Goal: Task Accomplishment & Management: Manage account settings

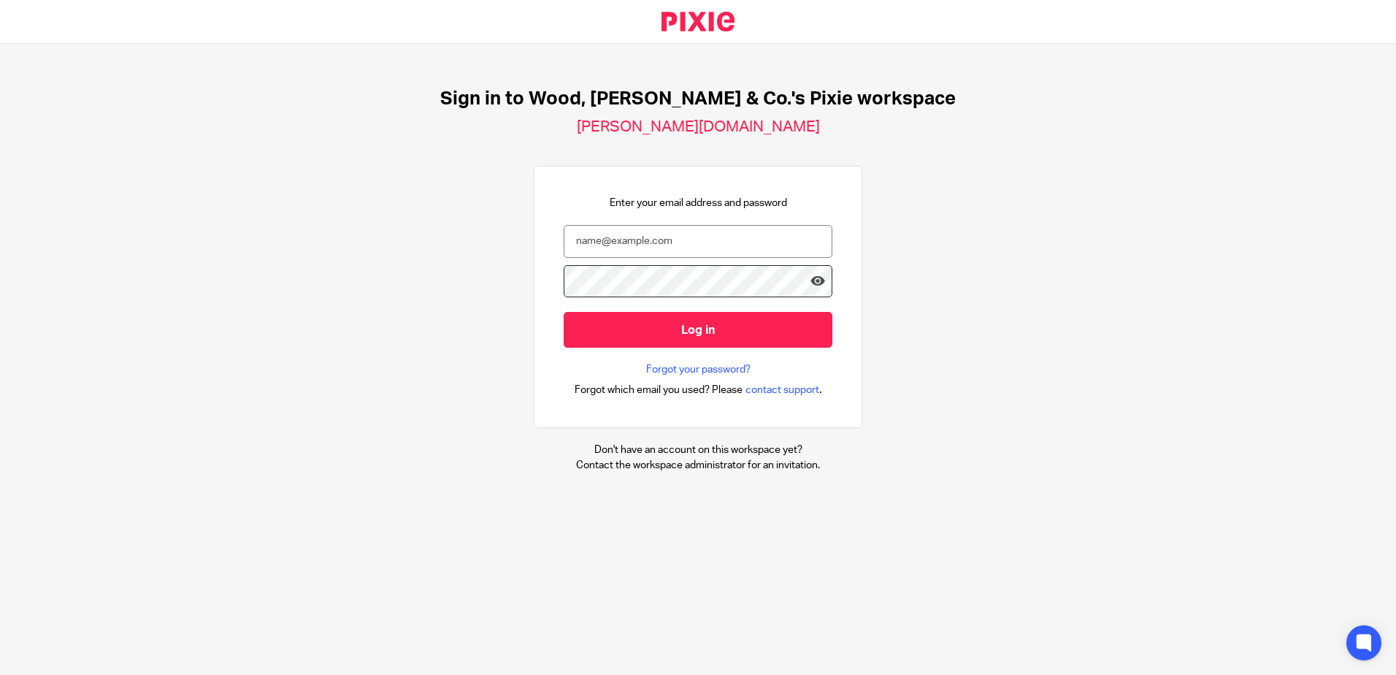
type input "[PERSON_NAME][EMAIL_ADDRESS][DOMAIN_NAME]"
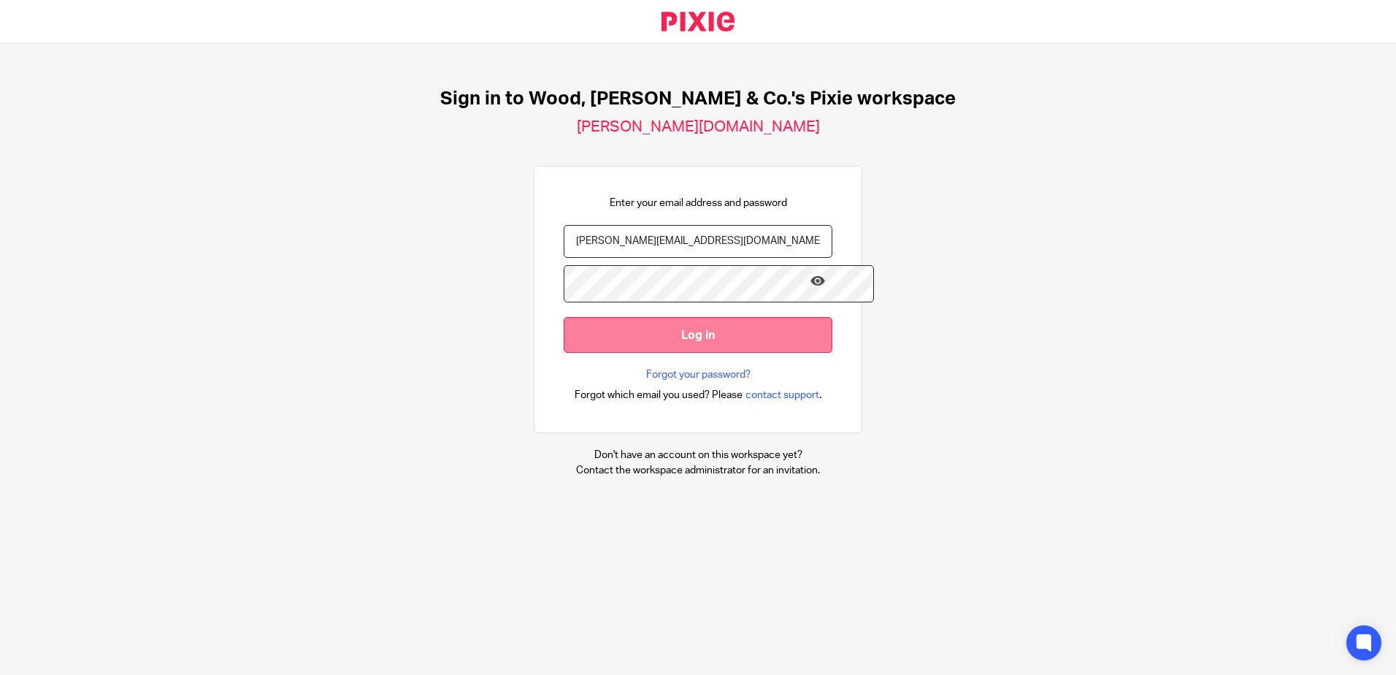
click at [725, 345] on input "Log in" at bounding box center [698, 335] width 269 height 36
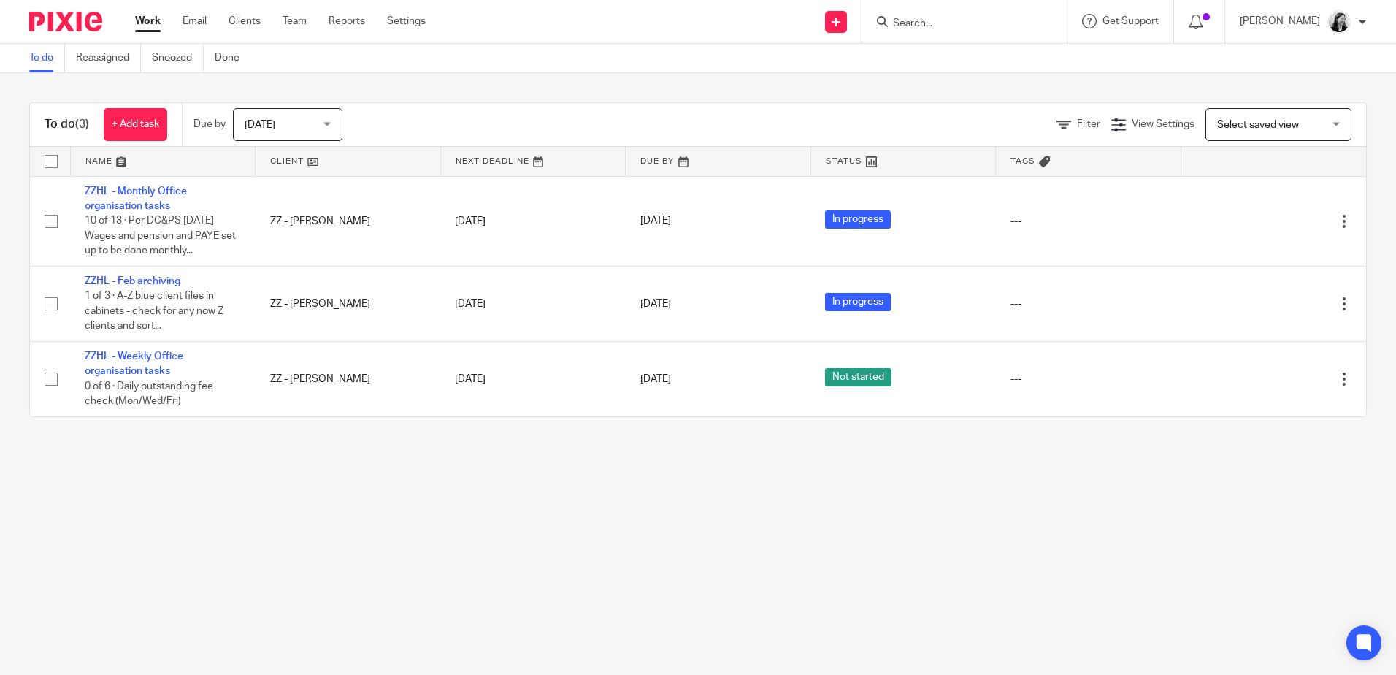
click at [530, 567] on main "To do Reassigned Snoozed Done To do (3) + Add task Due by Today Today Today Tom…" at bounding box center [698, 337] width 1396 height 675
click at [133, 122] on link "+ Add task" at bounding box center [136, 124] width 64 height 33
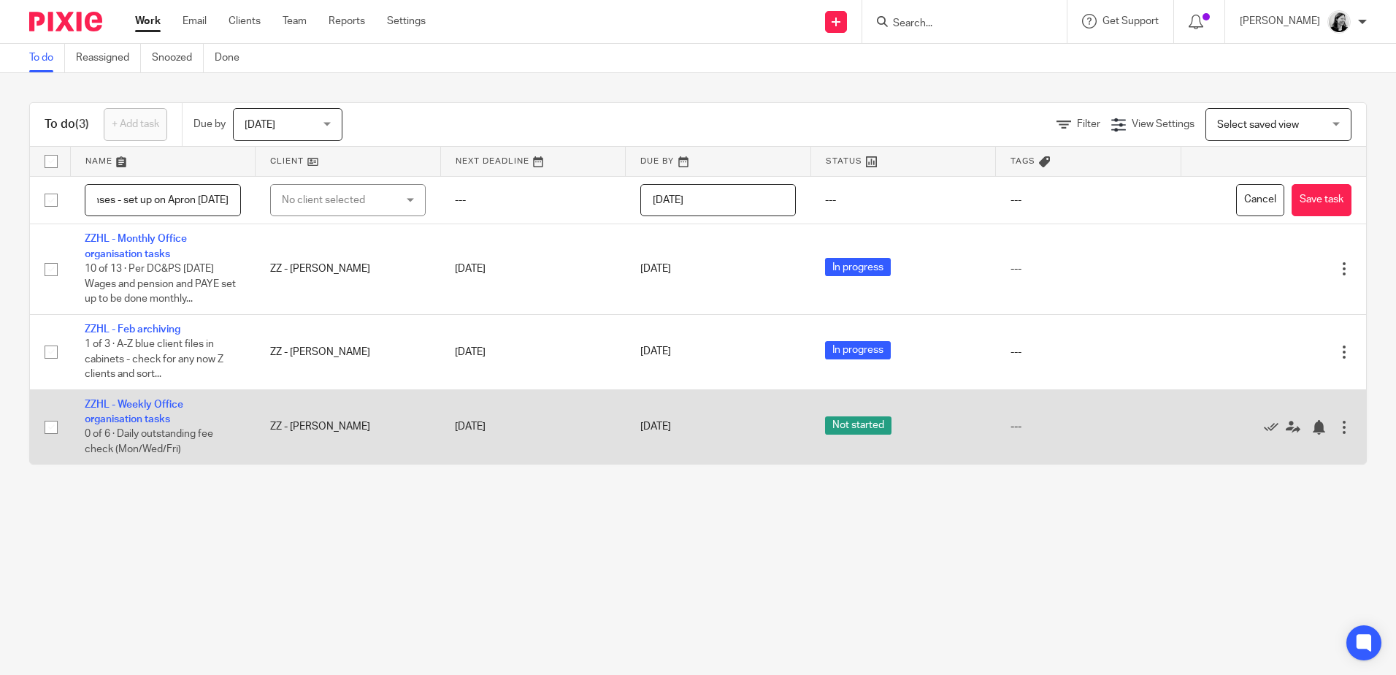
scroll to position [0, 93]
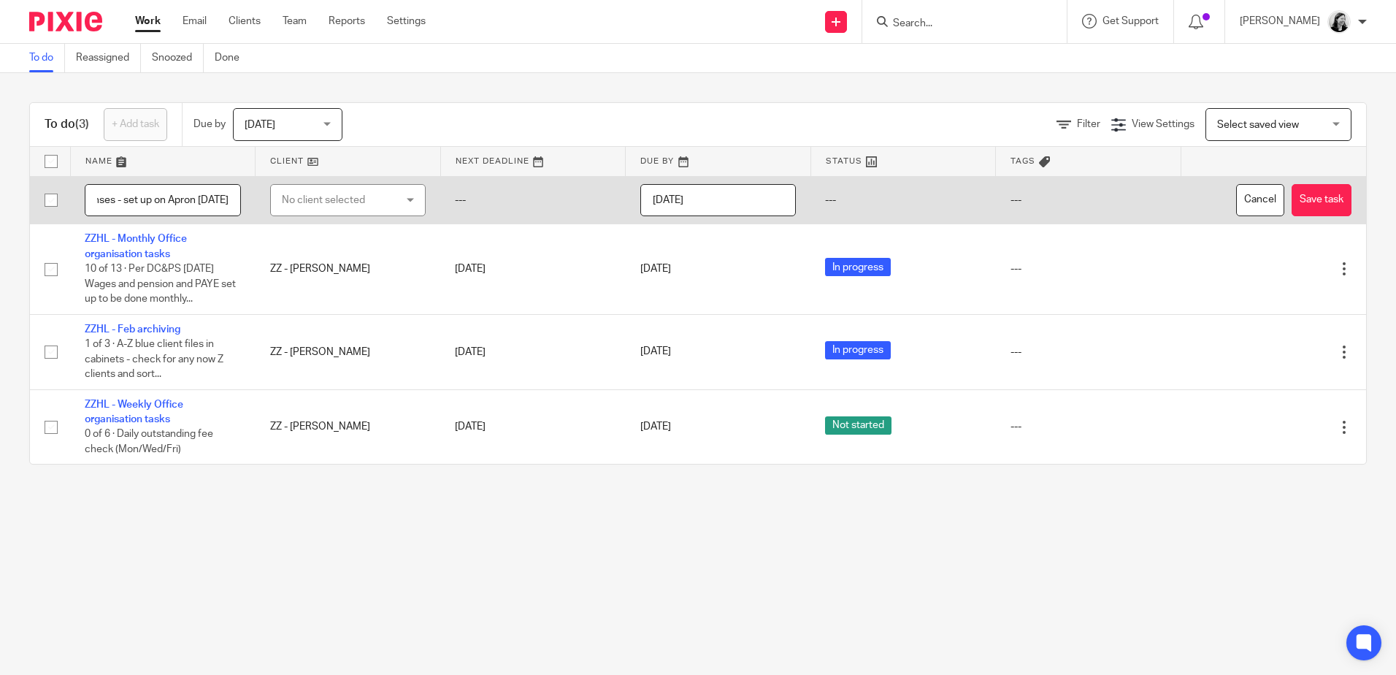
type input "ZZHL - Sept expenses - set up on Apron 30 Sept"
click at [349, 199] on div "No client selected" at bounding box center [339, 200] width 115 height 31
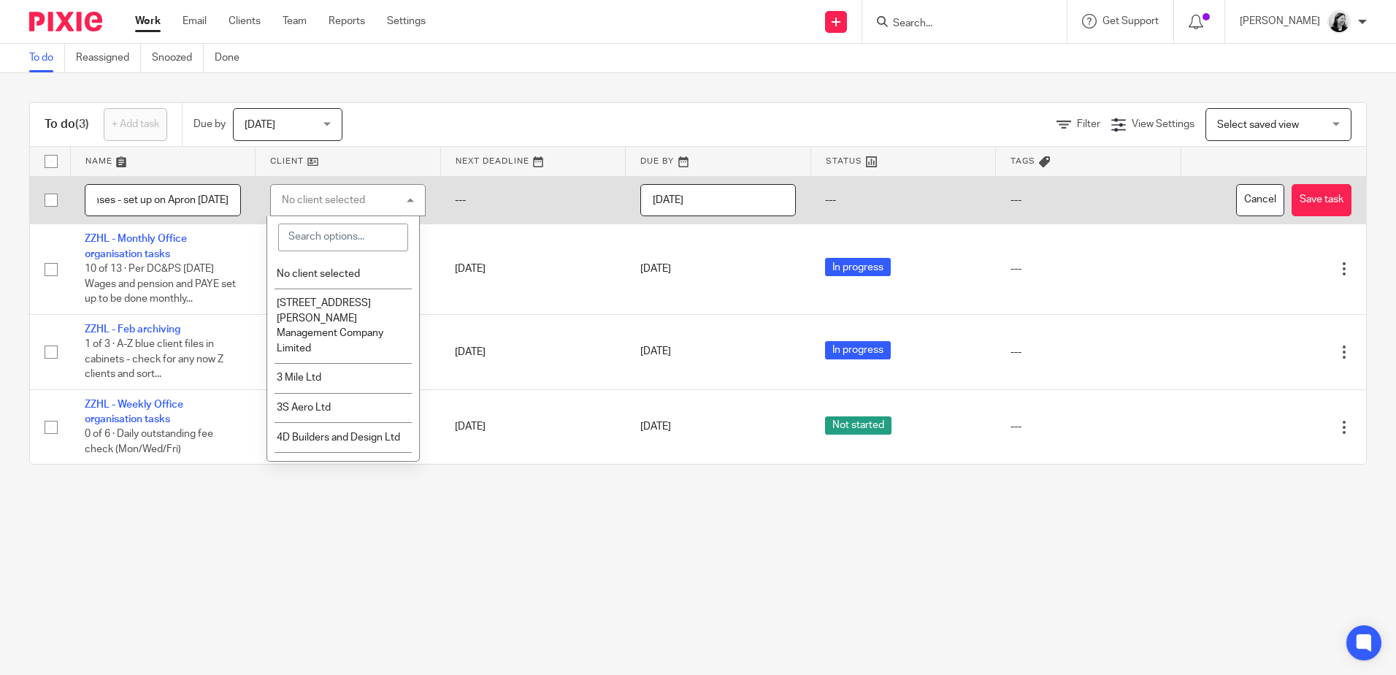
scroll to position [0, 0]
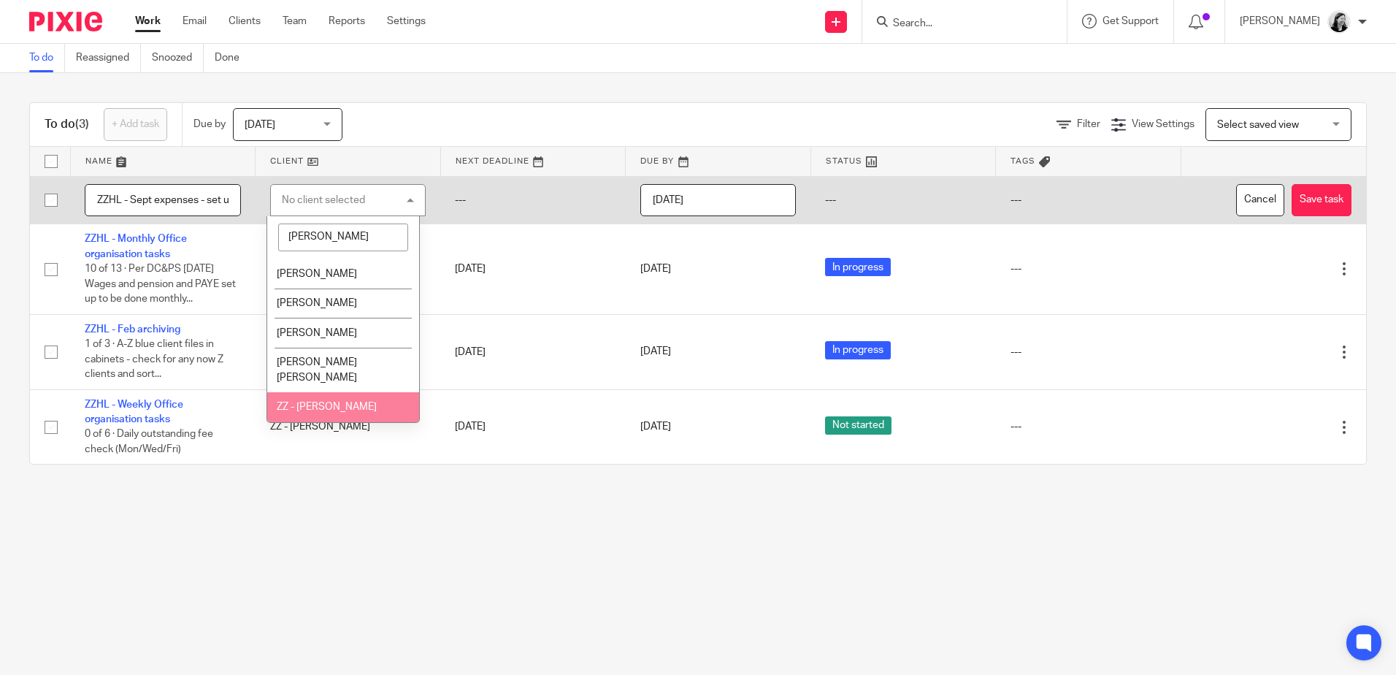
type input "helen"
click at [327, 399] on li "ZZ - [PERSON_NAME]" at bounding box center [342, 407] width 151 height 30
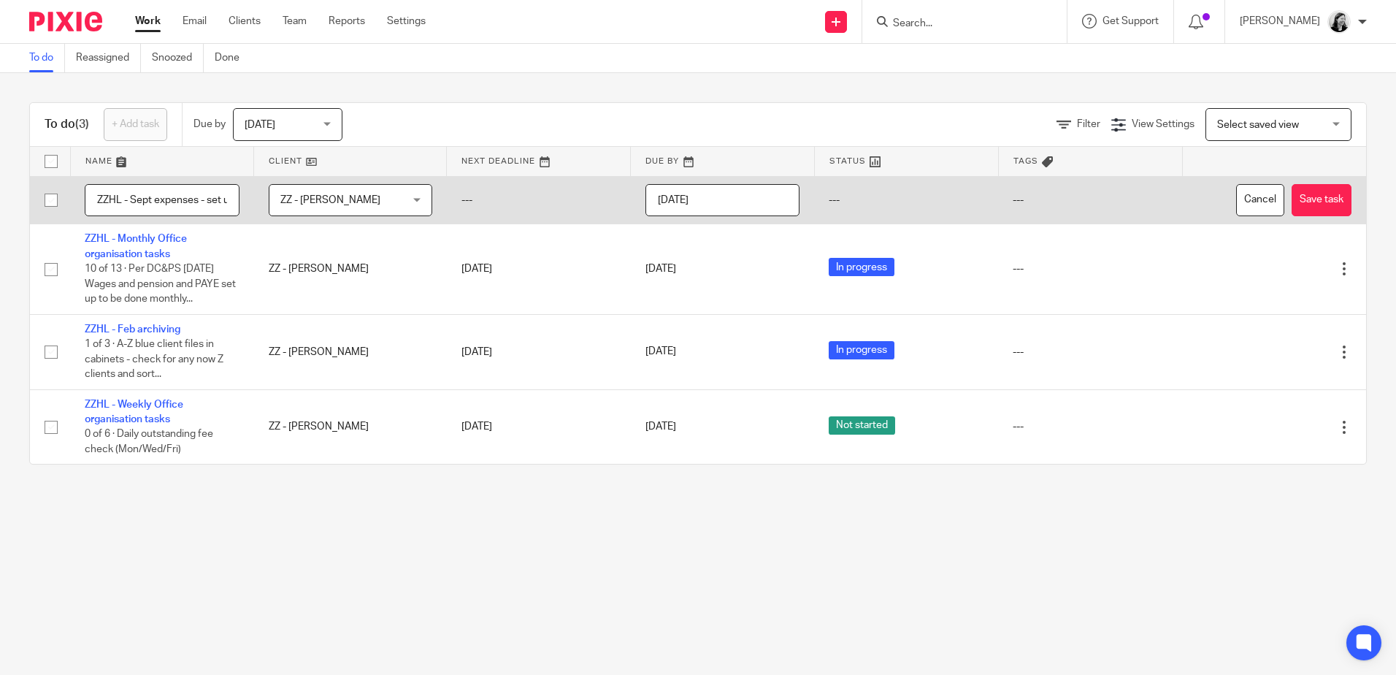
click at [664, 191] on input "2025-09-22" at bounding box center [722, 200] width 155 height 33
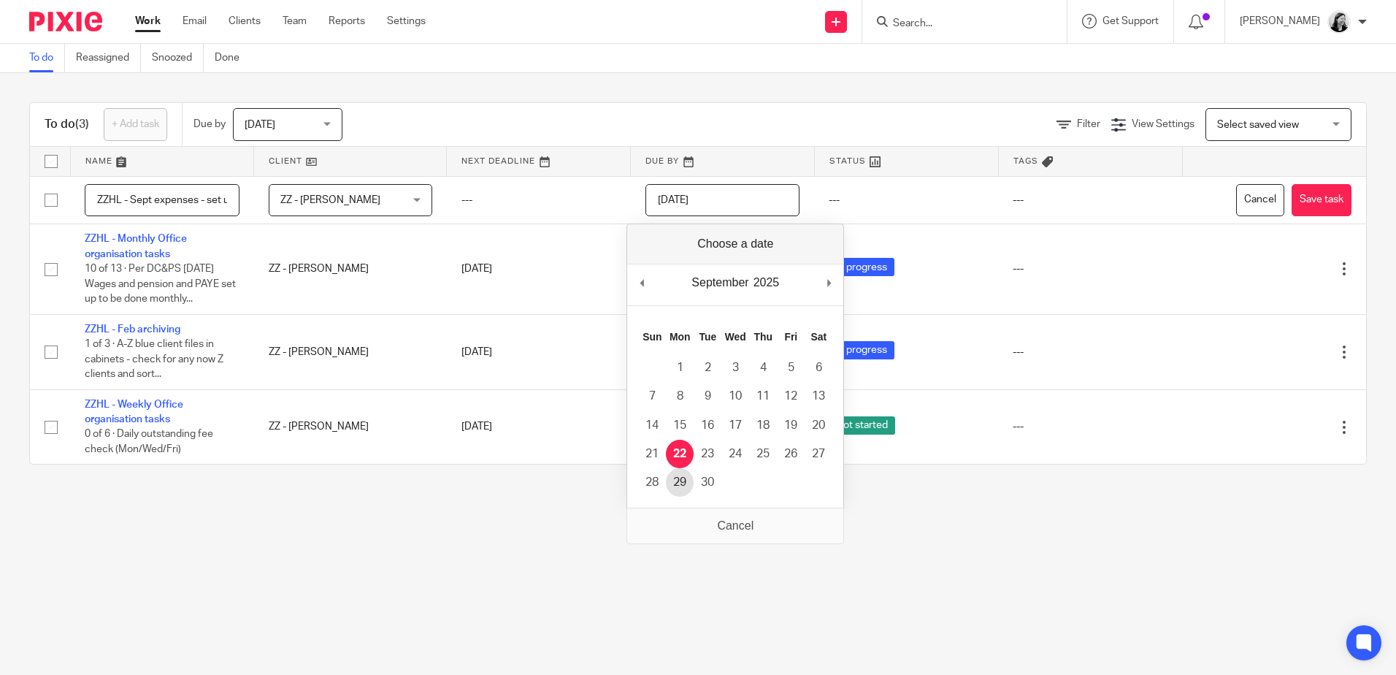
type input "2025-09-29"
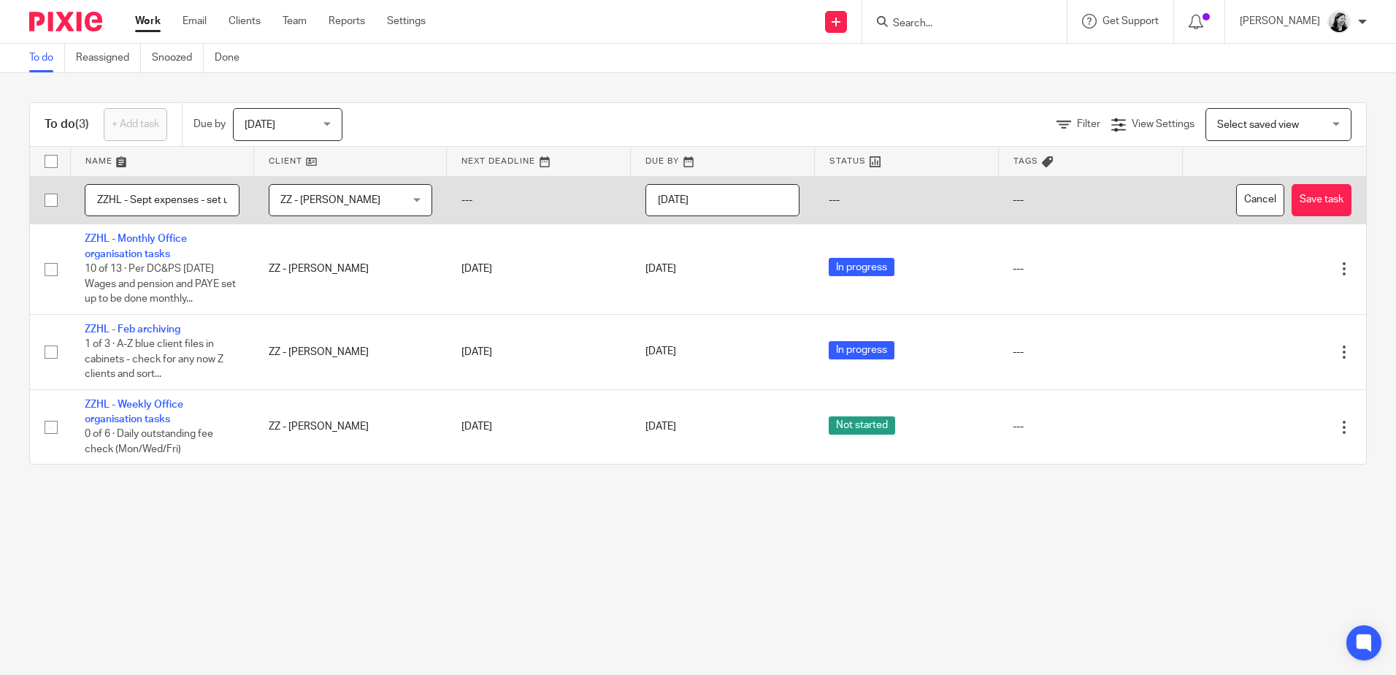
click at [212, 201] on input "ZZHL - Sept expenses - set up on Apron 30 Sept" at bounding box center [162, 200] width 155 height 33
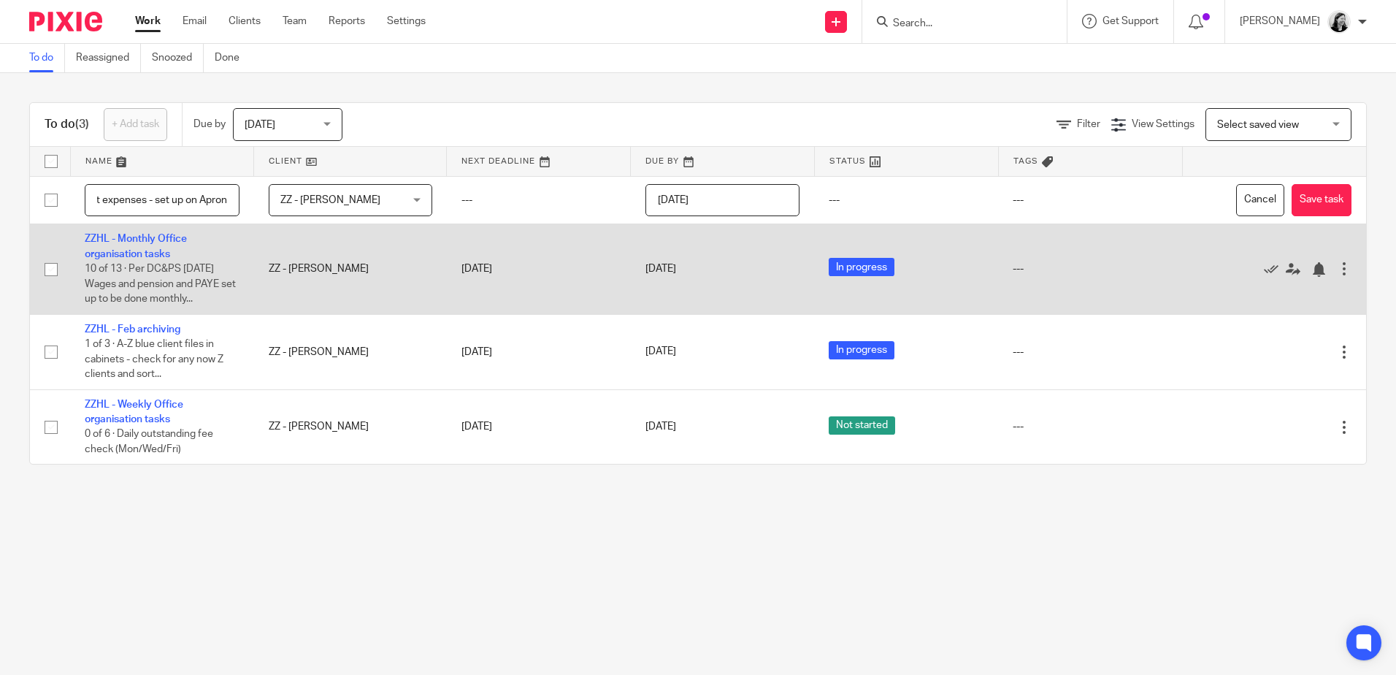
scroll to position [0, 58]
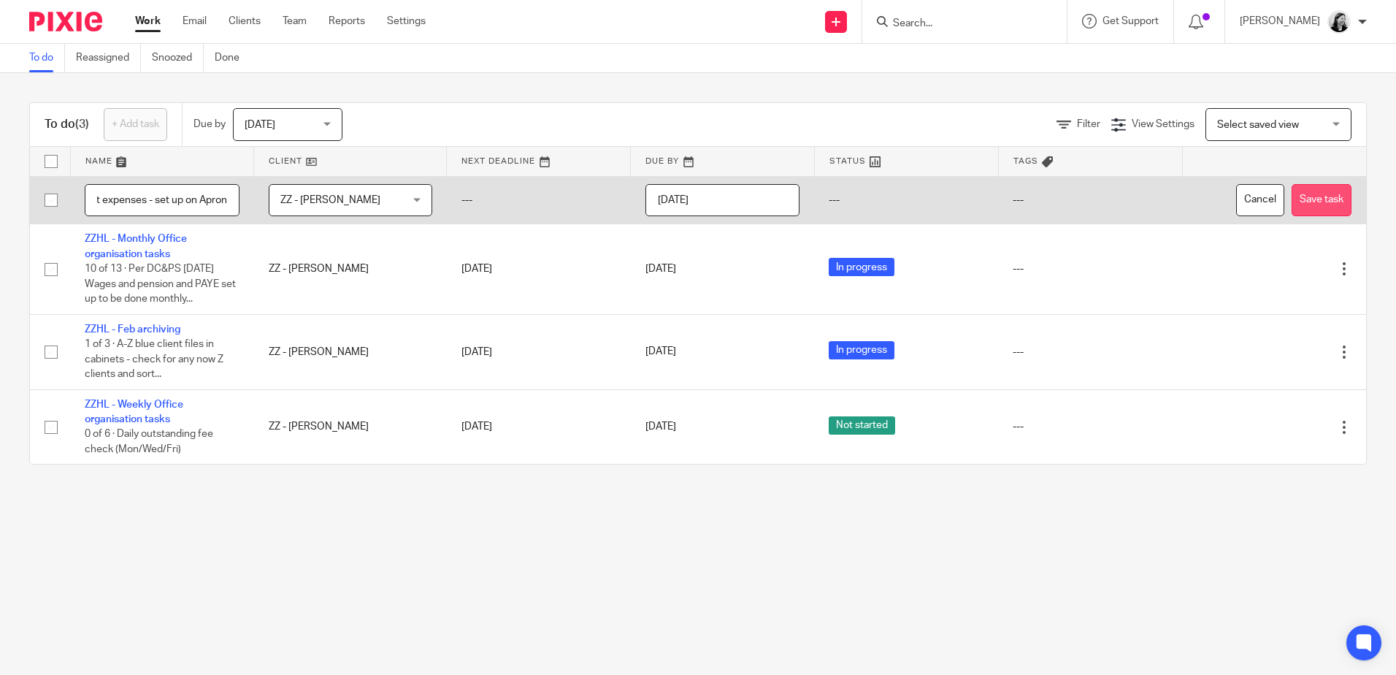
type input "ZZHL - Sept expenses - set up on Apron"
click at [1314, 204] on button "Save task" at bounding box center [1322, 200] width 60 height 33
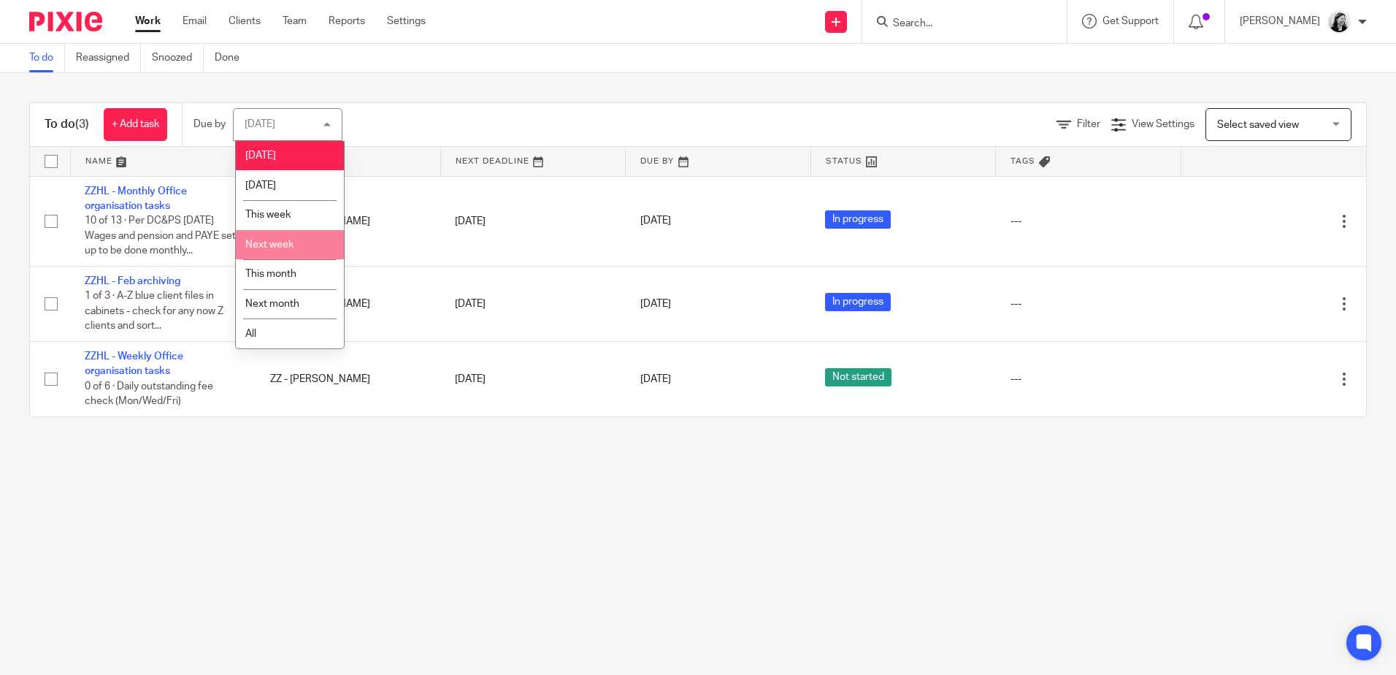
click at [285, 254] on li "Next week" at bounding box center [290, 245] width 108 height 30
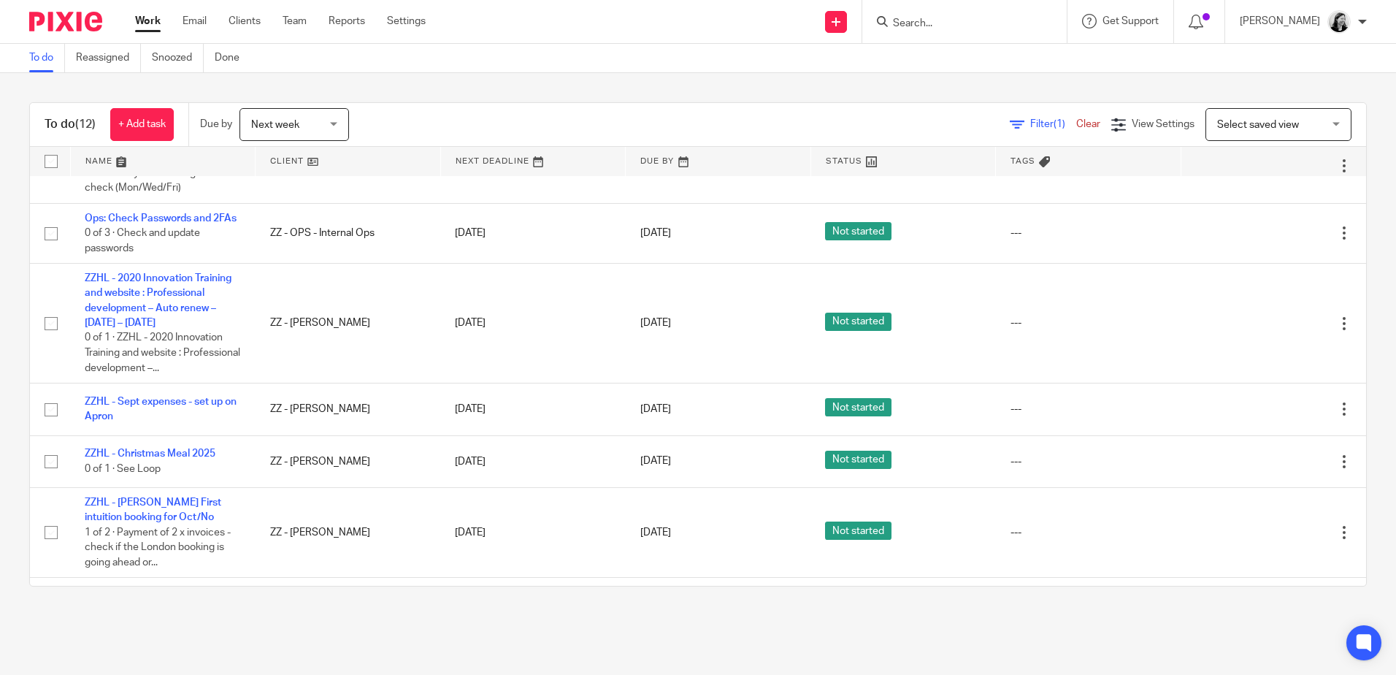
scroll to position [292, 0]
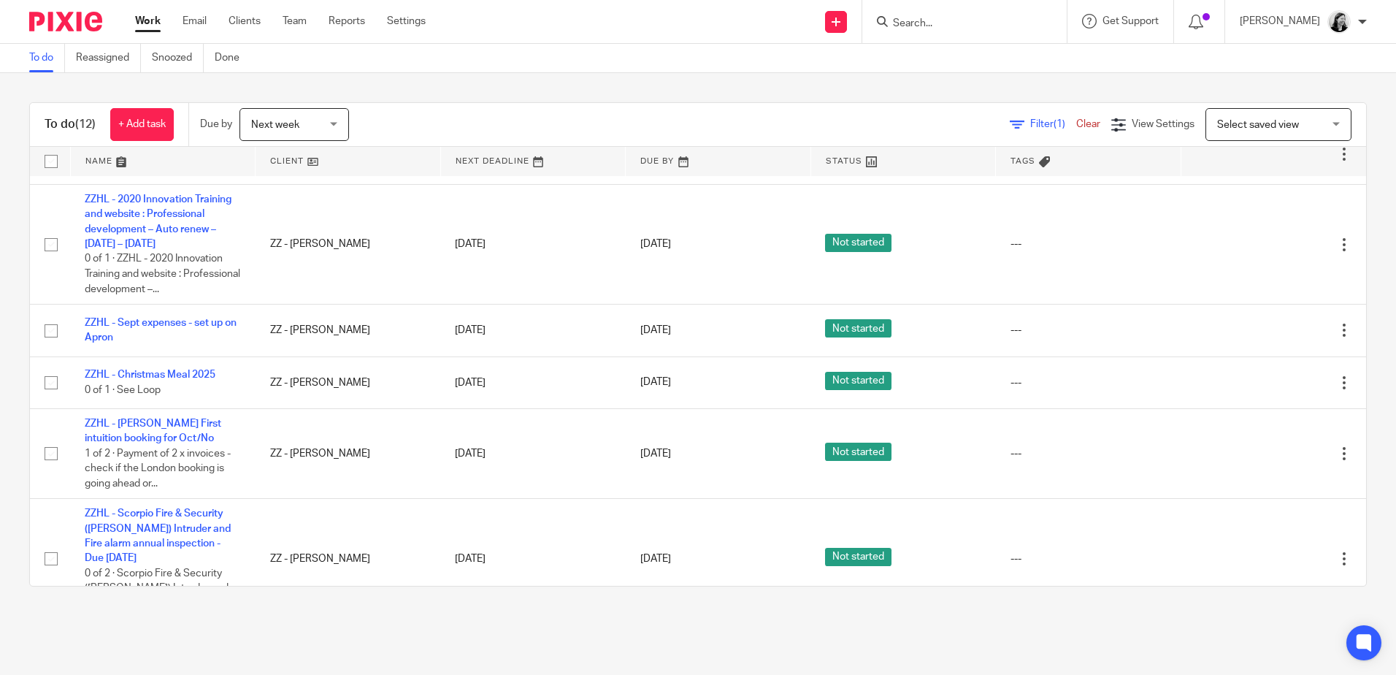
click at [288, 134] on span "Next week" at bounding box center [289, 124] width 77 height 31
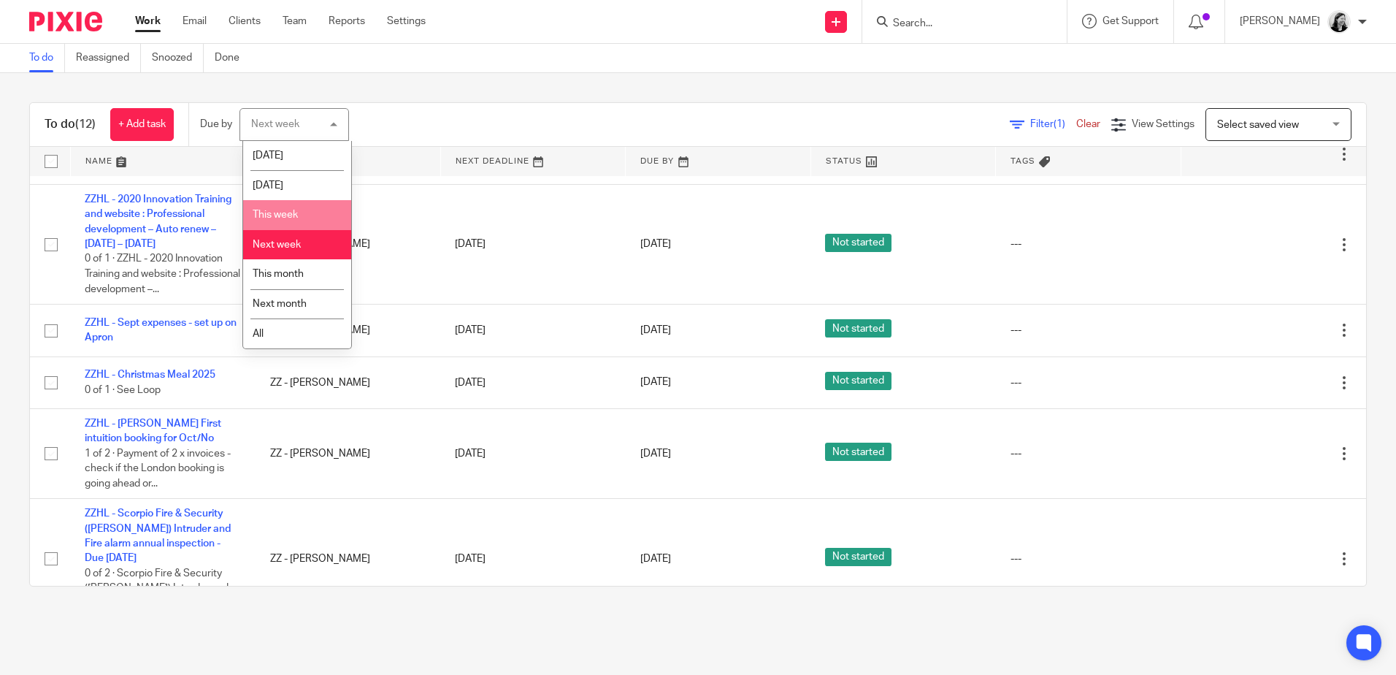
click at [316, 210] on li "This week" at bounding box center [297, 215] width 108 height 30
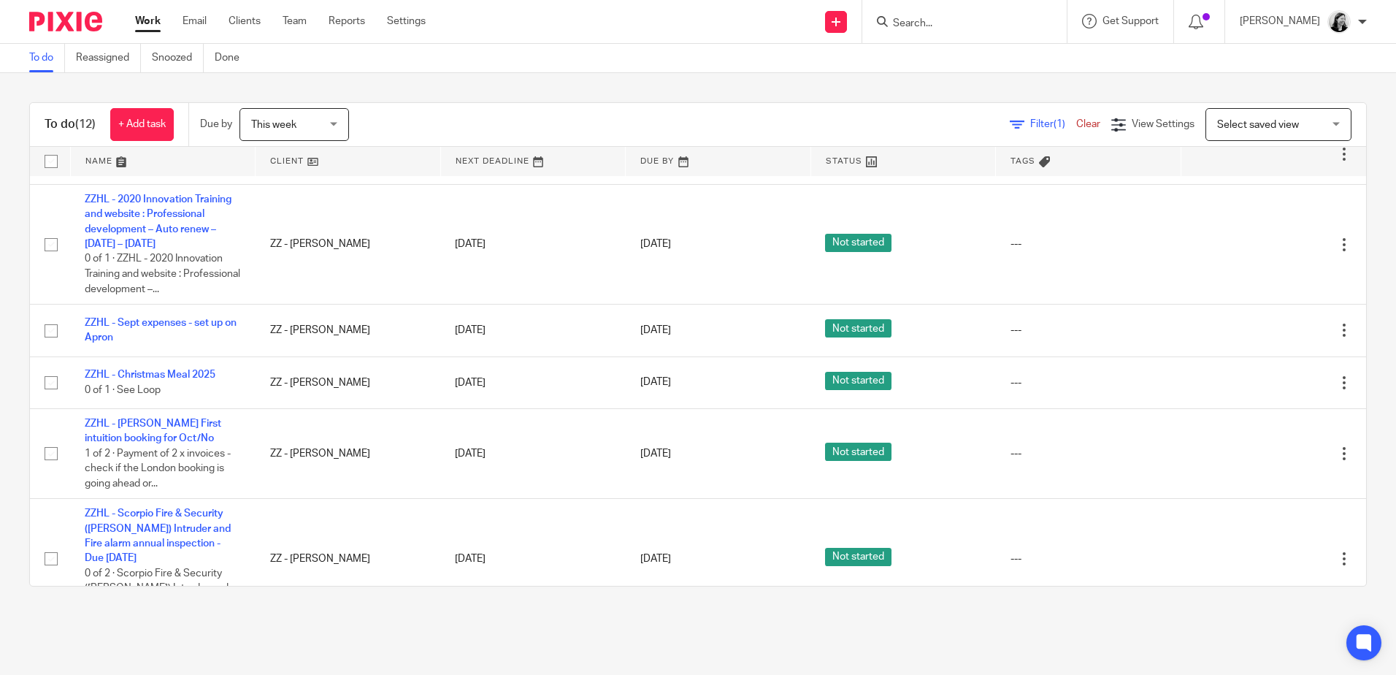
click at [317, 131] on span "This week" at bounding box center [289, 124] width 77 height 31
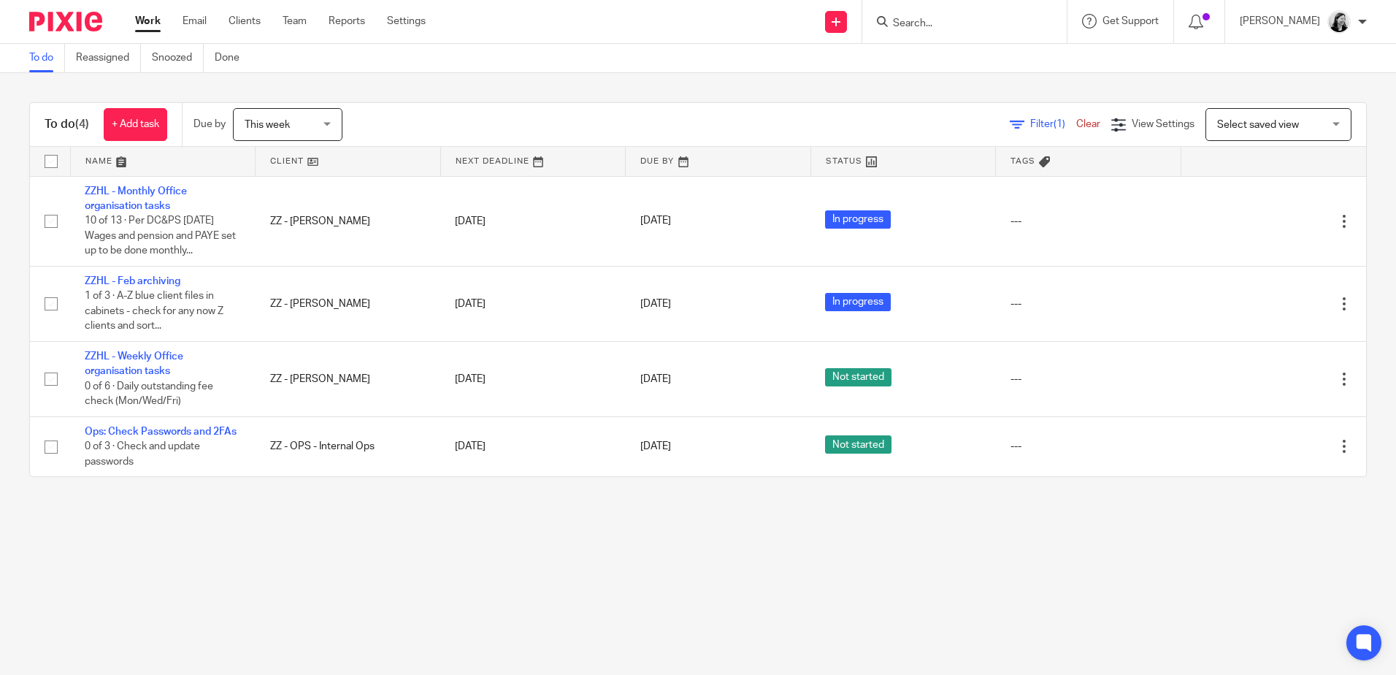
click at [285, 109] on span "This week" at bounding box center [283, 124] width 77 height 31
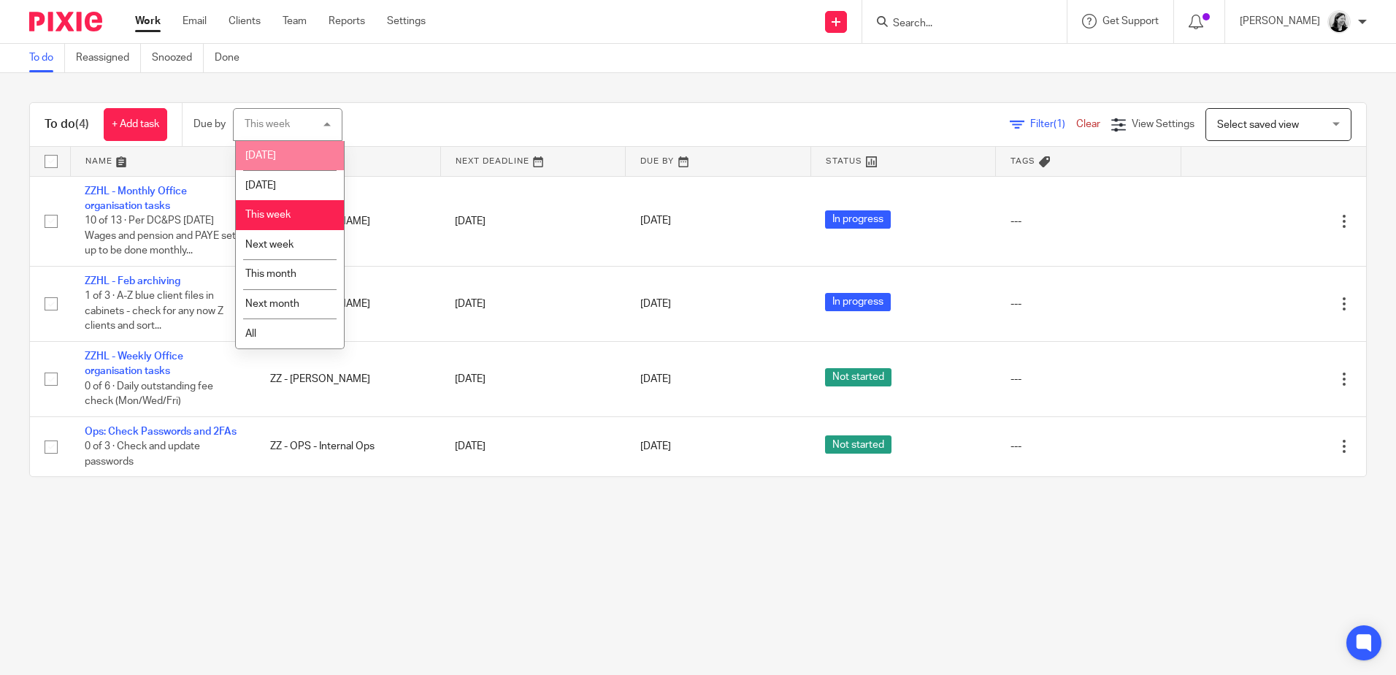
click at [286, 152] on li "[DATE]" at bounding box center [290, 156] width 108 height 30
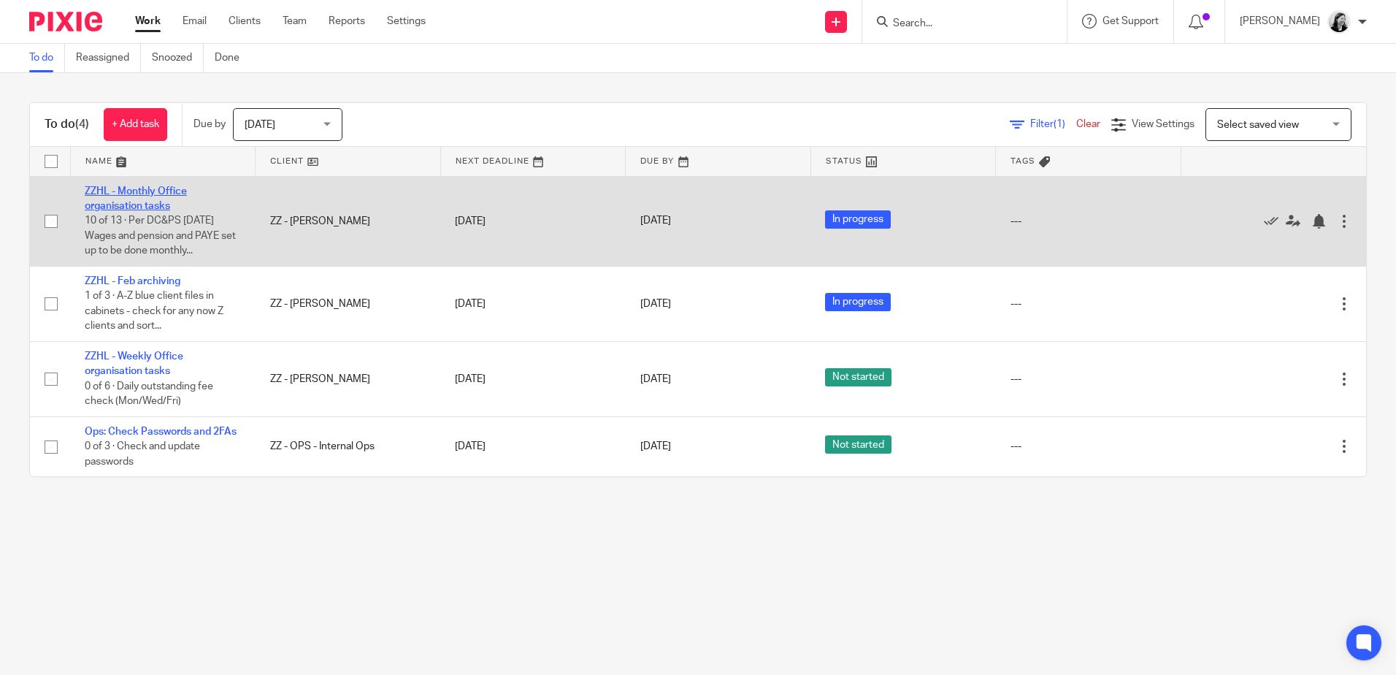
click at [155, 193] on link "ZZHL - Monthly Office organisation tasks" at bounding box center [136, 198] width 102 height 25
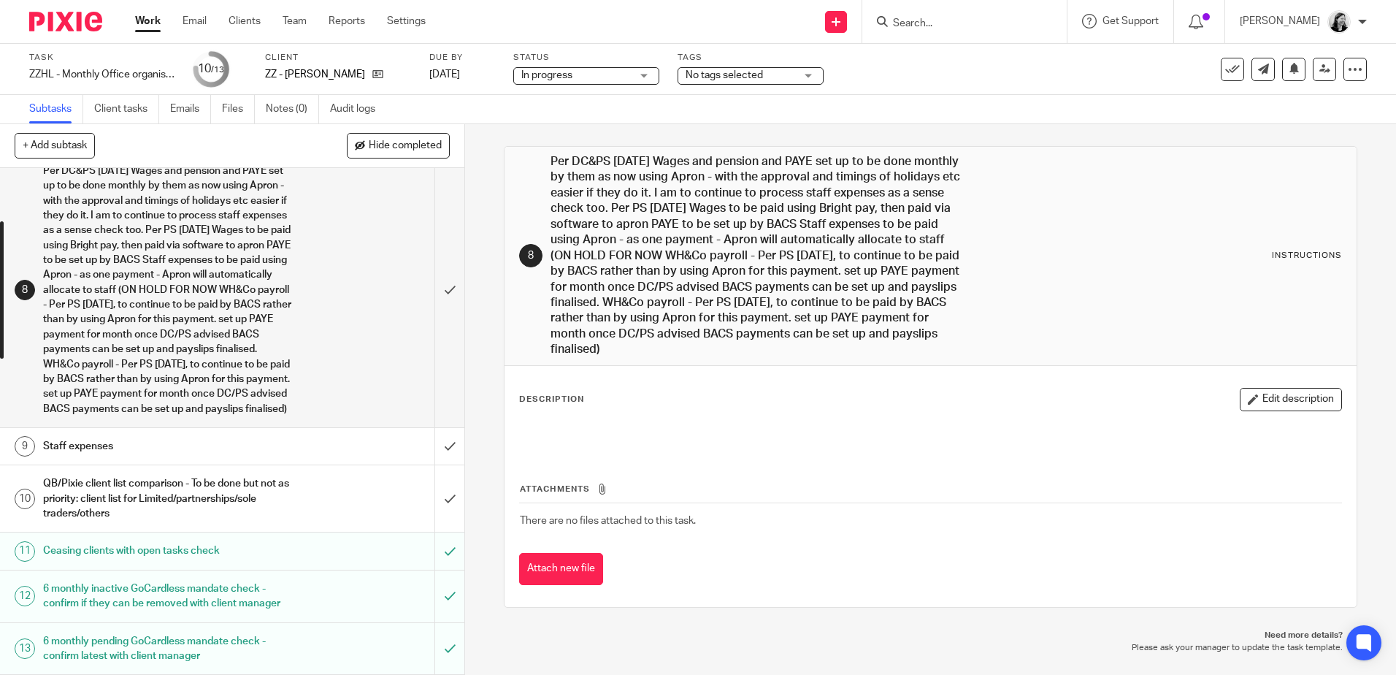
scroll to position [323, 0]
click at [445, 72] on link "[DATE]" at bounding box center [462, 74] width 66 height 15
click at [147, 22] on link "Work" at bounding box center [148, 21] width 26 height 15
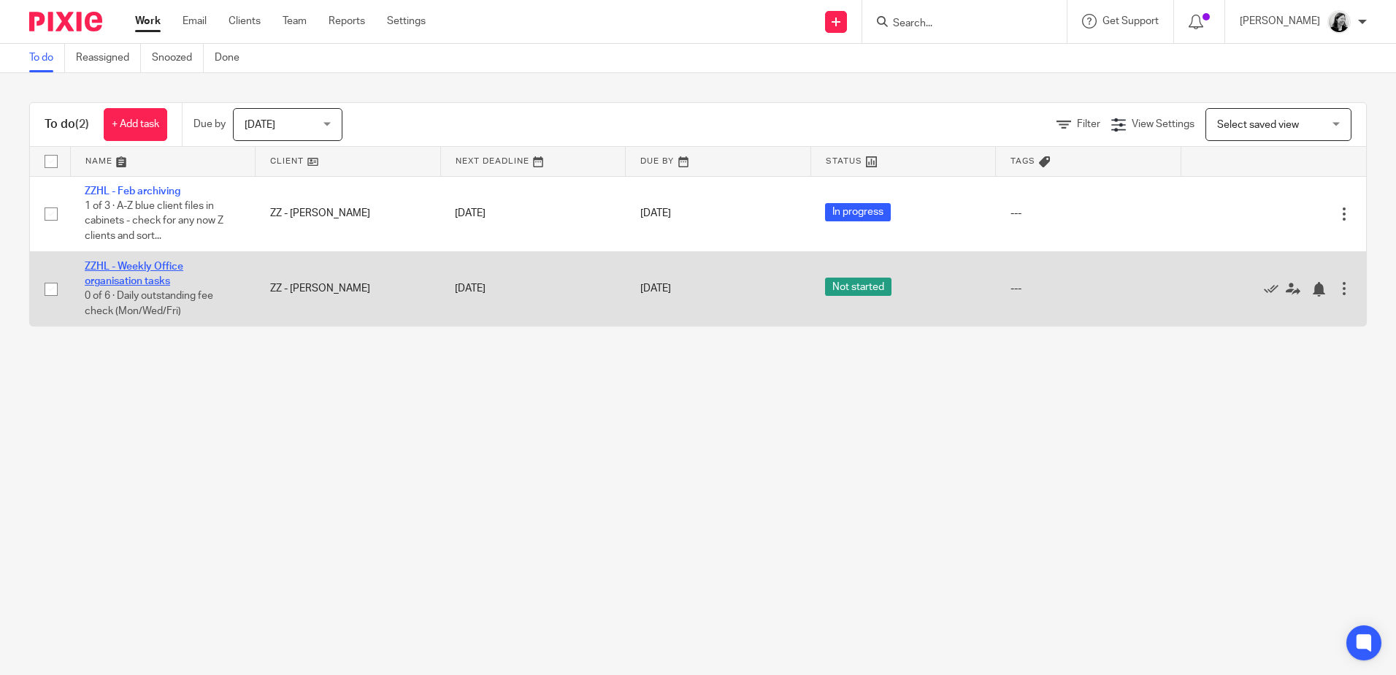
click at [149, 275] on link "ZZHL - Weekly Office organisation tasks" at bounding box center [134, 273] width 99 height 25
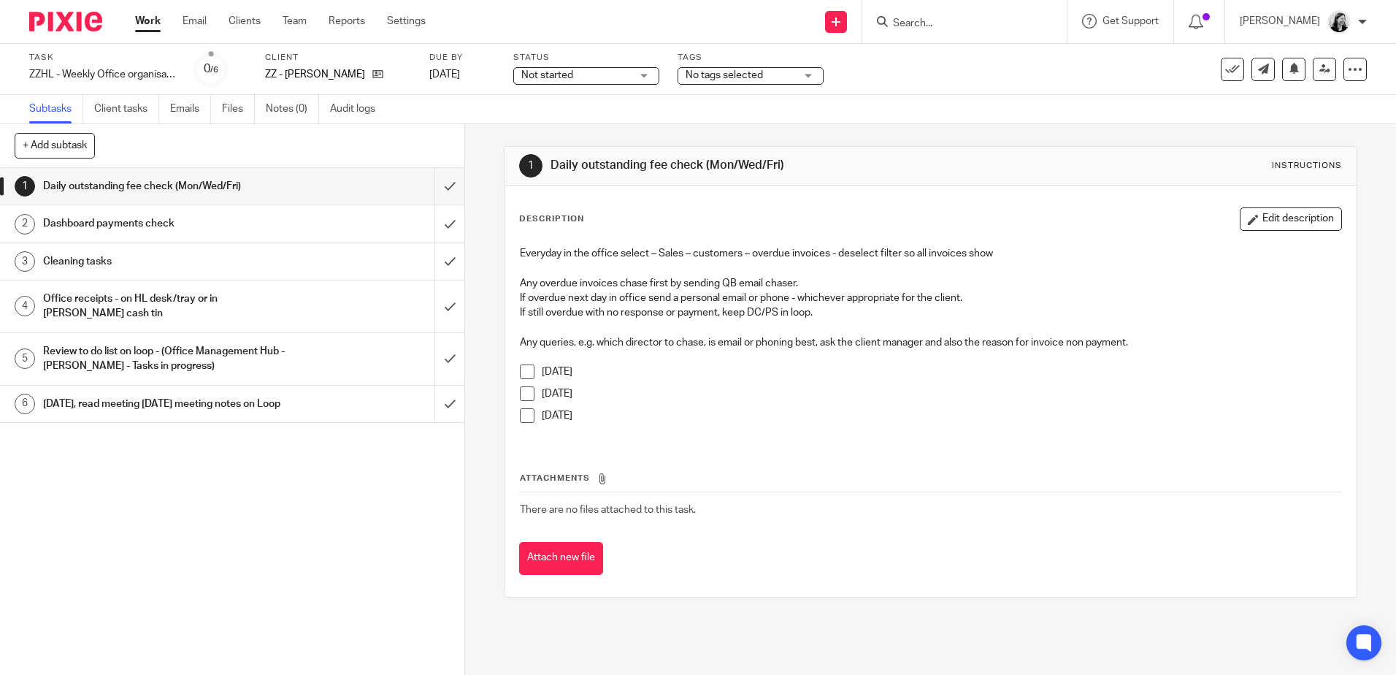
click at [960, 24] on input "Search" at bounding box center [956, 24] width 131 height 13
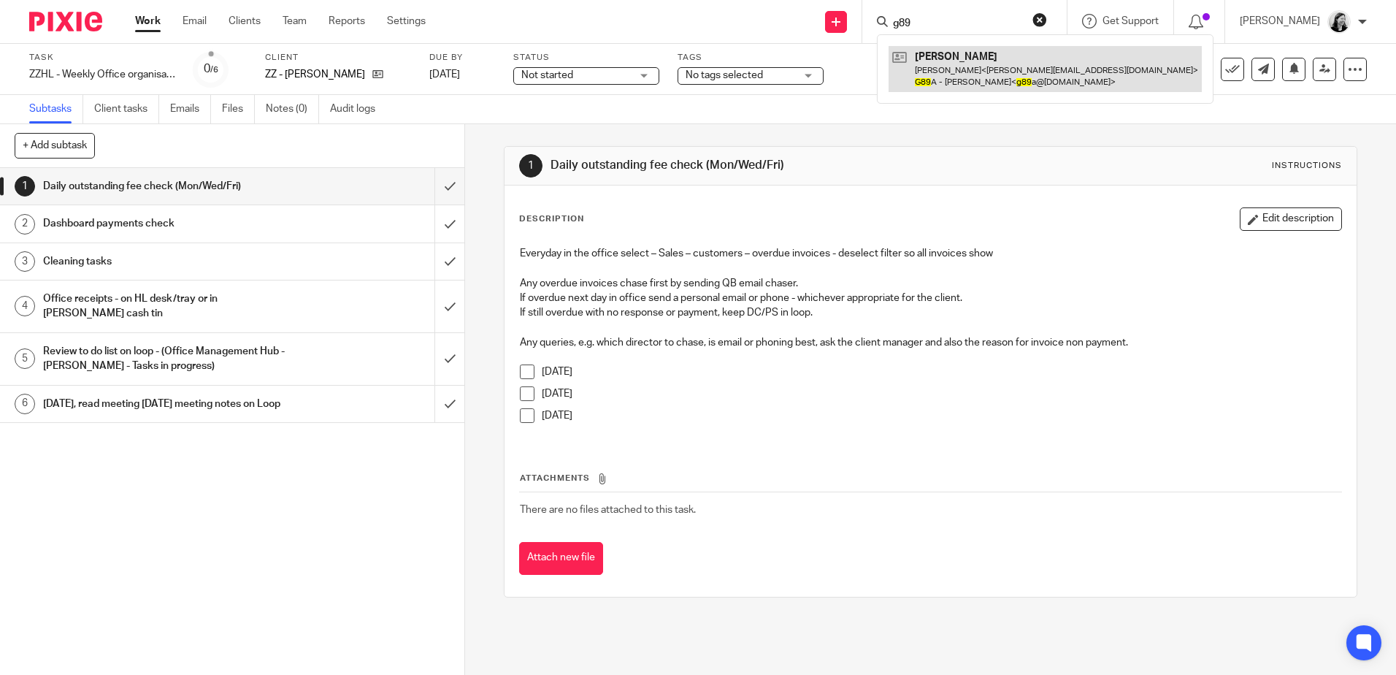
type input "g89"
click at [1012, 55] on link at bounding box center [1045, 68] width 313 height 45
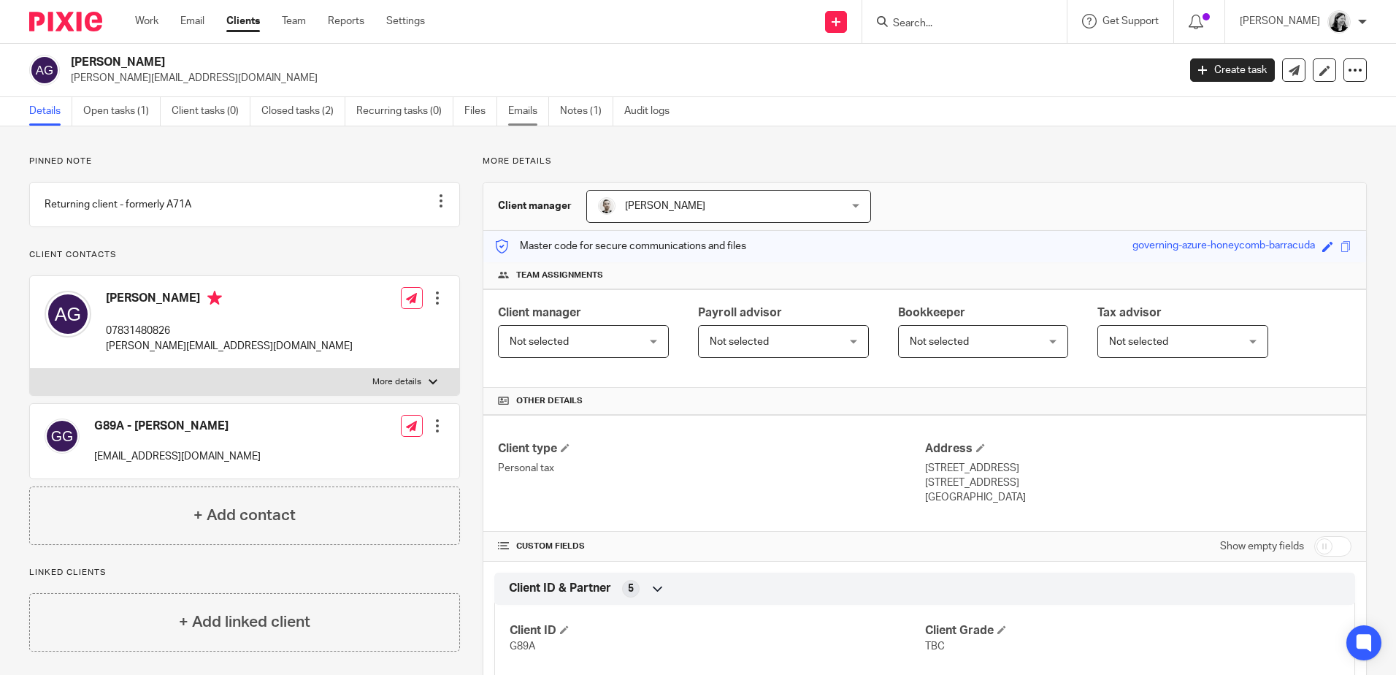
click at [513, 104] on link "Emails" at bounding box center [528, 111] width 41 height 28
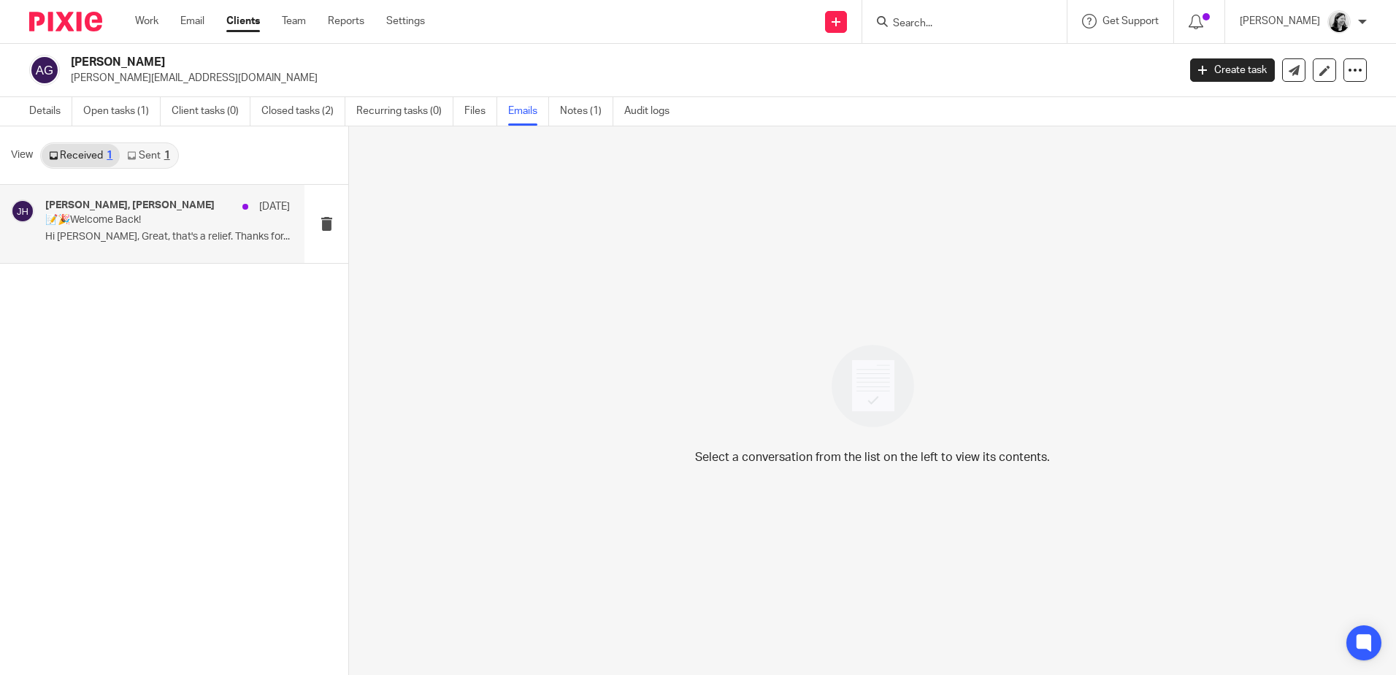
click at [173, 248] on div "[PERSON_NAME], [PERSON_NAME] [DATE] 📝🎉Welcome Back! Hi [PERSON_NAME], Great, th…" at bounding box center [167, 223] width 245 height 49
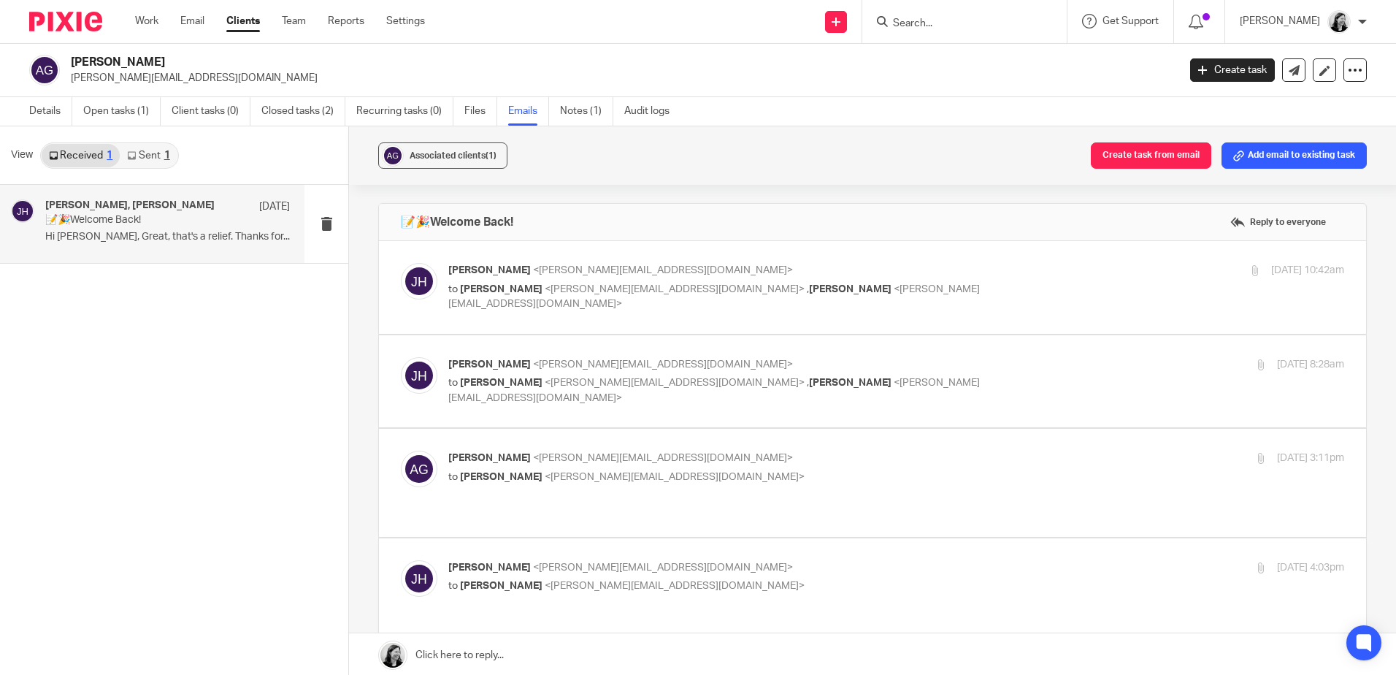
click at [548, 317] on label at bounding box center [872, 287] width 987 height 93
click at [401, 263] on input "checkbox" at bounding box center [400, 262] width 1 height 1
checkbox input "true"
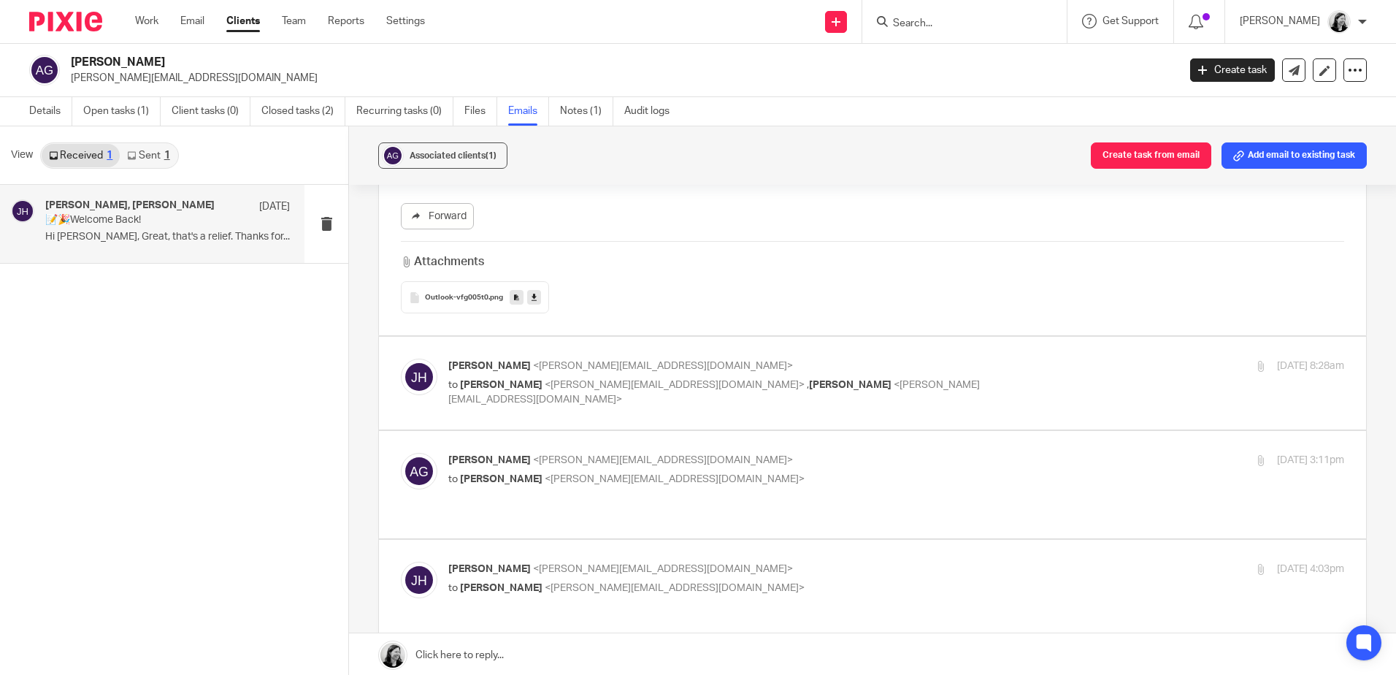
scroll to position [876, 0]
click at [748, 410] on label at bounding box center [872, 377] width 987 height 93
click at [401, 353] on input "checkbox" at bounding box center [400, 353] width 1 height 1
checkbox input "true"
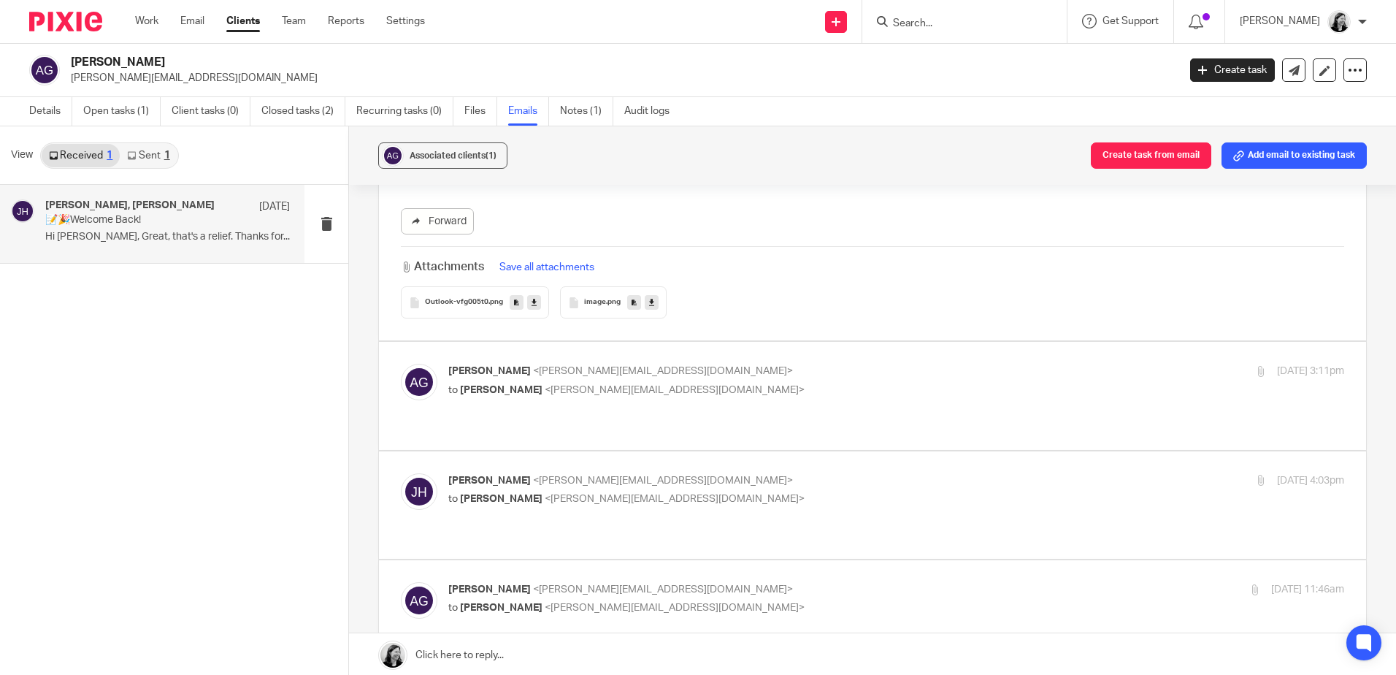
scroll to position [2555, 0]
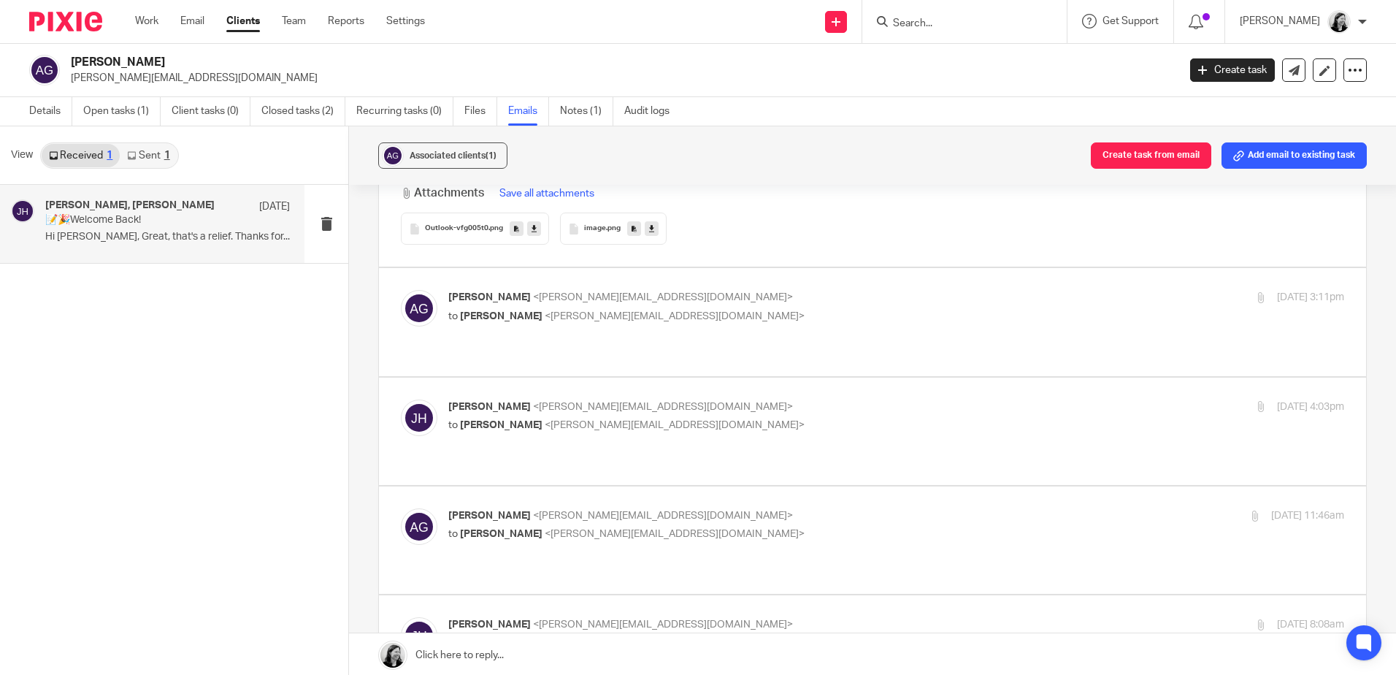
click at [726, 340] on label at bounding box center [872, 321] width 987 height 107
click at [401, 290] on input "checkbox" at bounding box center [400, 289] width 1 height 1
checkbox input "true"
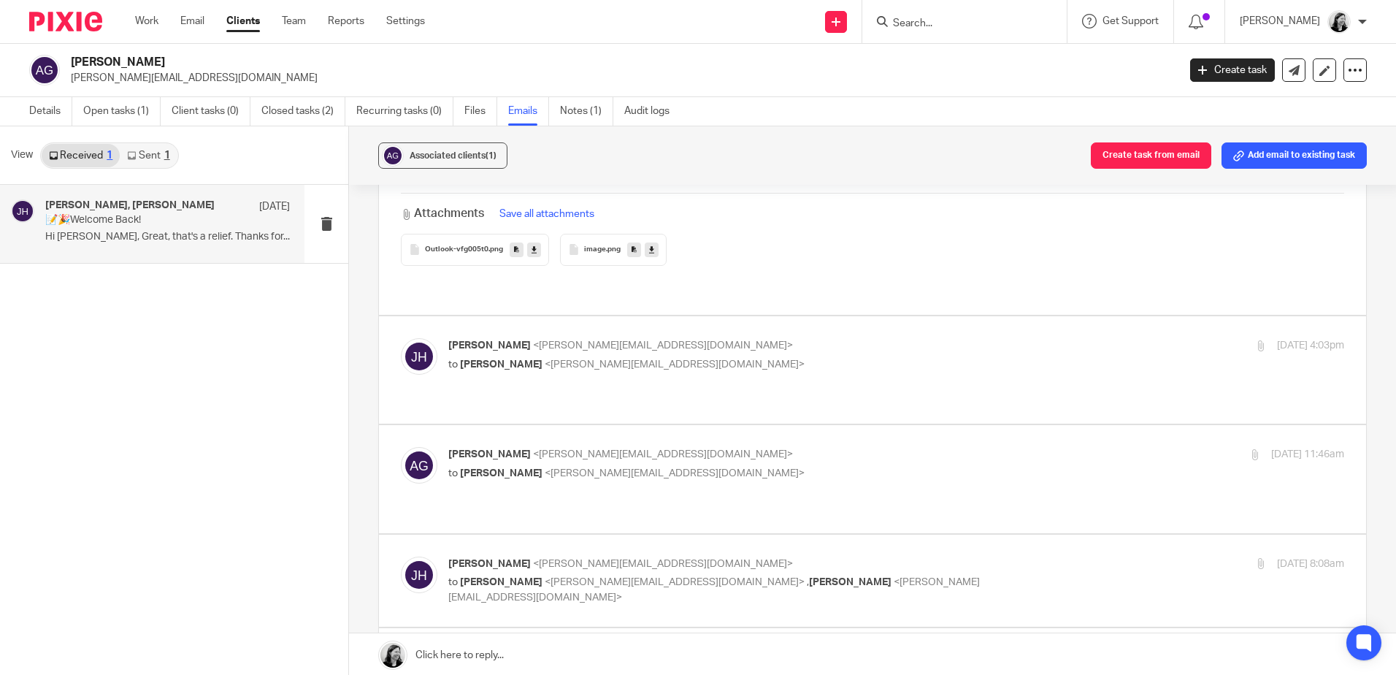
scroll to position [4454, 0]
click at [778, 357] on label at bounding box center [872, 365] width 987 height 107
click at [401, 334] on input "checkbox" at bounding box center [400, 334] width 1 height 1
checkbox input "true"
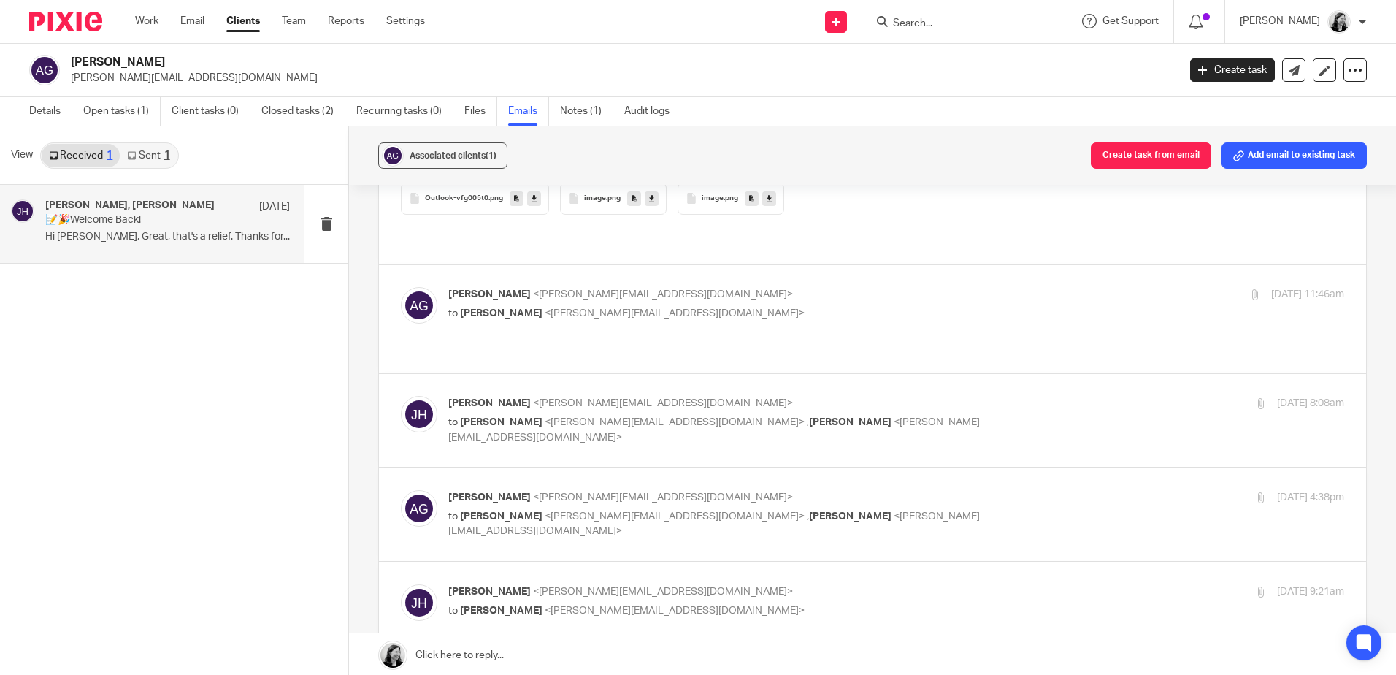
scroll to position [7082, 0]
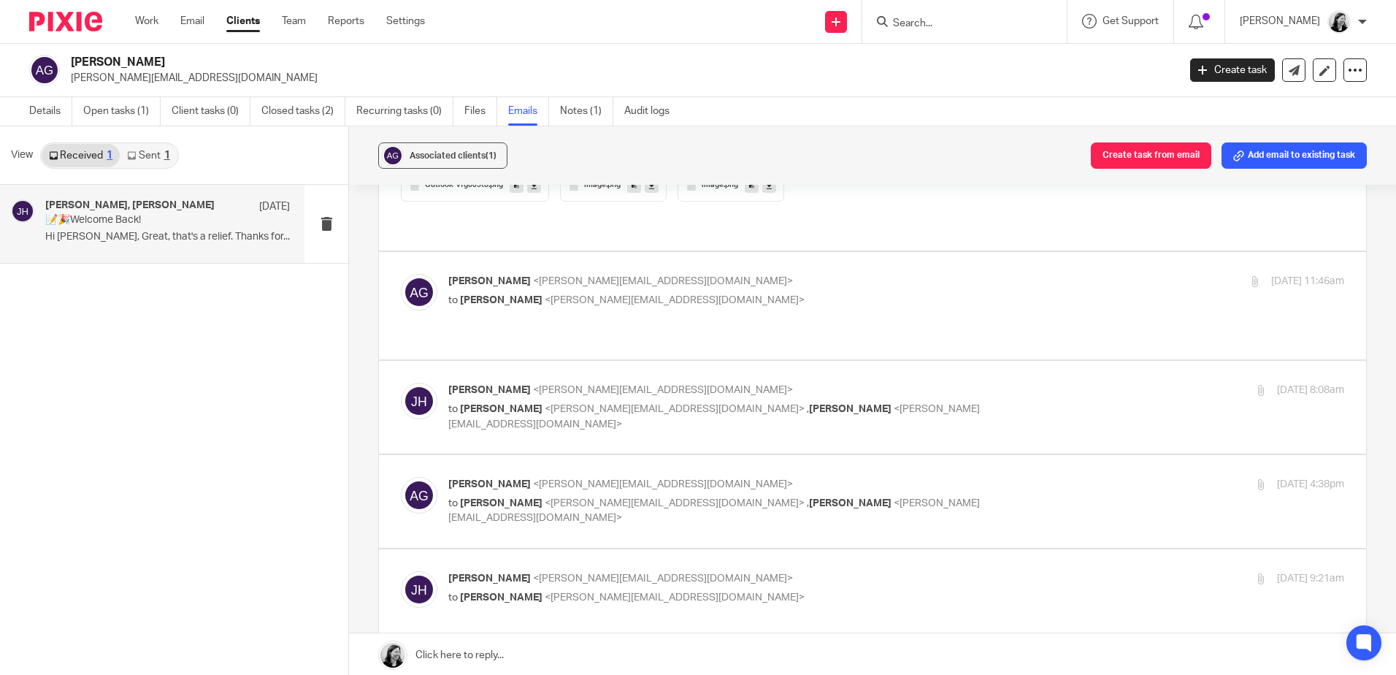
click at [505, 265] on label at bounding box center [872, 305] width 987 height 107
click at [401, 273] on input "checkbox" at bounding box center [400, 273] width 1 height 1
checkbox input "true"
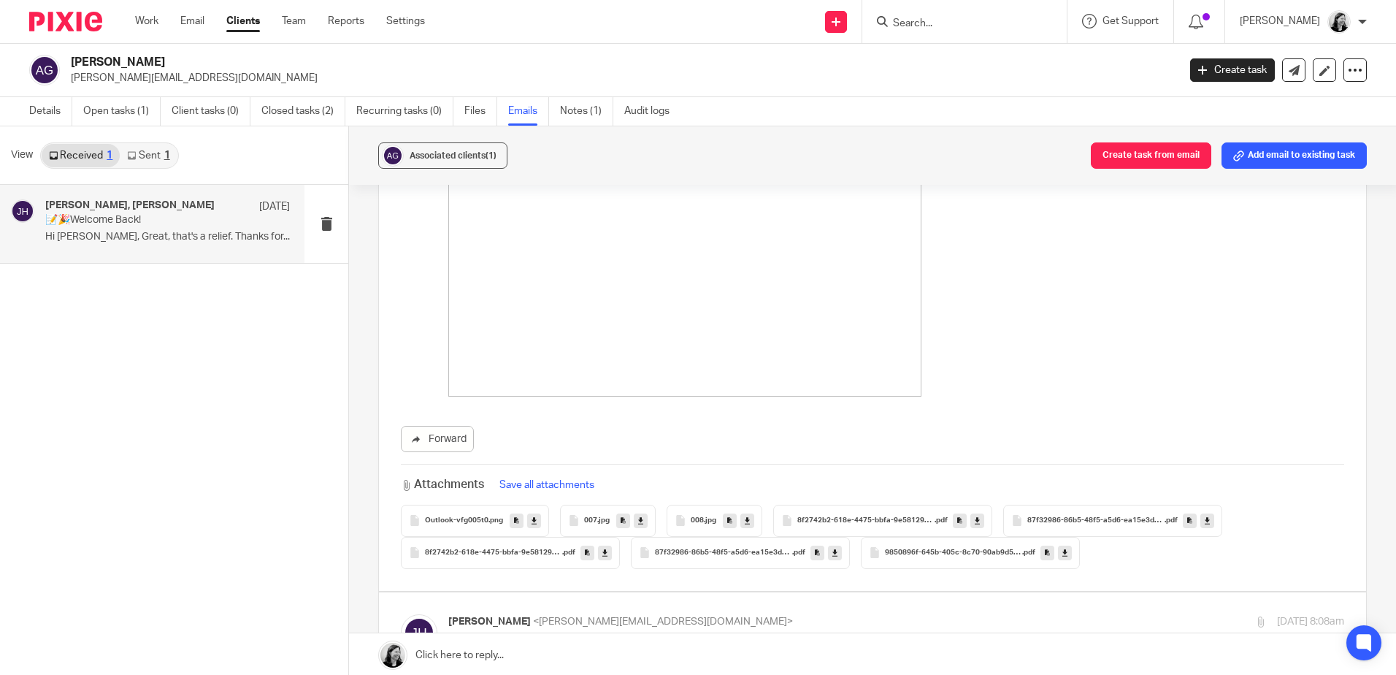
scroll to position [8323, 0]
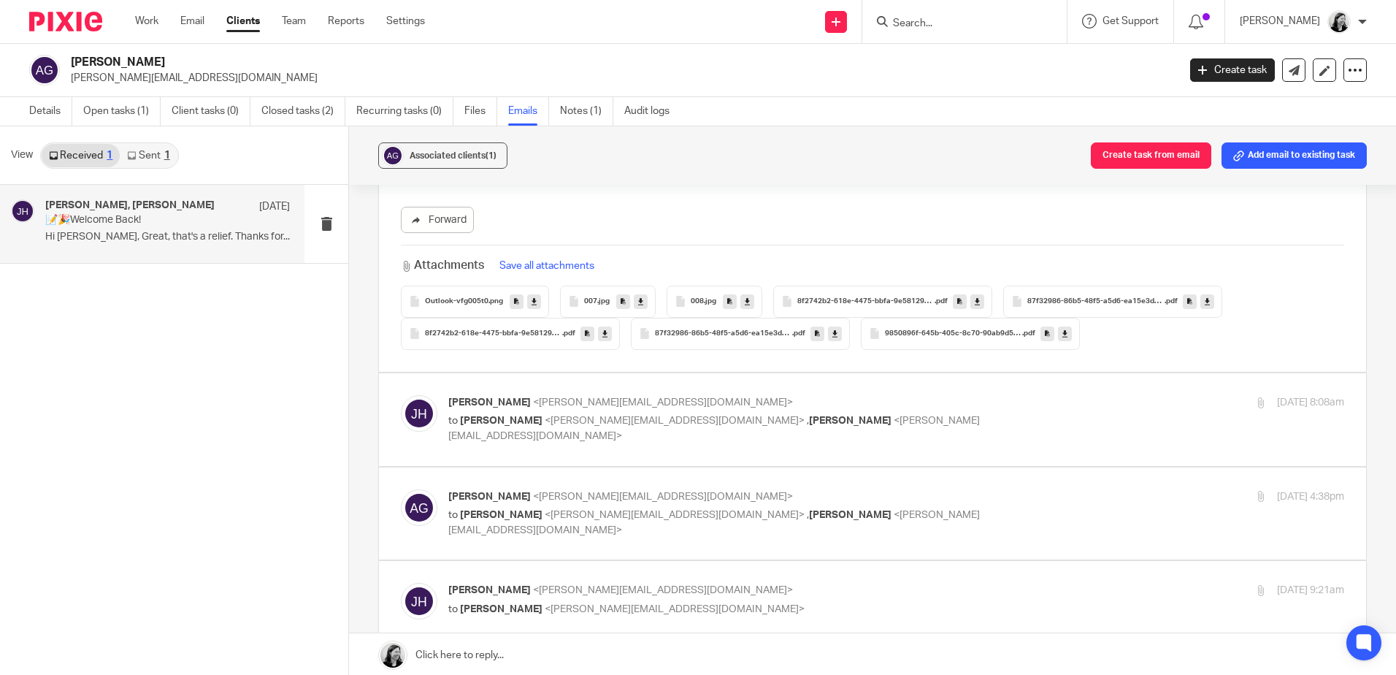
click at [544, 399] on label at bounding box center [872, 419] width 987 height 93
click at [401, 395] on input "checkbox" at bounding box center [400, 394] width 1 height 1
checkbox input "true"
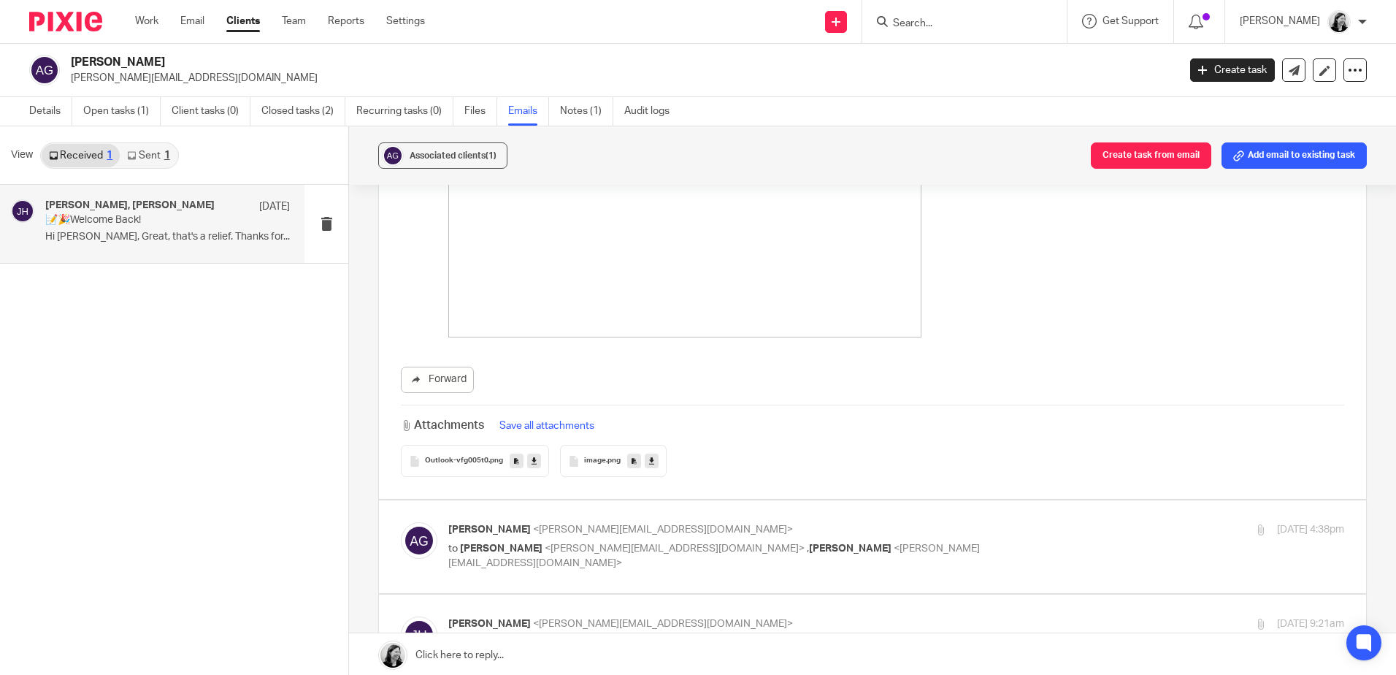
scroll to position [10222, 0]
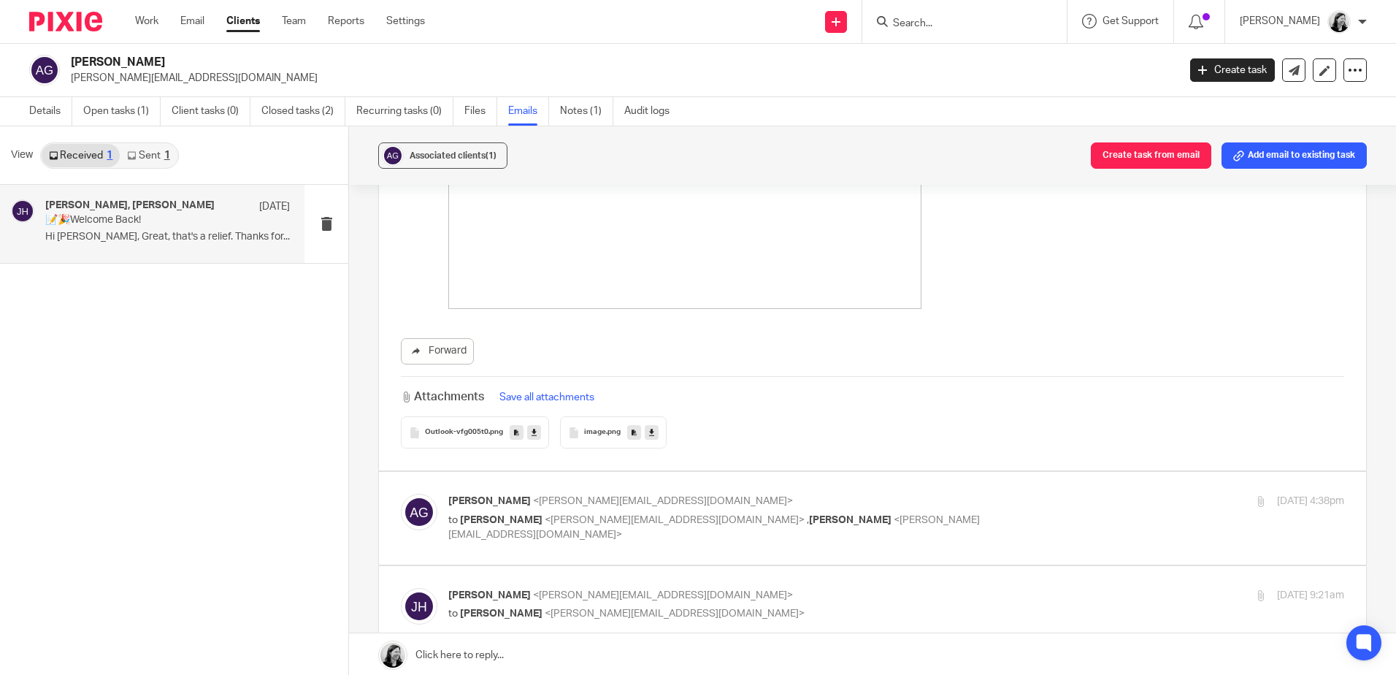
click at [491, 493] on label at bounding box center [872, 518] width 987 height 93
click at [401, 493] on input "checkbox" at bounding box center [400, 493] width 1 height 1
checkbox input "true"
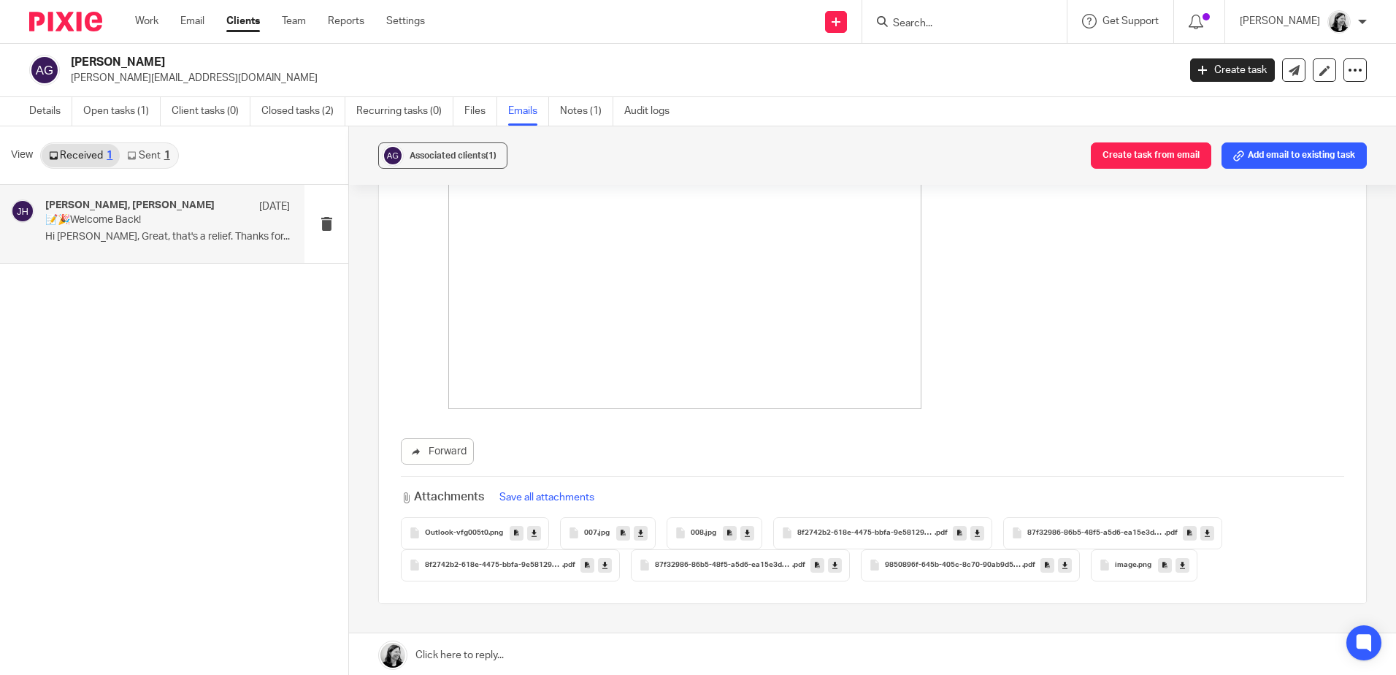
scroll to position [14240, 0]
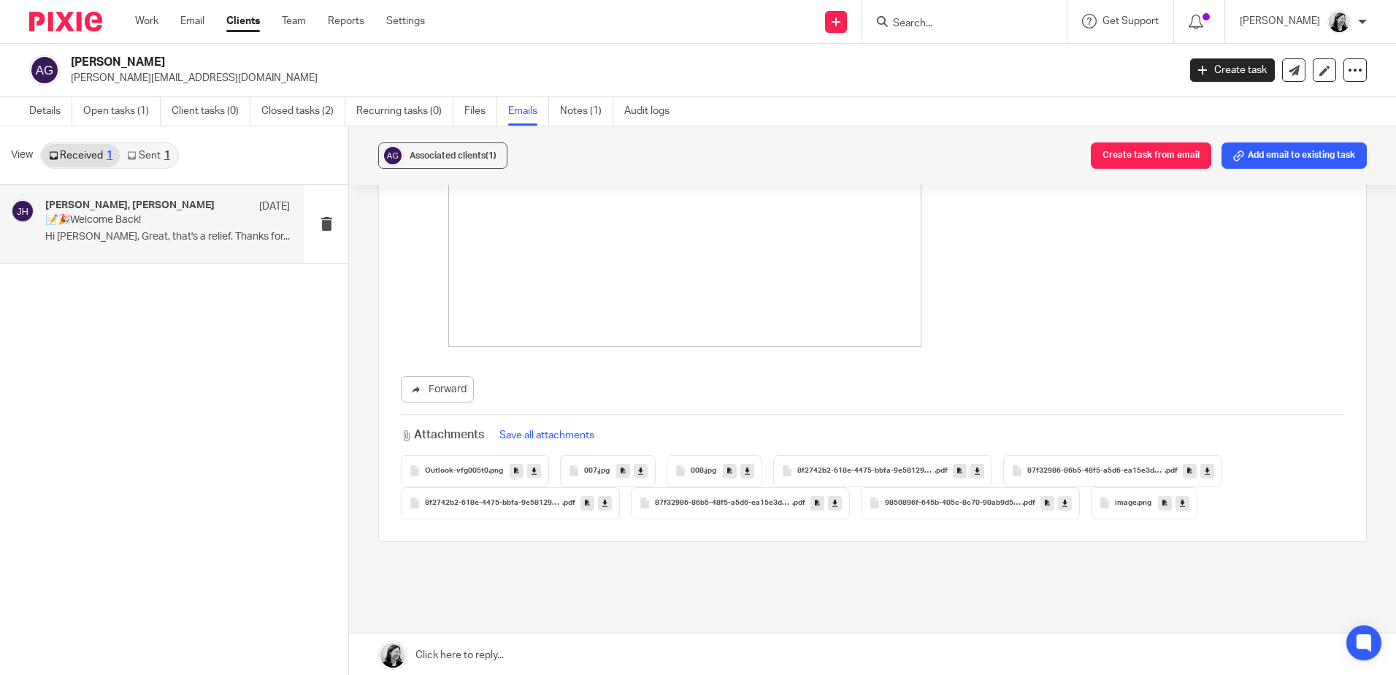
click at [937, 25] on input "Search" at bounding box center [956, 24] width 131 height 13
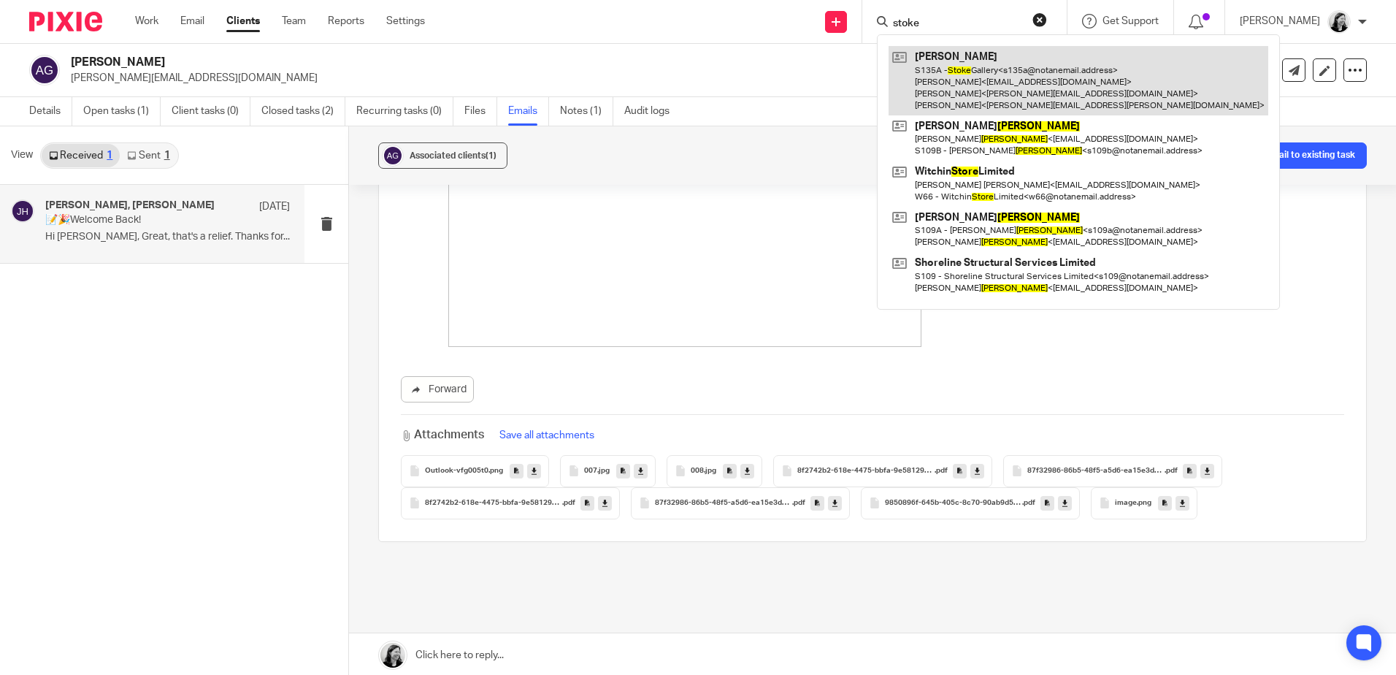
type input "stoke"
click at [1050, 69] on link at bounding box center [1079, 80] width 380 height 69
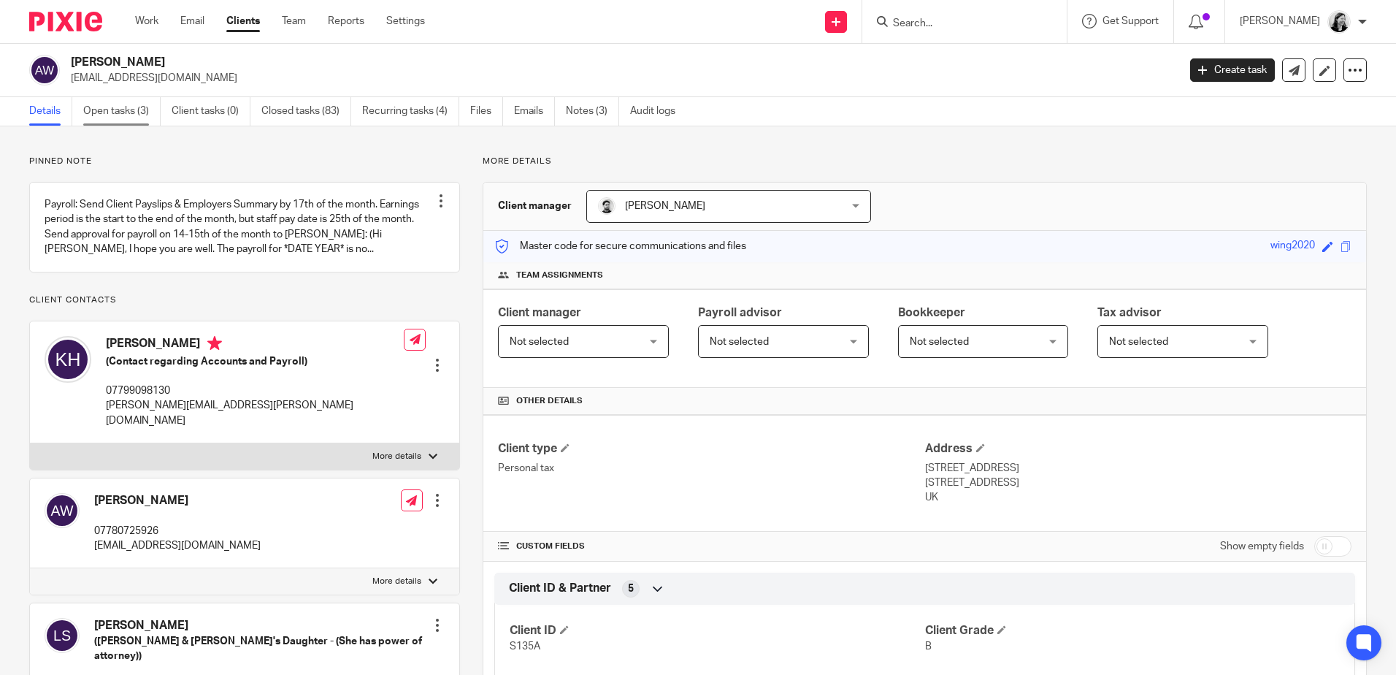
click at [123, 104] on link "Open tasks (3)" at bounding box center [121, 111] width 77 height 28
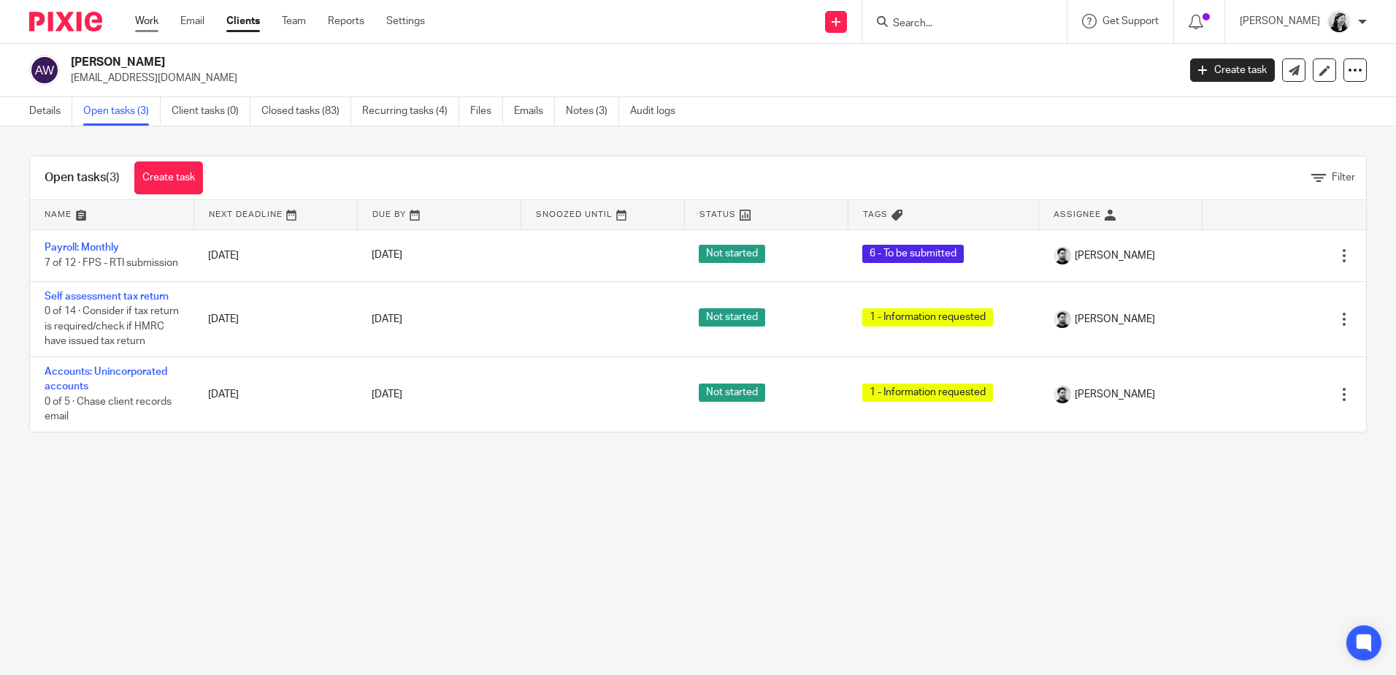
click at [153, 15] on link "Work" at bounding box center [146, 21] width 23 height 15
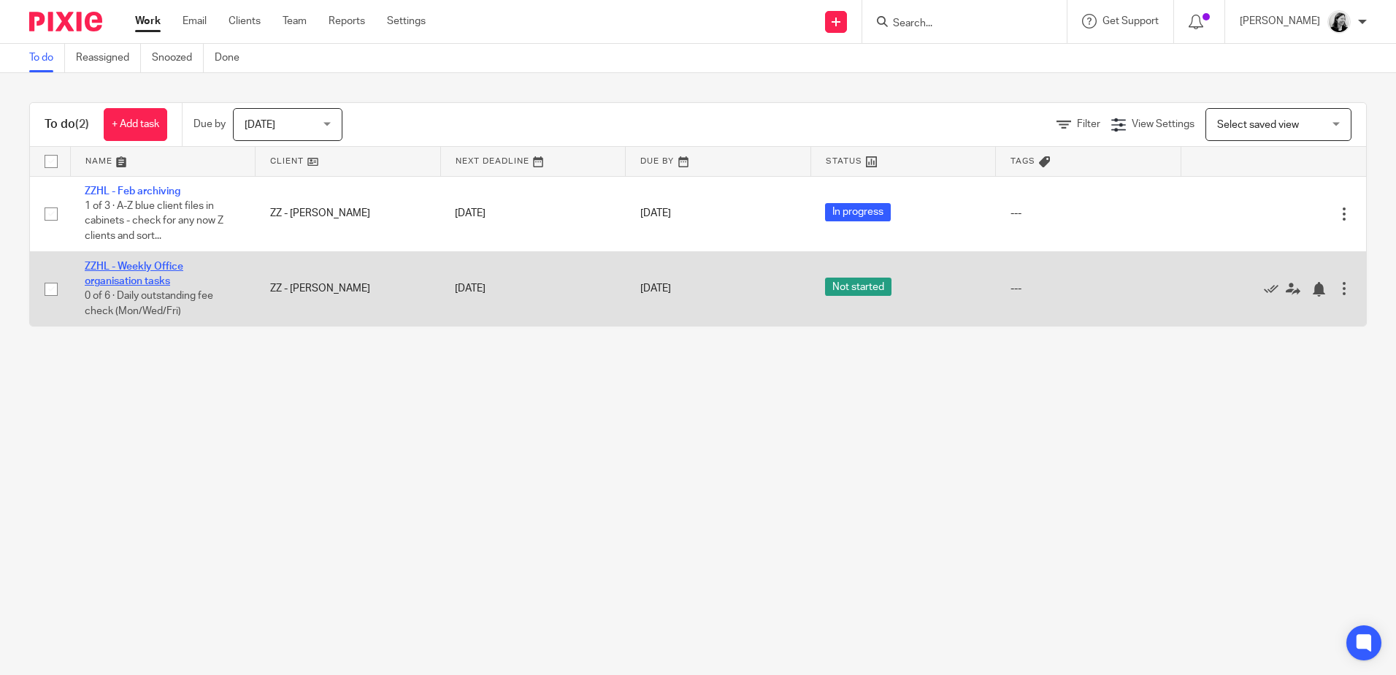
click at [145, 278] on link "ZZHL - Weekly Office organisation tasks" at bounding box center [134, 273] width 99 height 25
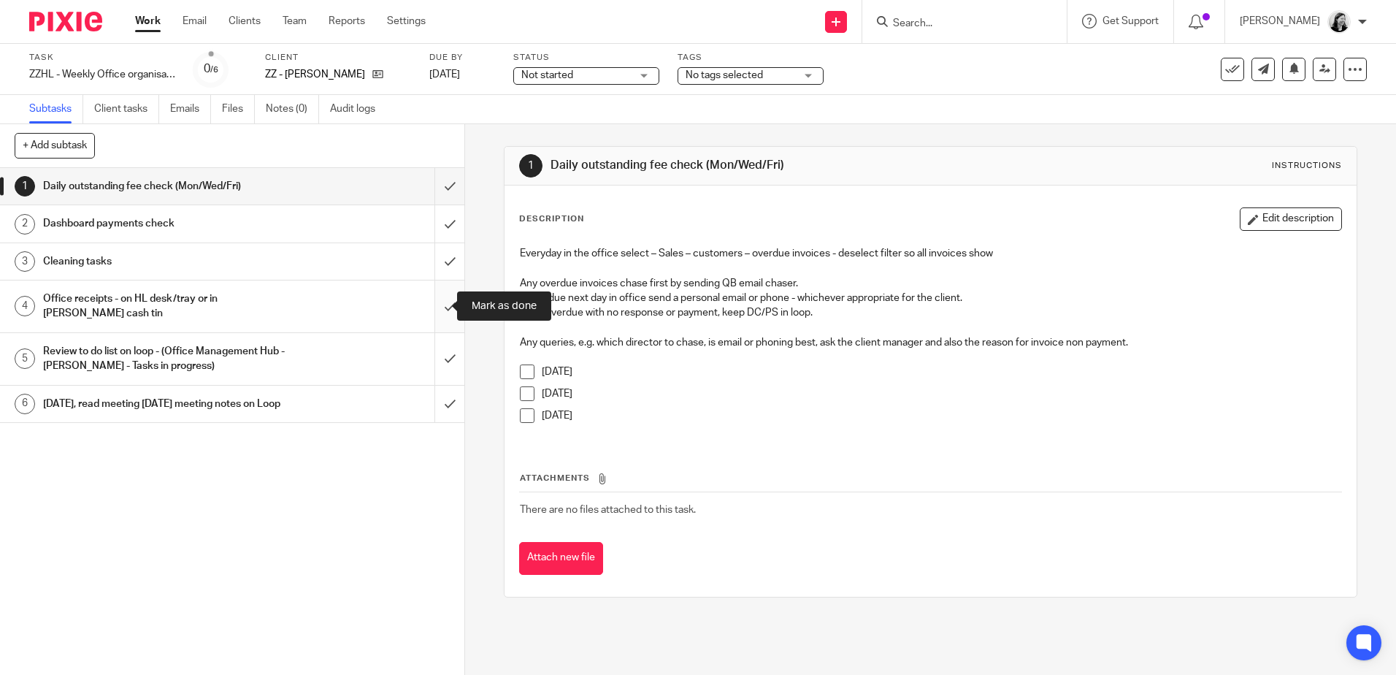
click at [428, 305] on input "submit" at bounding box center [232, 306] width 464 height 52
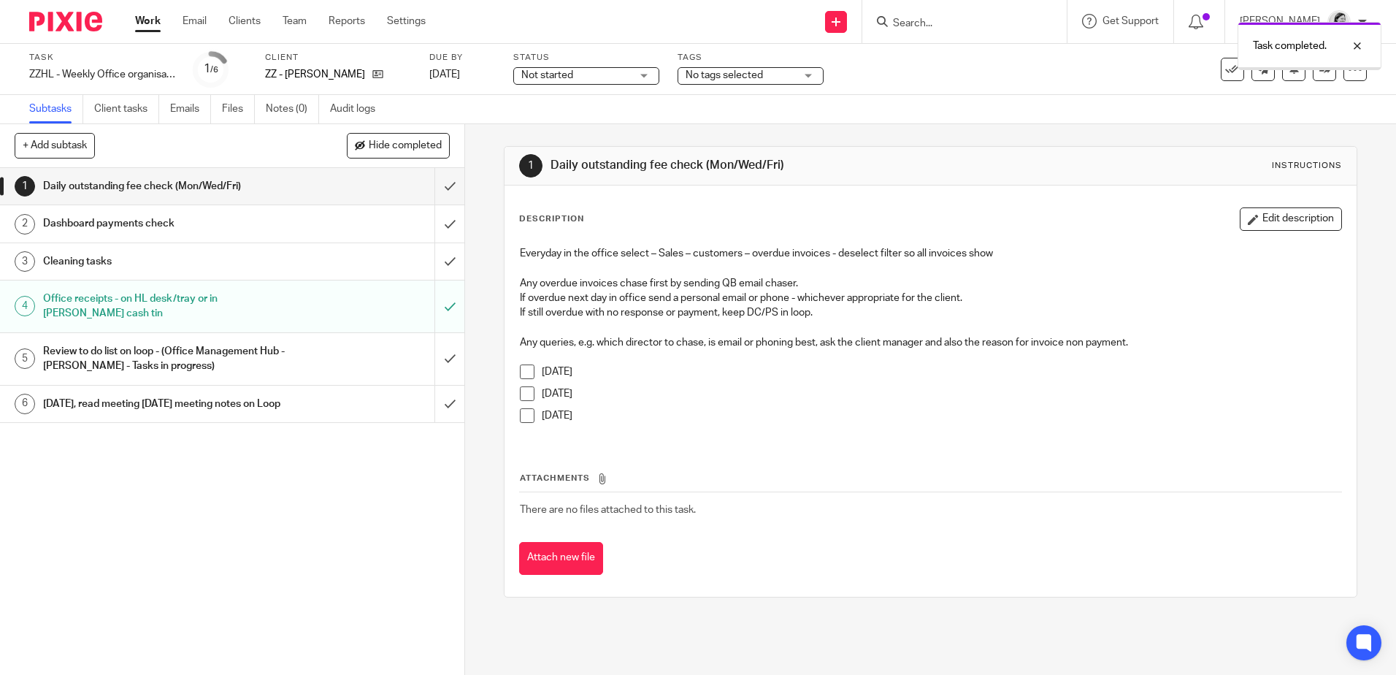
click at [372, 301] on div "Office receipts - on HL desk/tray or in [PERSON_NAME] cash tin" at bounding box center [231, 306] width 377 height 37
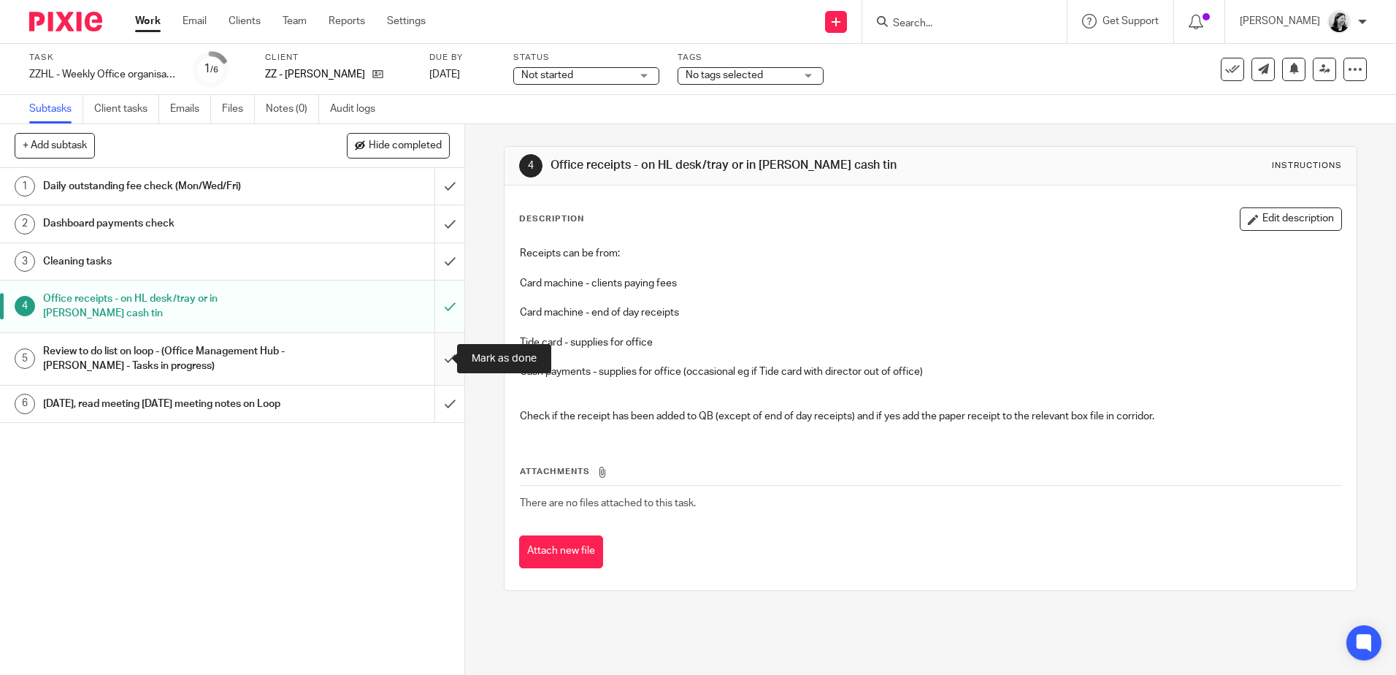
click at [437, 357] on input "submit" at bounding box center [232, 359] width 464 height 52
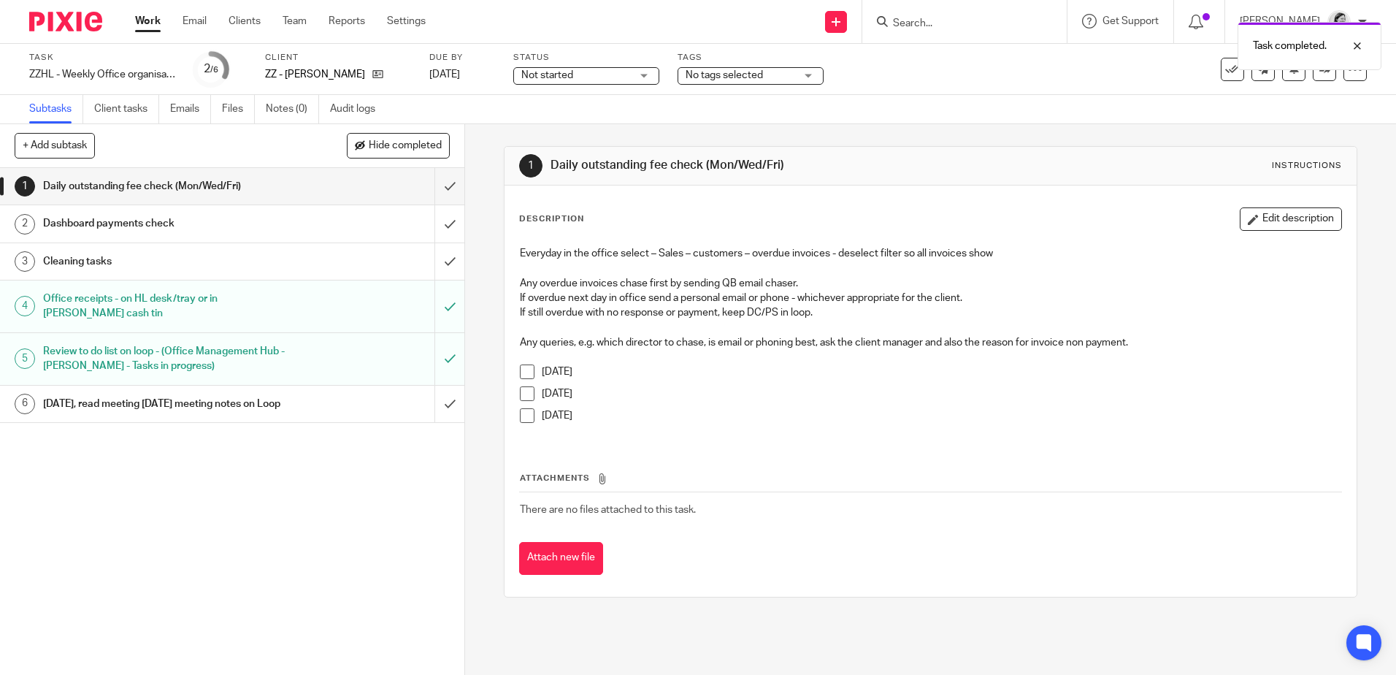
click at [326, 265] on div "Cleaning tasks" at bounding box center [231, 261] width 377 height 22
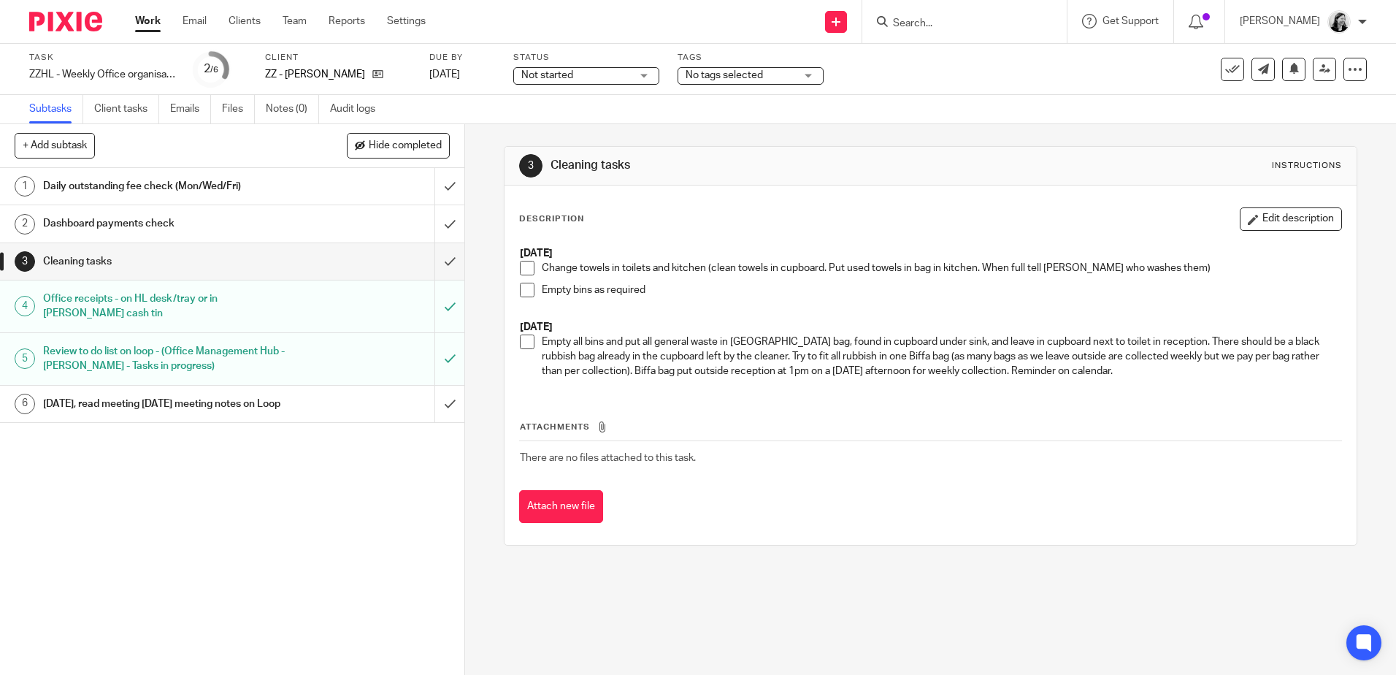
click at [533, 283] on li "Empty bins as required" at bounding box center [930, 294] width 821 height 22
click at [525, 288] on span at bounding box center [527, 290] width 15 height 15
click at [521, 272] on span at bounding box center [527, 268] width 15 height 15
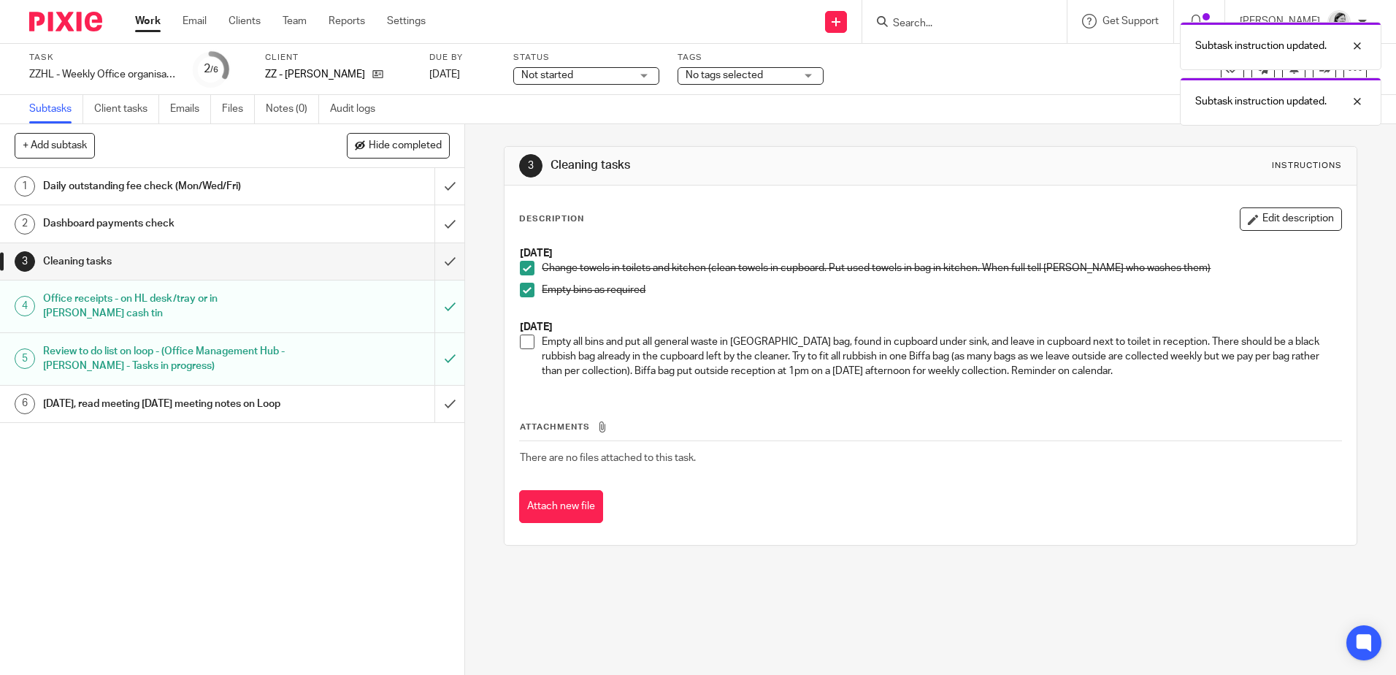
click at [342, 177] on div "Daily outstanding fee check (Mon/Wed/Fri)" at bounding box center [231, 186] width 377 height 22
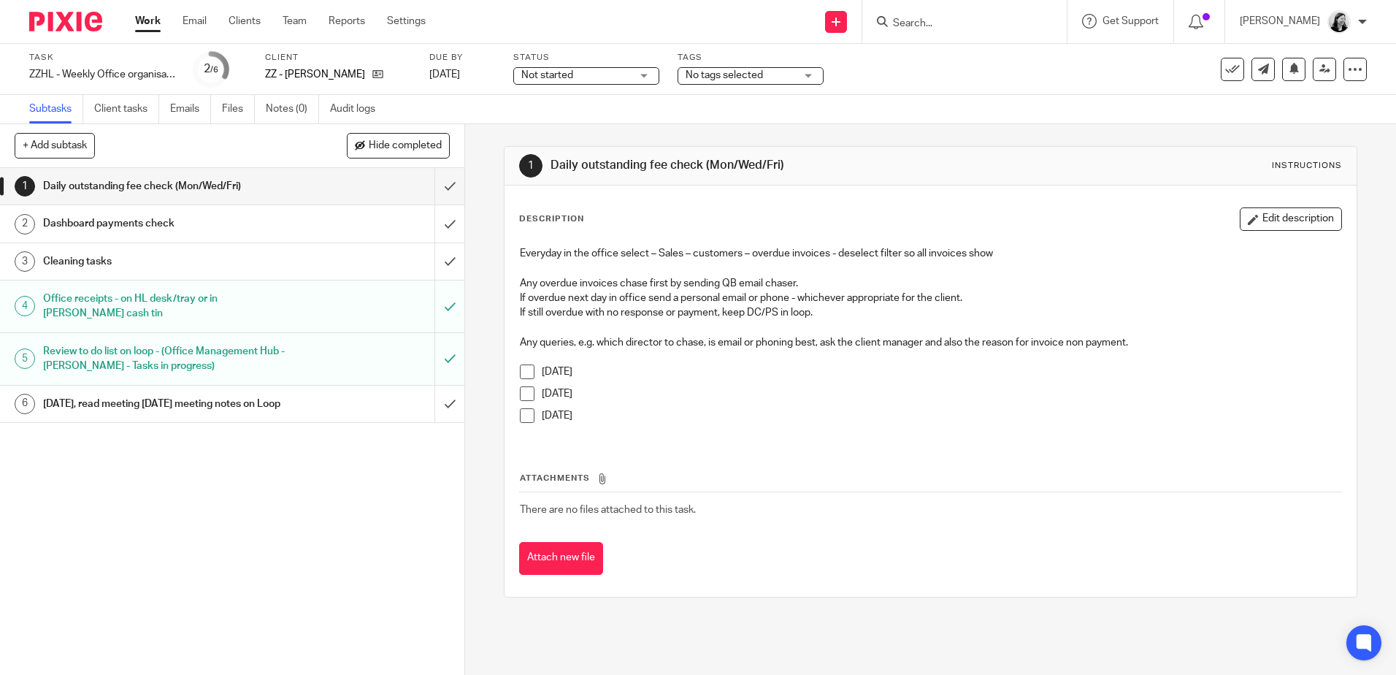
drag, startPoint x: 523, startPoint y: 374, endPoint x: 514, endPoint y: 372, distance: 9.0
click at [523, 373] on span at bounding box center [527, 371] width 15 height 15
click at [989, 18] on input "Search" at bounding box center [956, 24] width 131 height 13
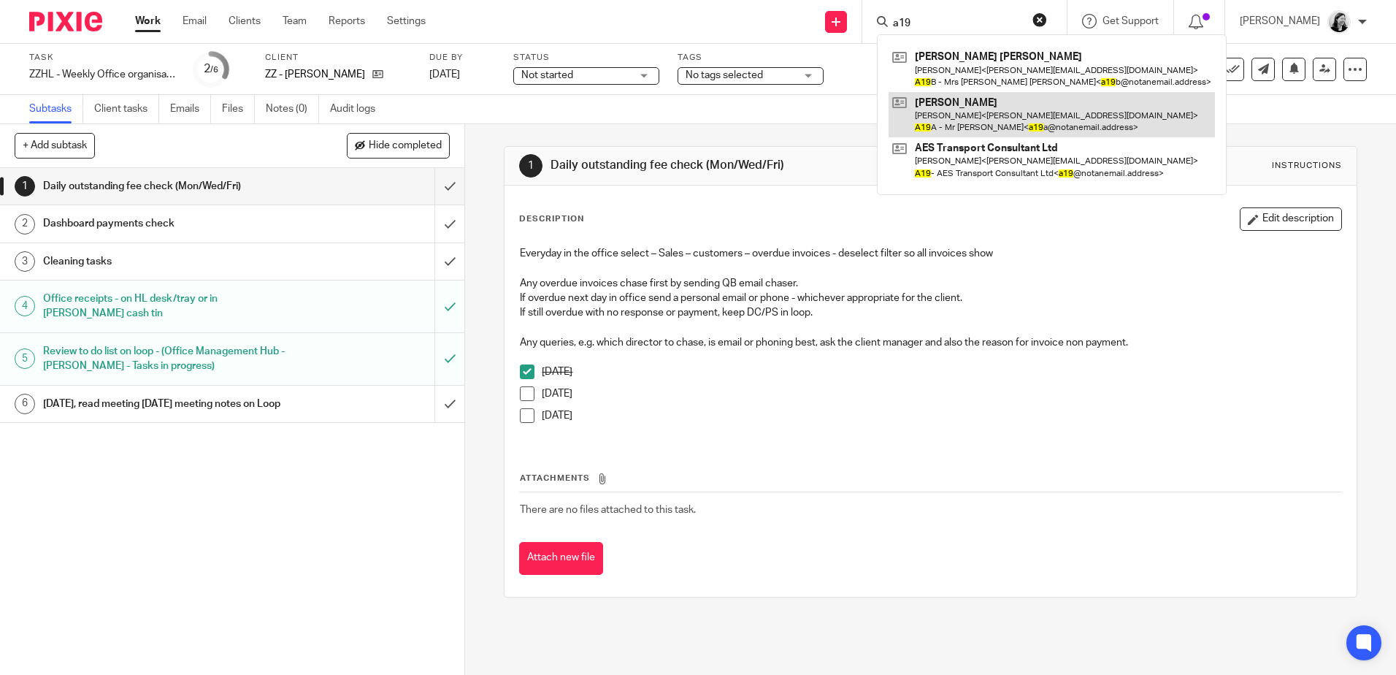
type input "a19"
click at [992, 96] on link at bounding box center [1052, 114] width 326 height 45
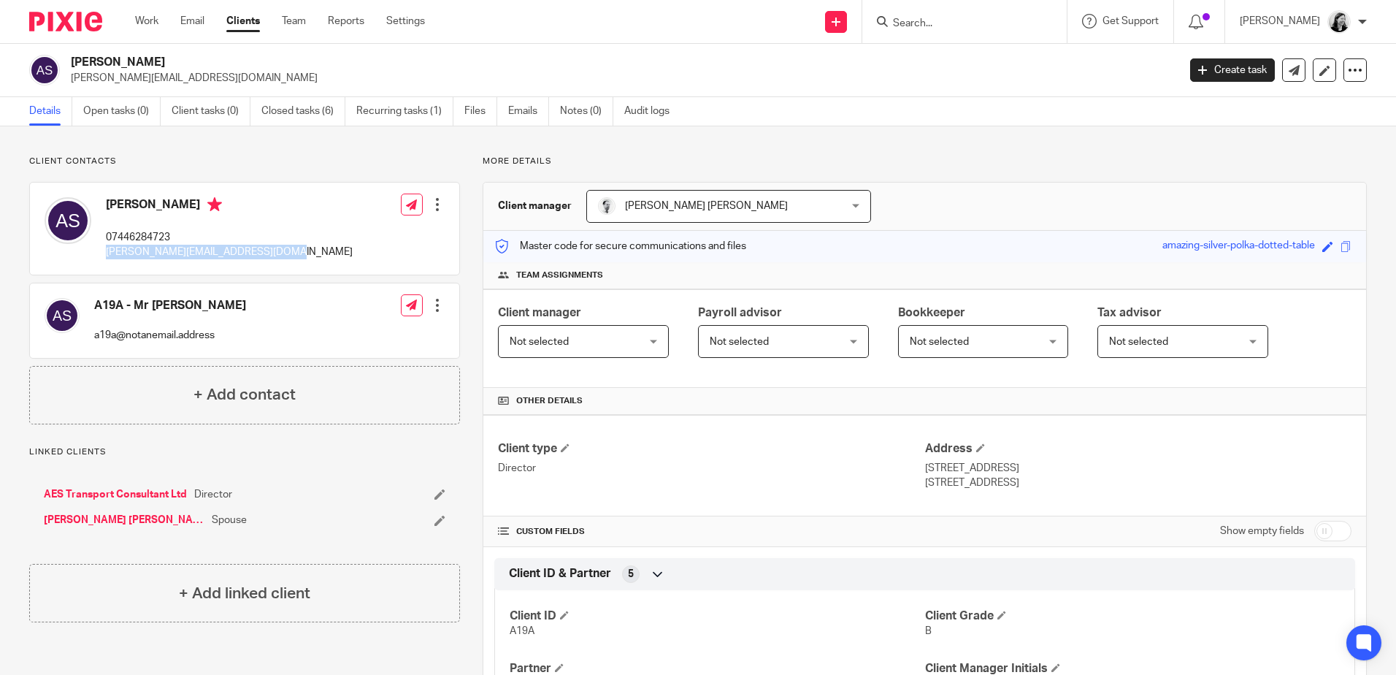
drag, startPoint x: 277, startPoint y: 255, endPoint x: 100, endPoint y: 262, distance: 176.8
click at [100, 262] on div "[PERSON_NAME] 07446284723 [PERSON_NAME][EMAIL_ADDRESS][DOMAIN_NAME] Edit contac…" at bounding box center [244, 229] width 429 height 92
copy p "[PERSON_NAME][EMAIL_ADDRESS][DOMAIN_NAME]"
click at [145, 19] on link "Work" at bounding box center [146, 21] width 23 height 15
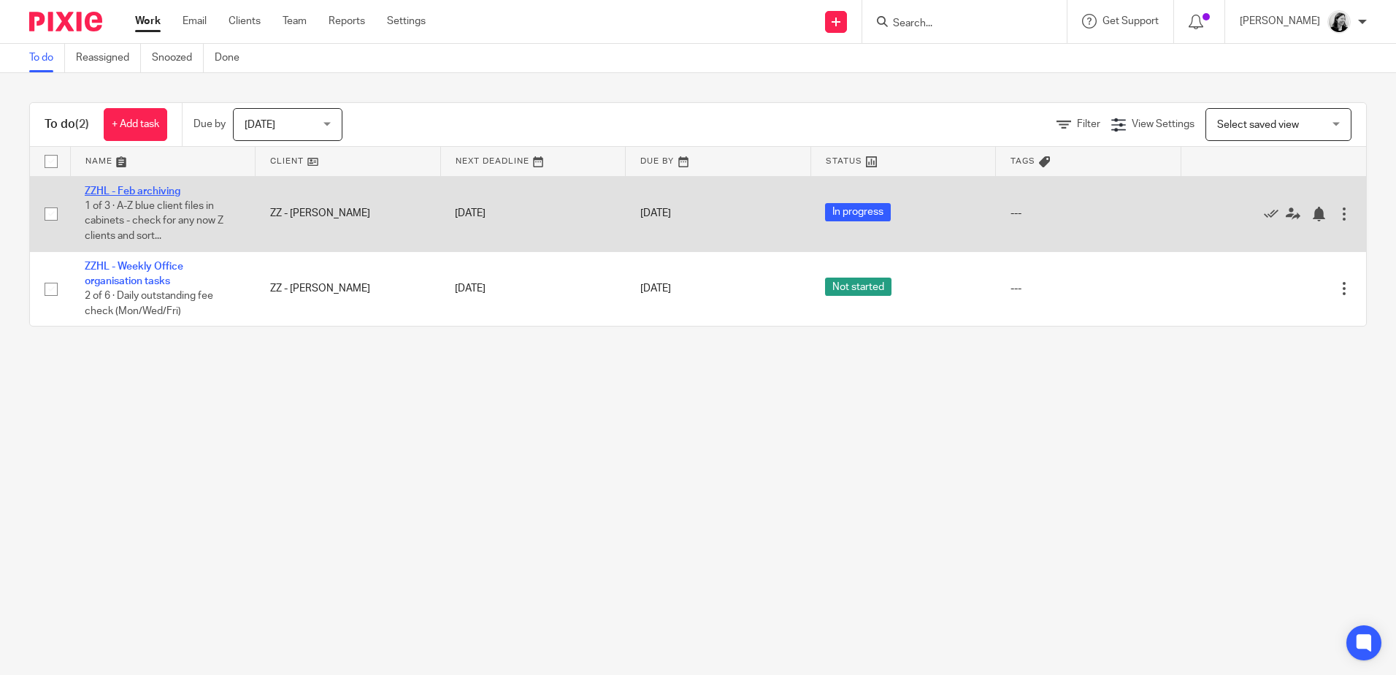
click at [159, 193] on link "ZZHL - Feb archiving" at bounding box center [133, 191] width 96 height 10
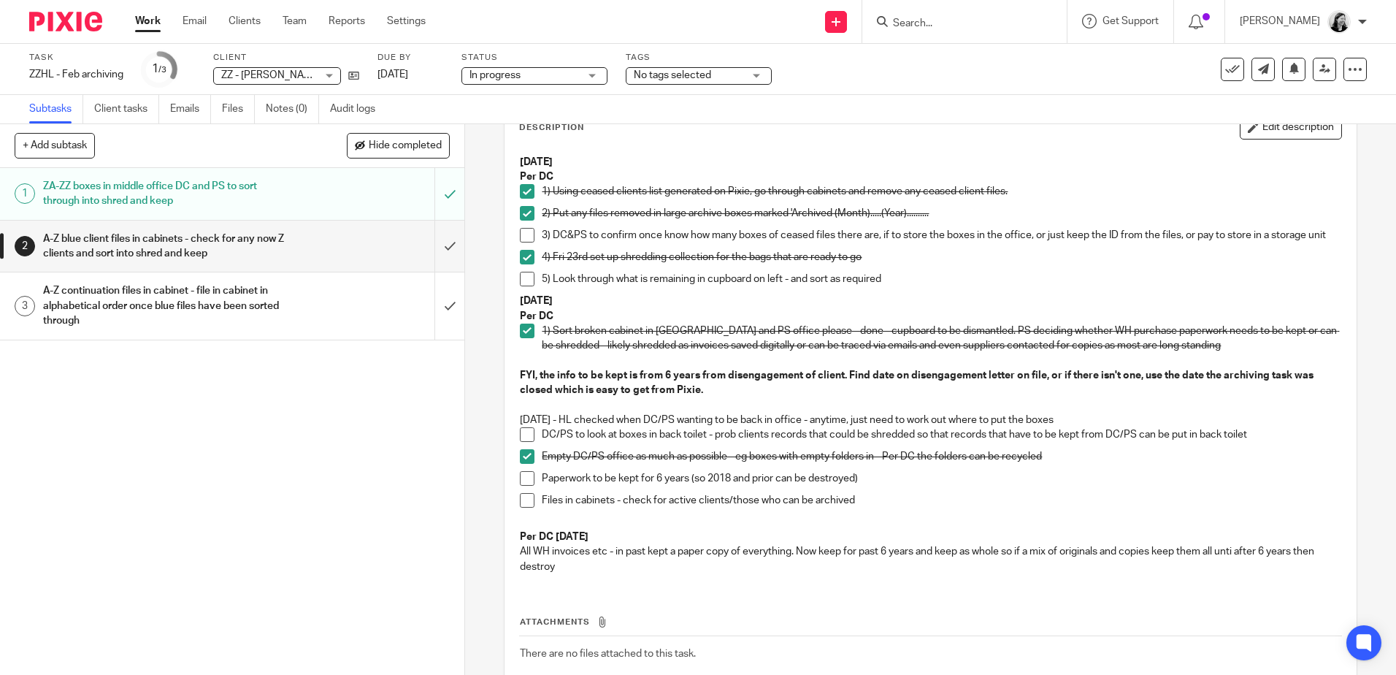
scroll to position [146, 0]
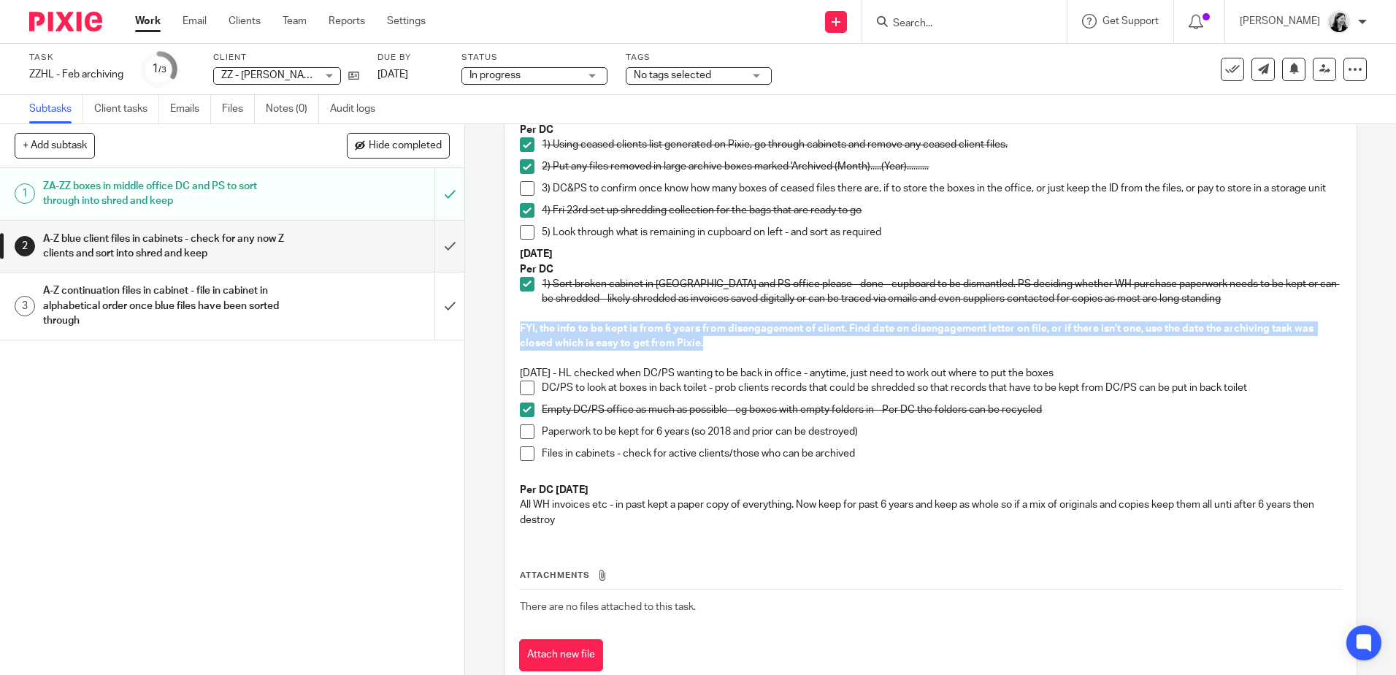
drag, startPoint x: 703, startPoint y: 354, endPoint x: 499, endPoint y: 334, distance: 204.7
click at [504, 334] on div "2 A-Z blue client files in cabinets - check for any now Z clients and sort into…" at bounding box center [930, 347] width 853 height 694
copy strong "FYI, the info to be kept is from 6 years from disengagement of client. Find dat…"
click at [987, 20] on input "Search" at bounding box center [956, 24] width 131 height 13
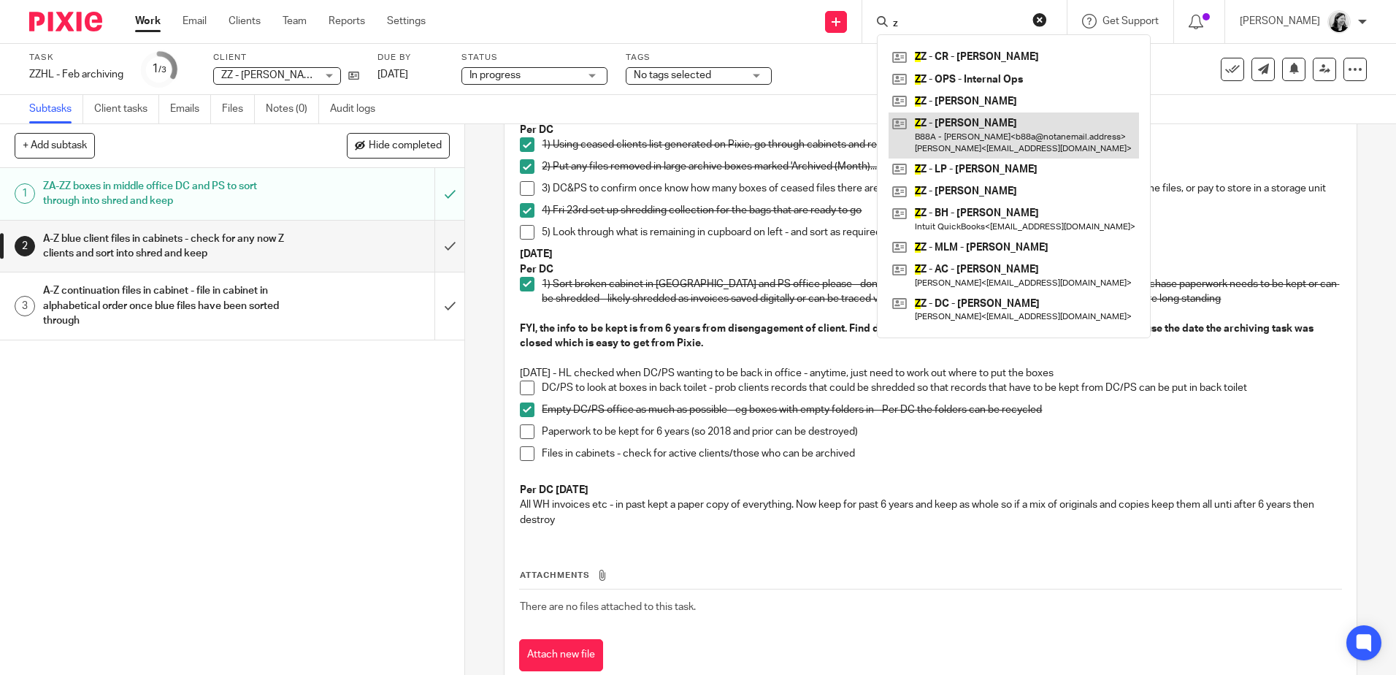
type input "z"
click at [1024, 134] on link at bounding box center [1014, 134] width 250 height 45
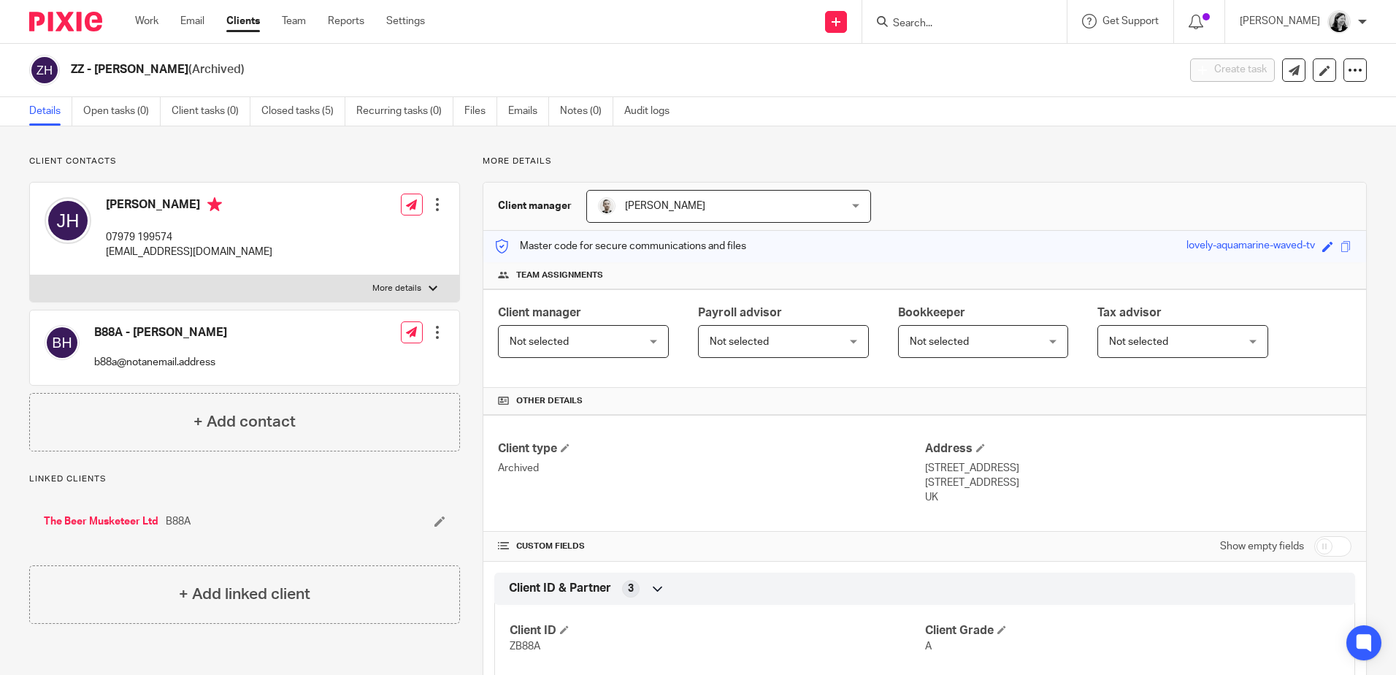
click at [967, 23] on input "Search" at bounding box center [956, 24] width 131 height 13
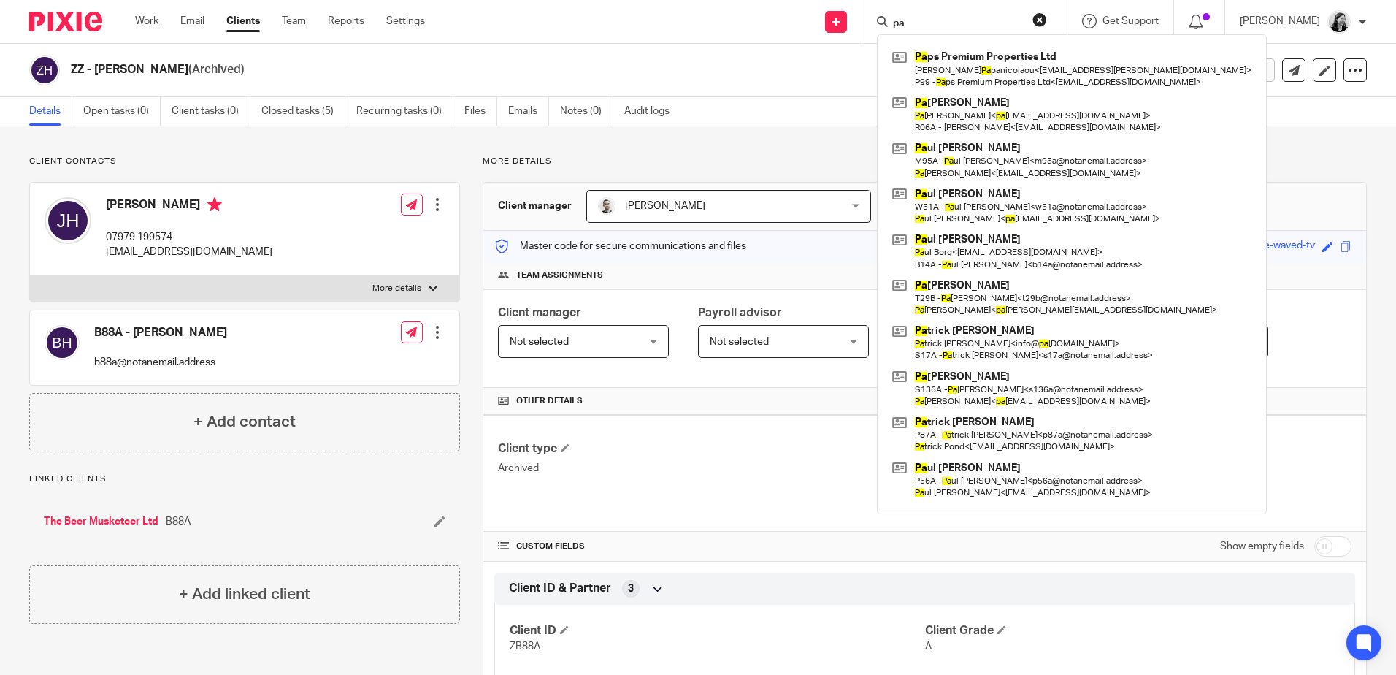
type input "p"
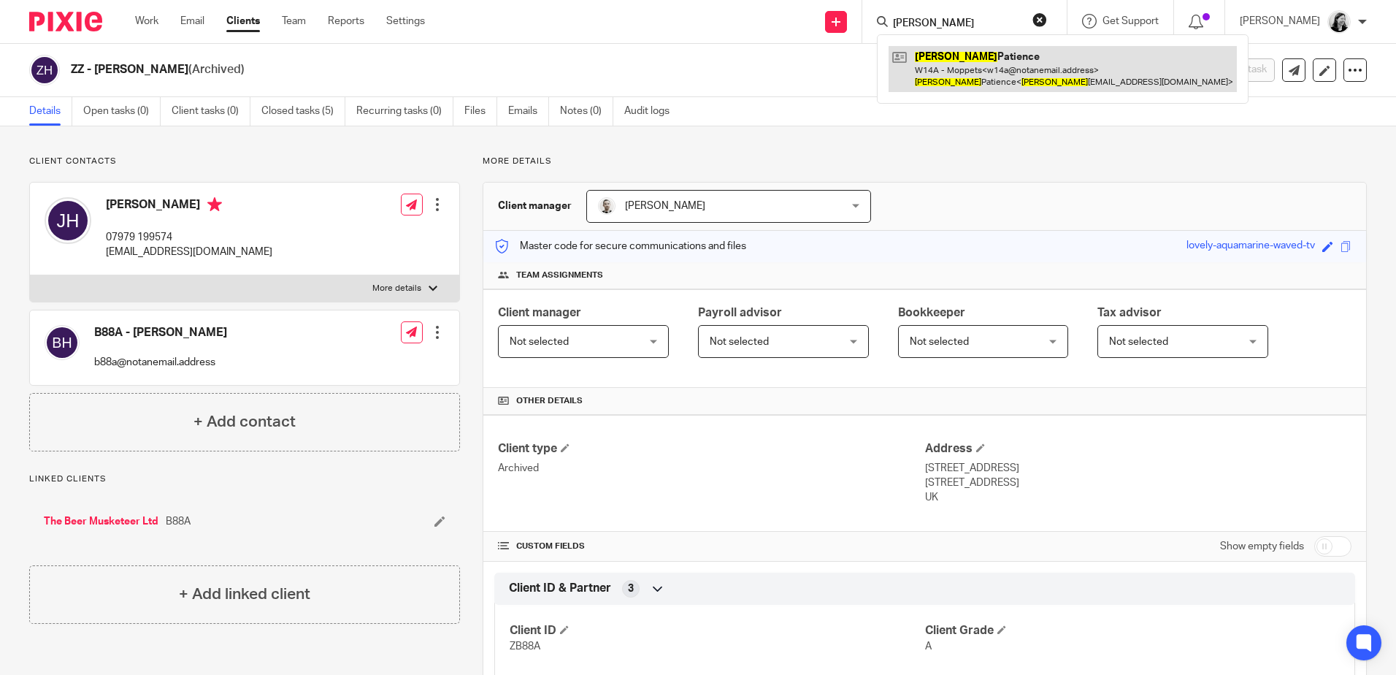
type input "[PERSON_NAME]"
click at [991, 74] on link at bounding box center [1063, 68] width 348 height 45
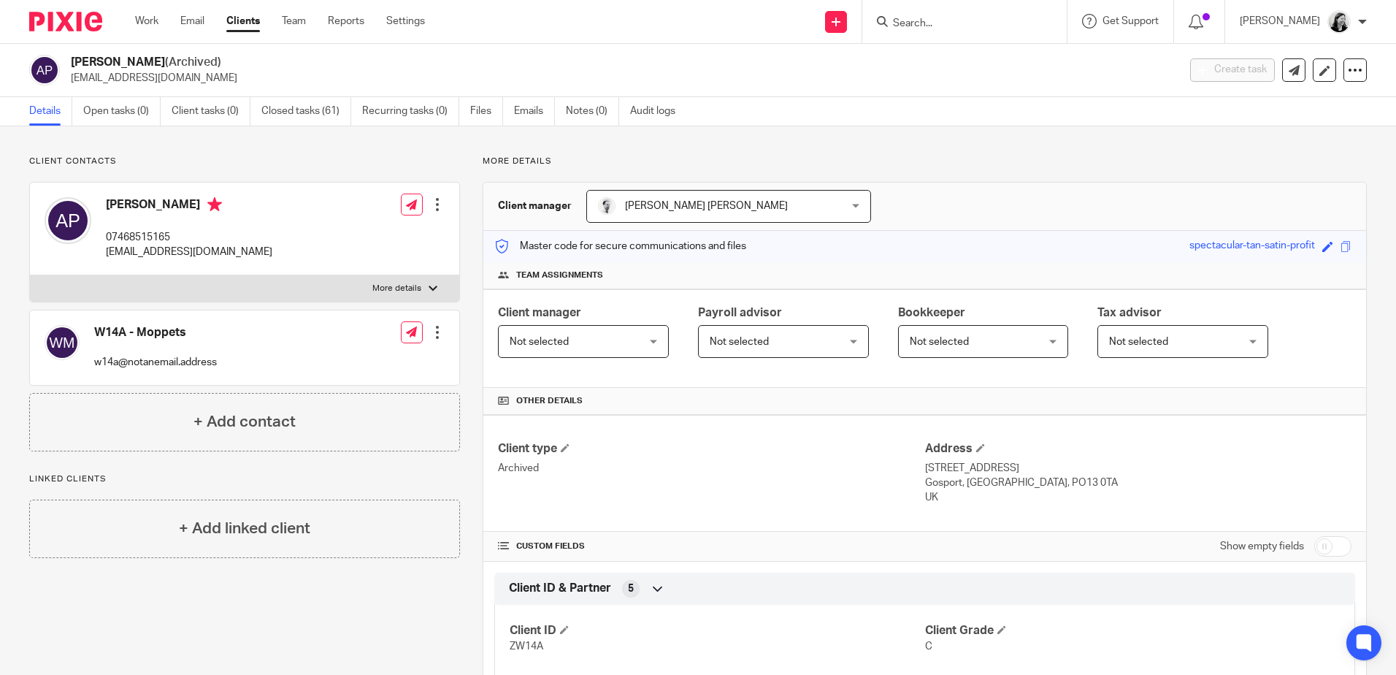
scroll to position [73, 0]
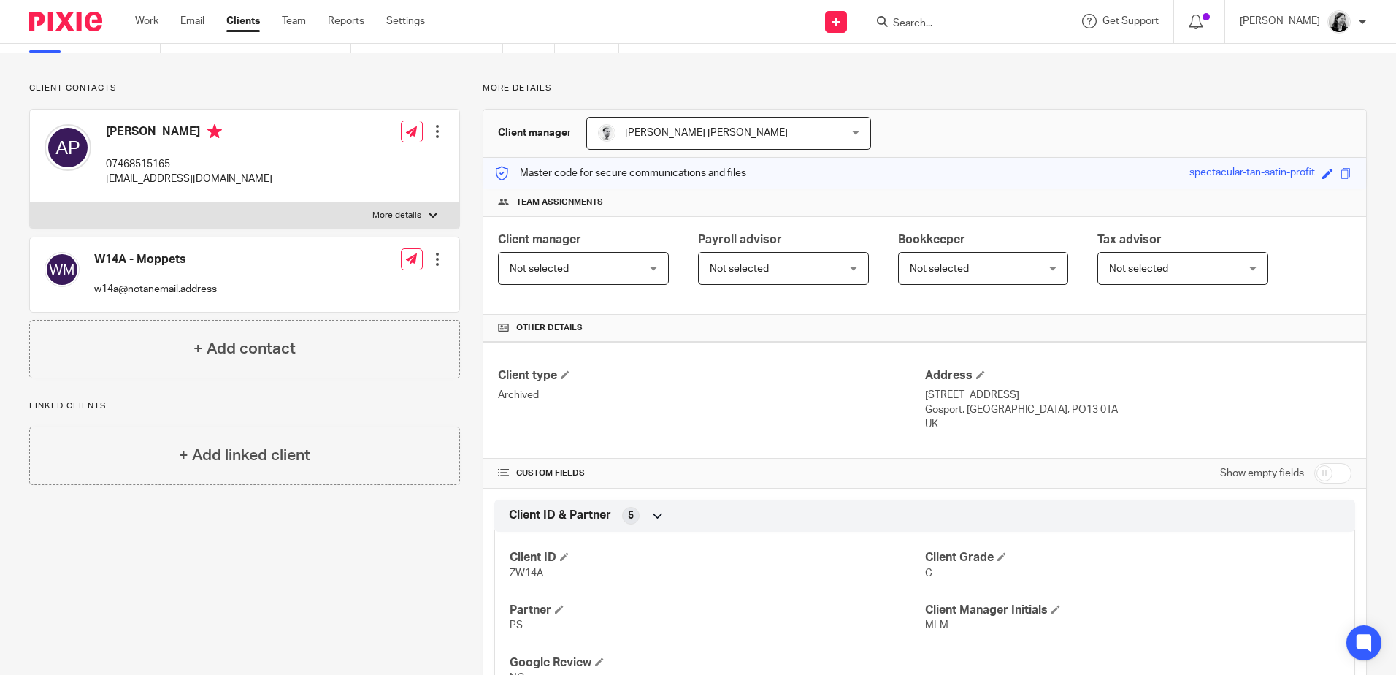
click at [1314, 478] on input "checkbox" at bounding box center [1332, 473] width 37 height 20
checkbox input "true"
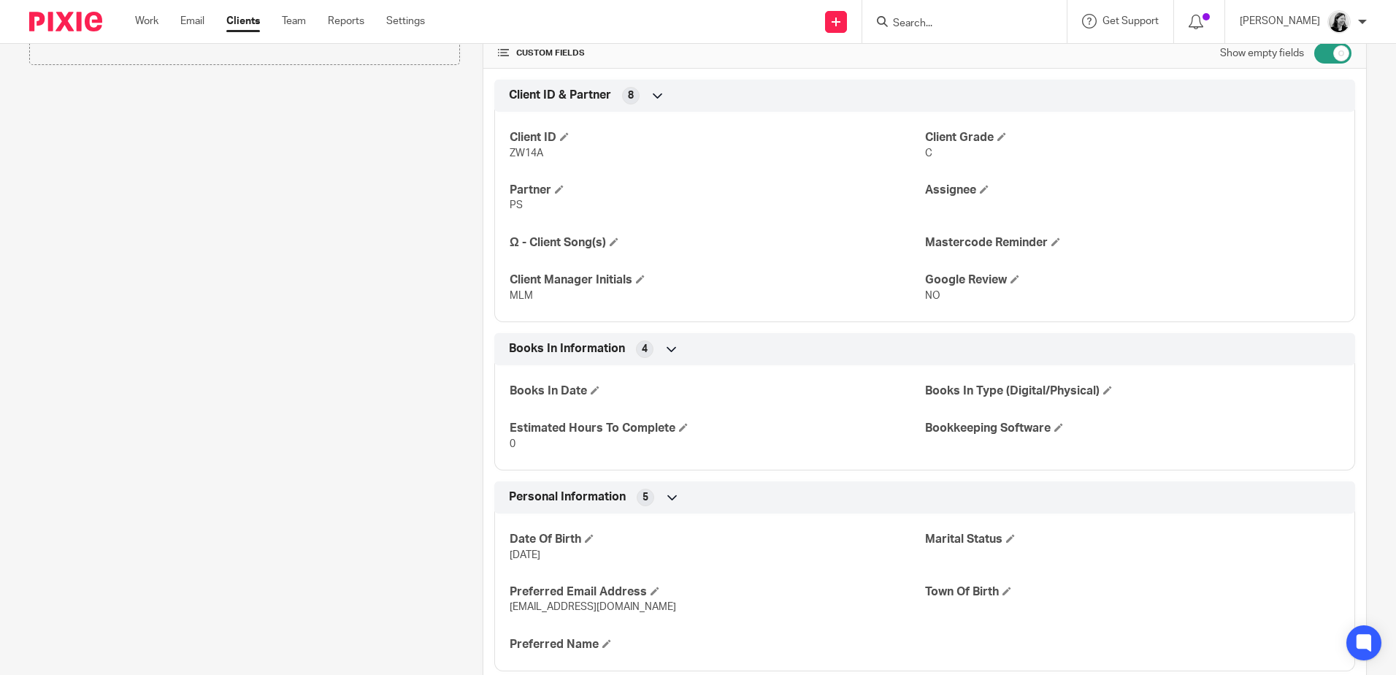
scroll to position [0, 0]
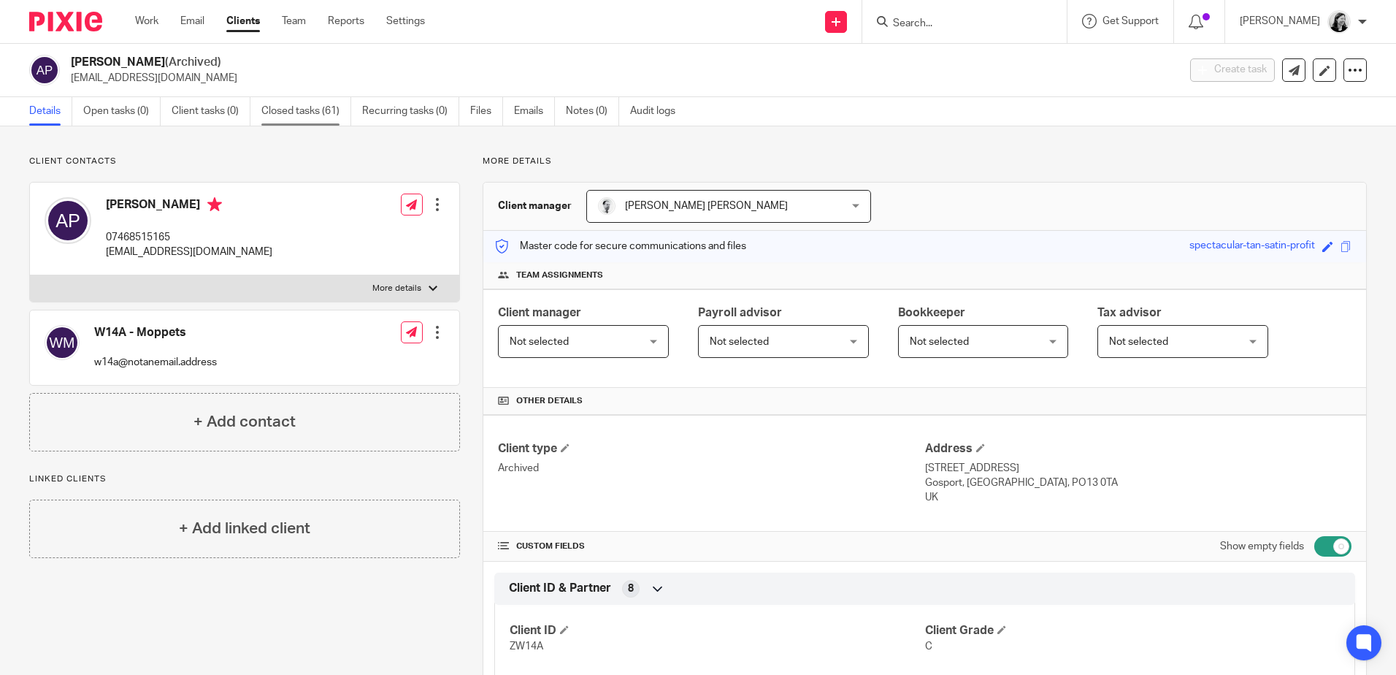
click at [307, 112] on link "Closed tasks (61)" at bounding box center [306, 111] width 90 height 28
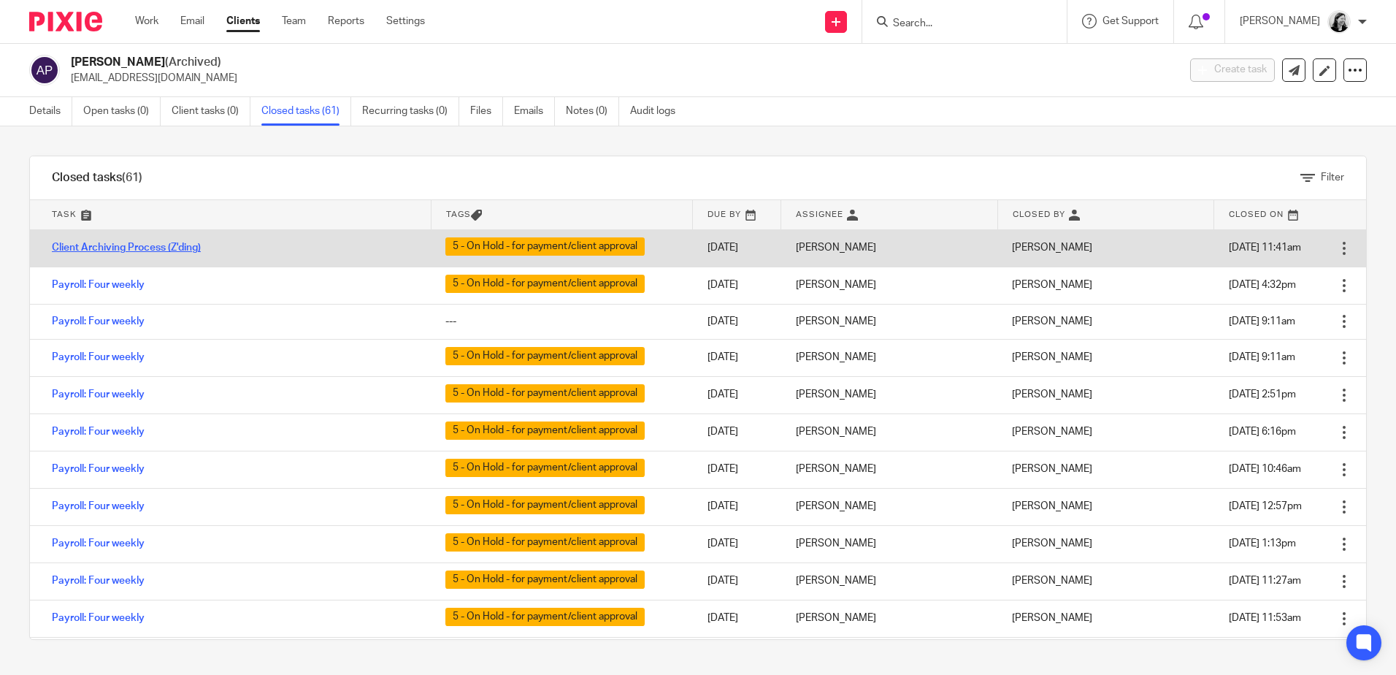
click at [172, 246] on link "Client Archiving Process (Z'ding)" at bounding box center [126, 247] width 149 height 10
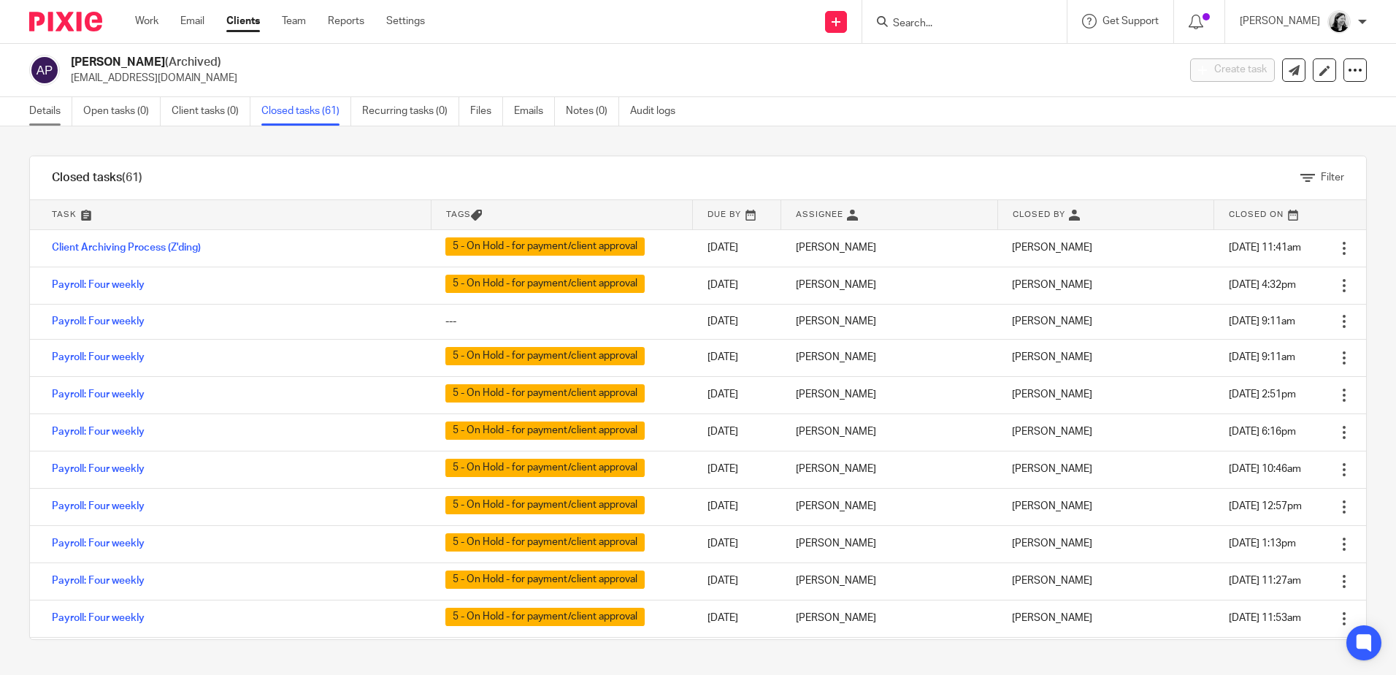
click at [57, 117] on link "Details" at bounding box center [50, 111] width 43 height 28
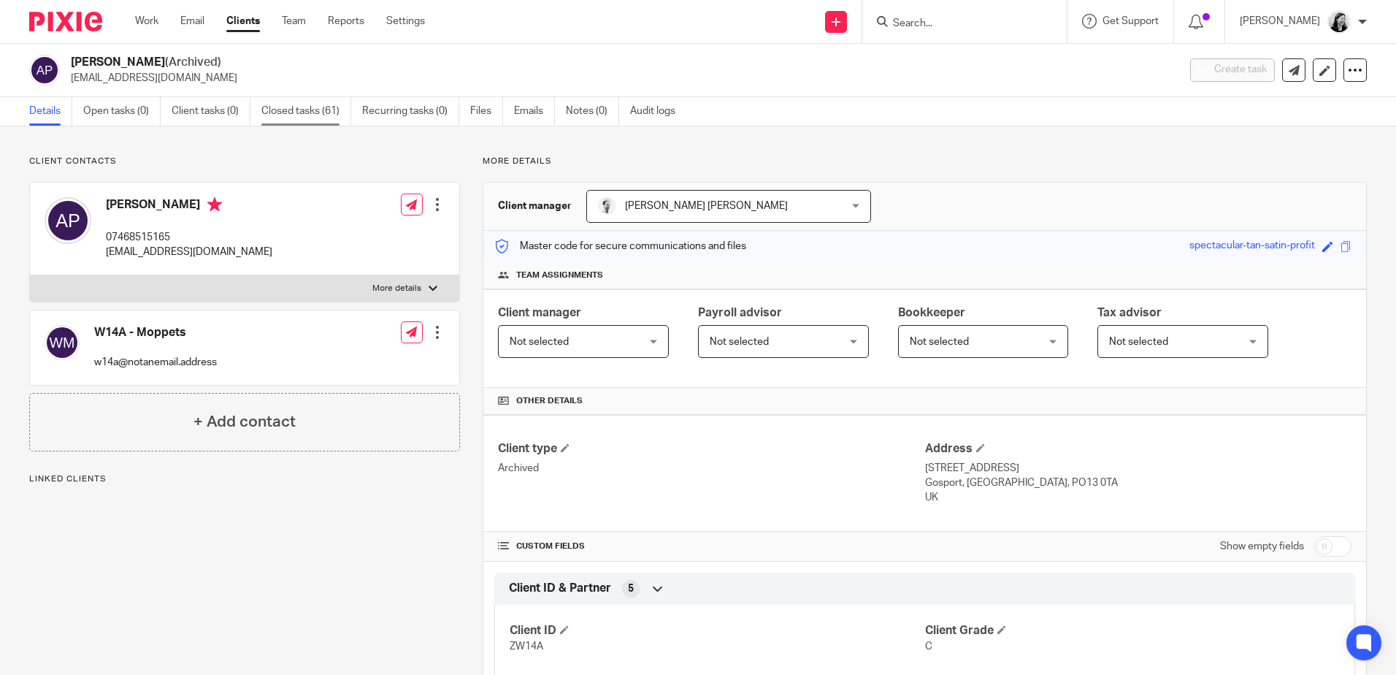
click at [294, 104] on link "Closed tasks (61)" at bounding box center [306, 111] width 90 height 28
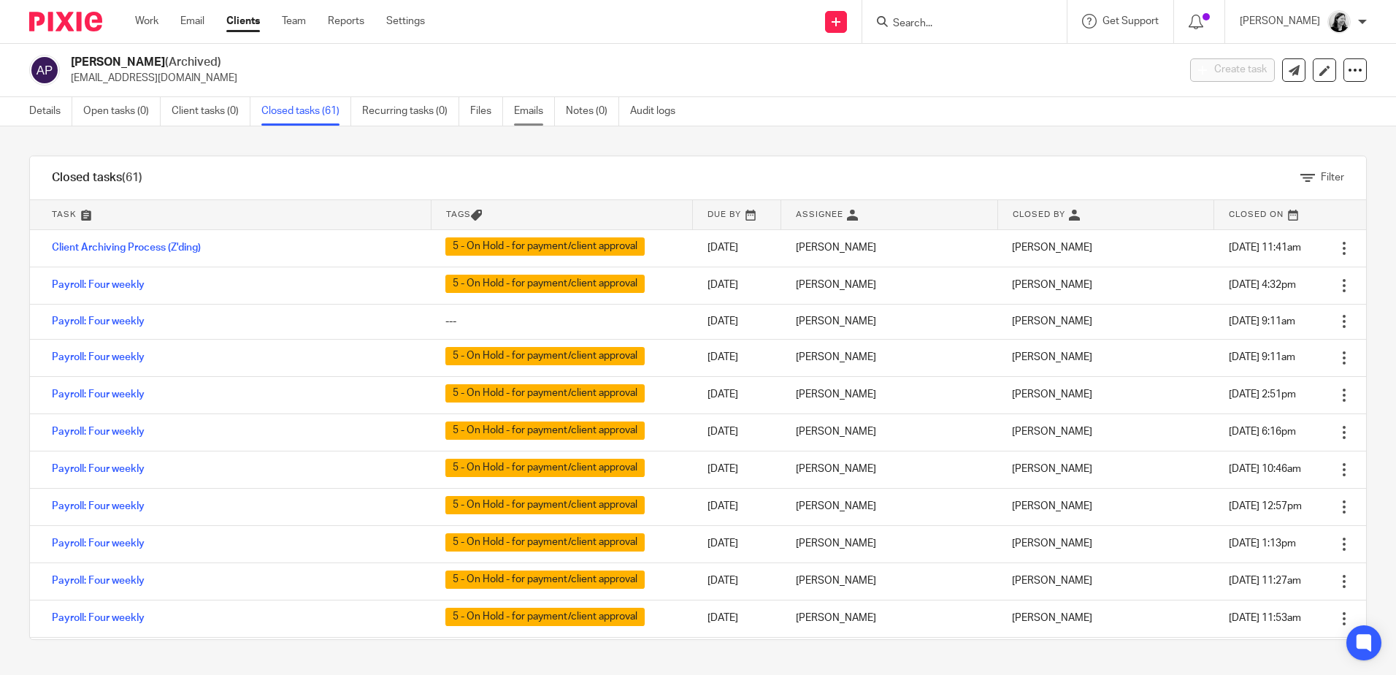
click at [532, 110] on link "Emails" at bounding box center [534, 111] width 41 height 28
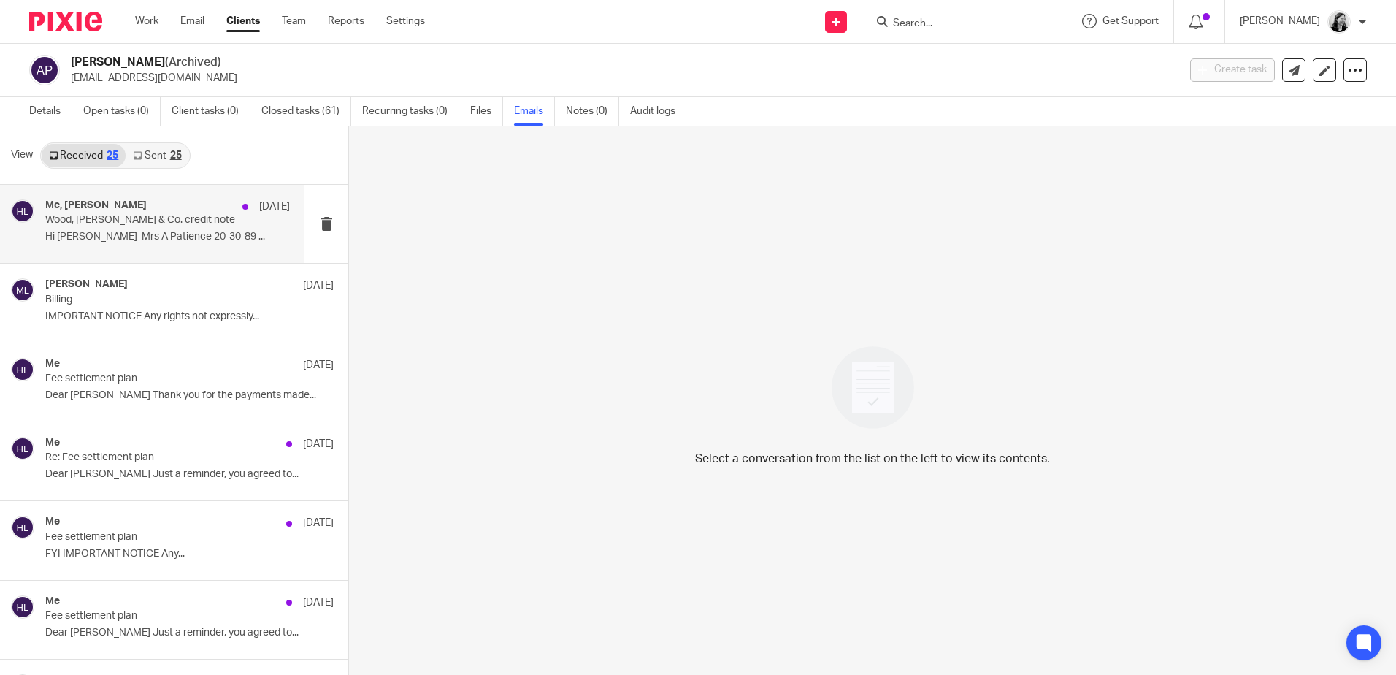
click at [193, 233] on p "Hi Helen Mrs A Patience 20-30-89 ..." at bounding box center [167, 237] width 245 height 12
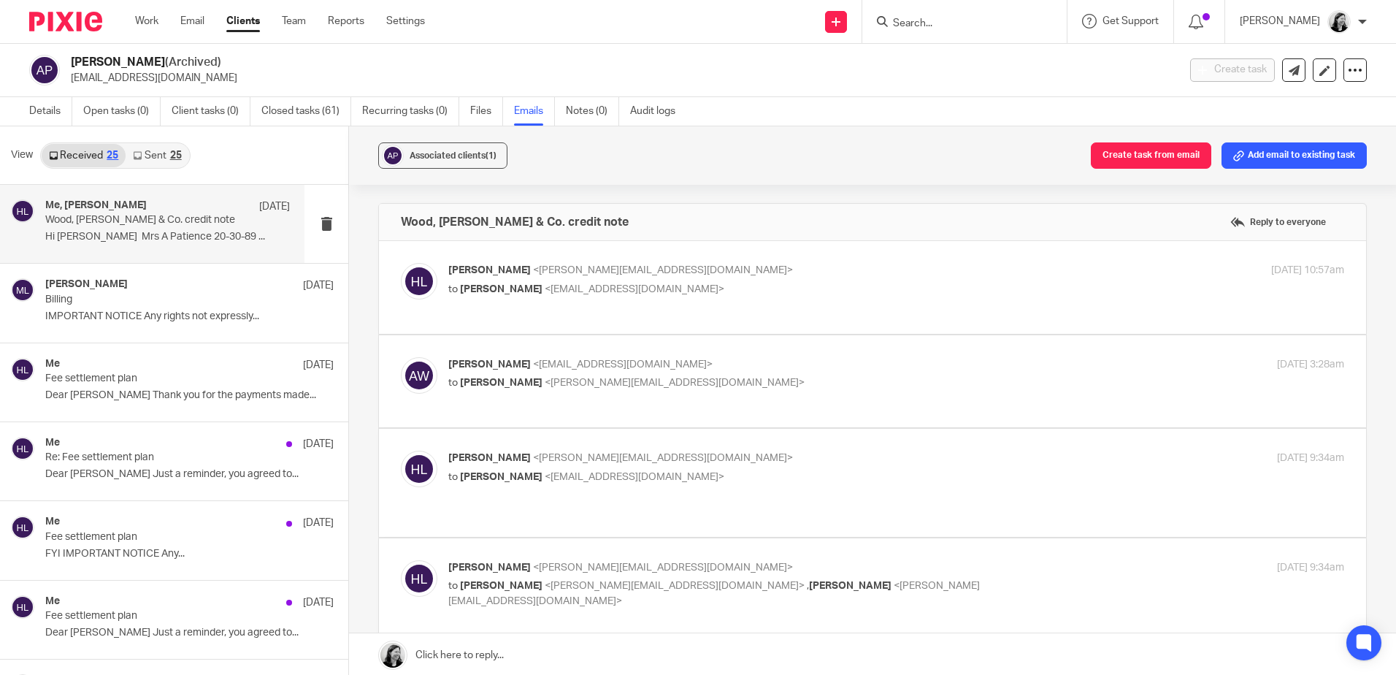
click at [572, 315] on label at bounding box center [872, 287] width 987 height 93
click at [401, 263] on input "checkbox" at bounding box center [400, 262] width 1 height 1
checkbox input "true"
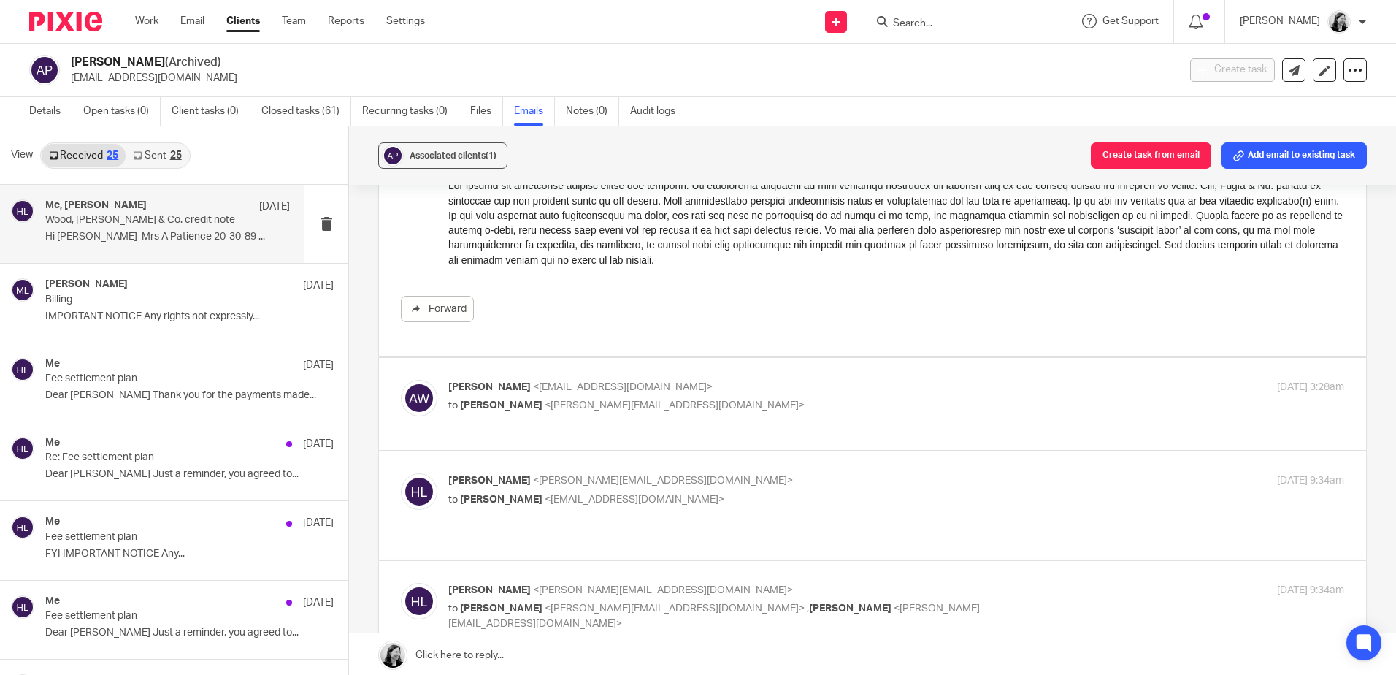
scroll to position [292, 0]
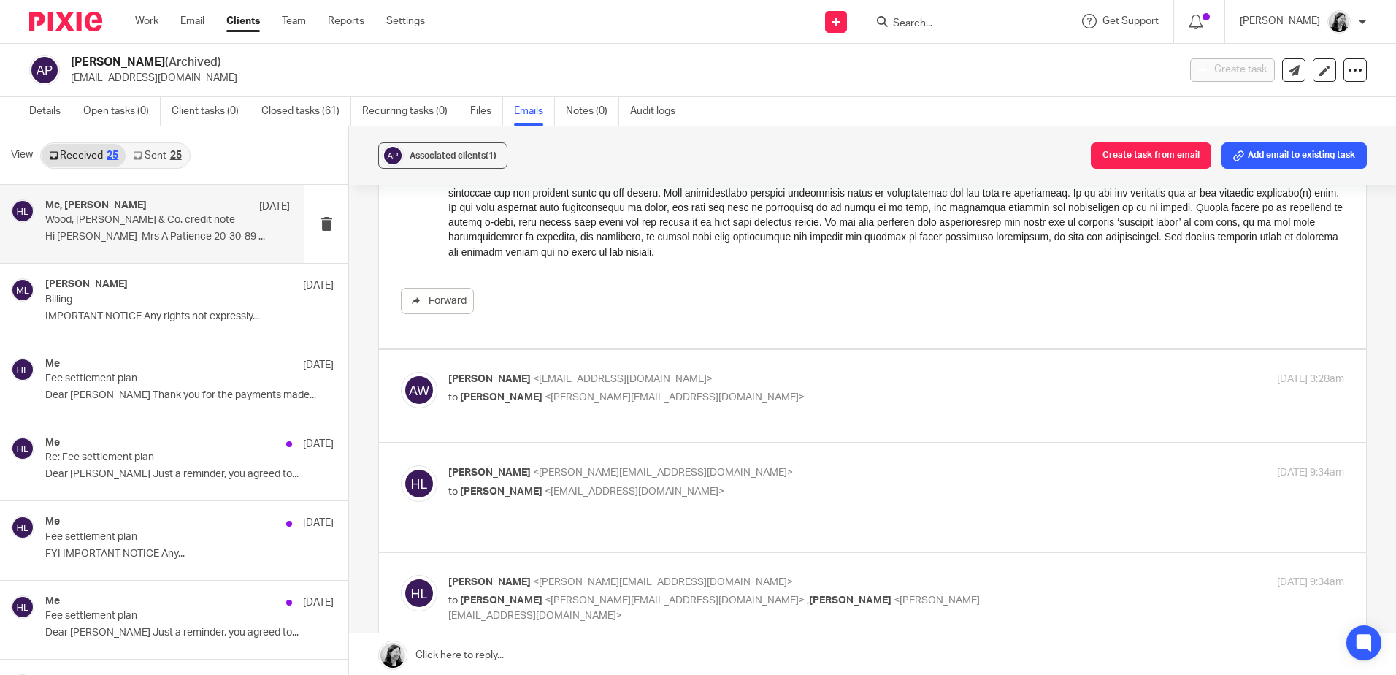
click at [564, 425] on label at bounding box center [872, 396] width 987 height 93
click at [401, 372] on input "checkbox" at bounding box center [400, 371] width 1 height 1
checkbox input "true"
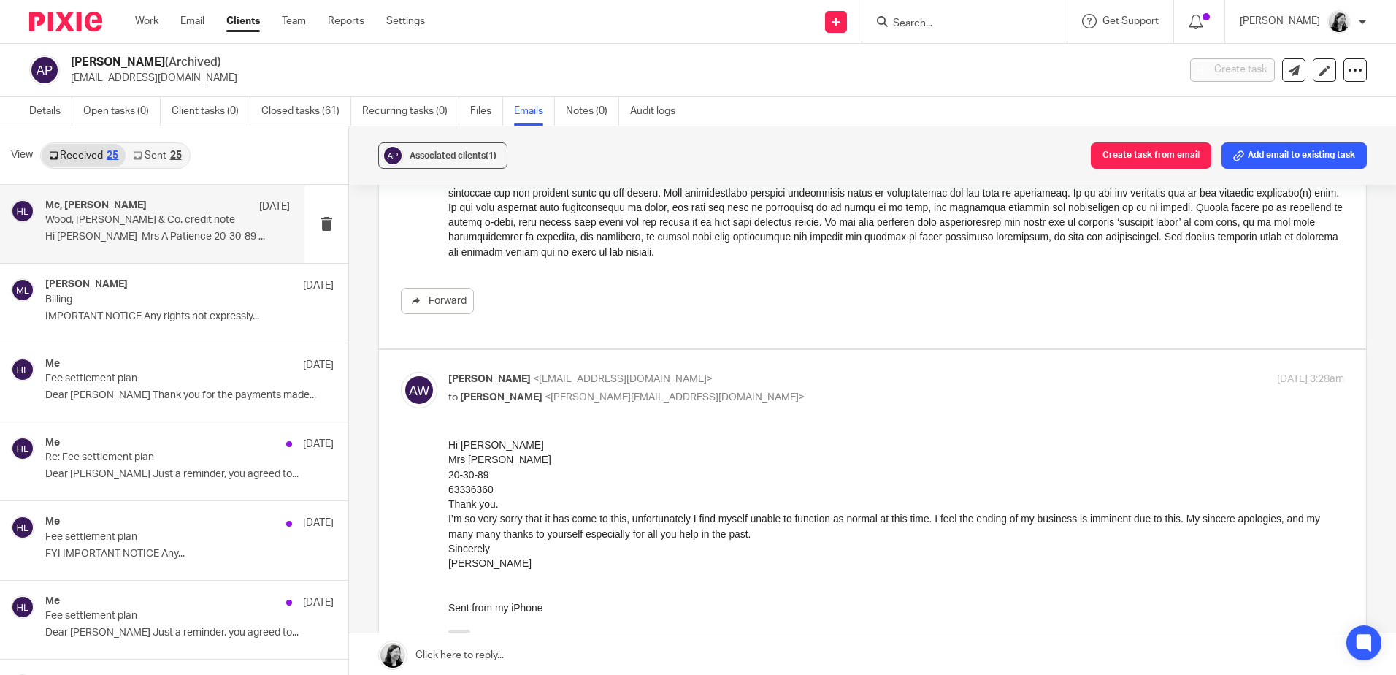
scroll to position [0, 0]
click at [51, 110] on link "Details" at bounding box center [50, 111] width 43 height 28
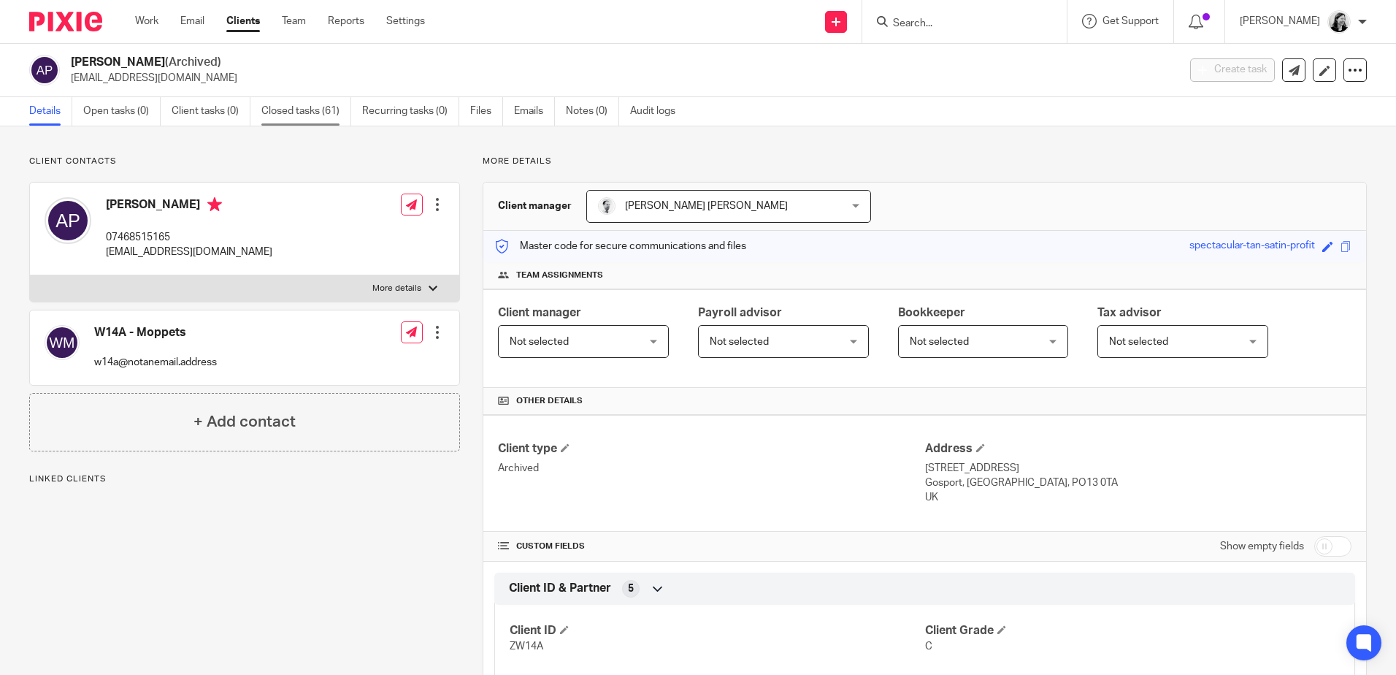
click at [329, 111] on link "Closed tasks (61)" at bounding box center [306, 111] width 90 height 28
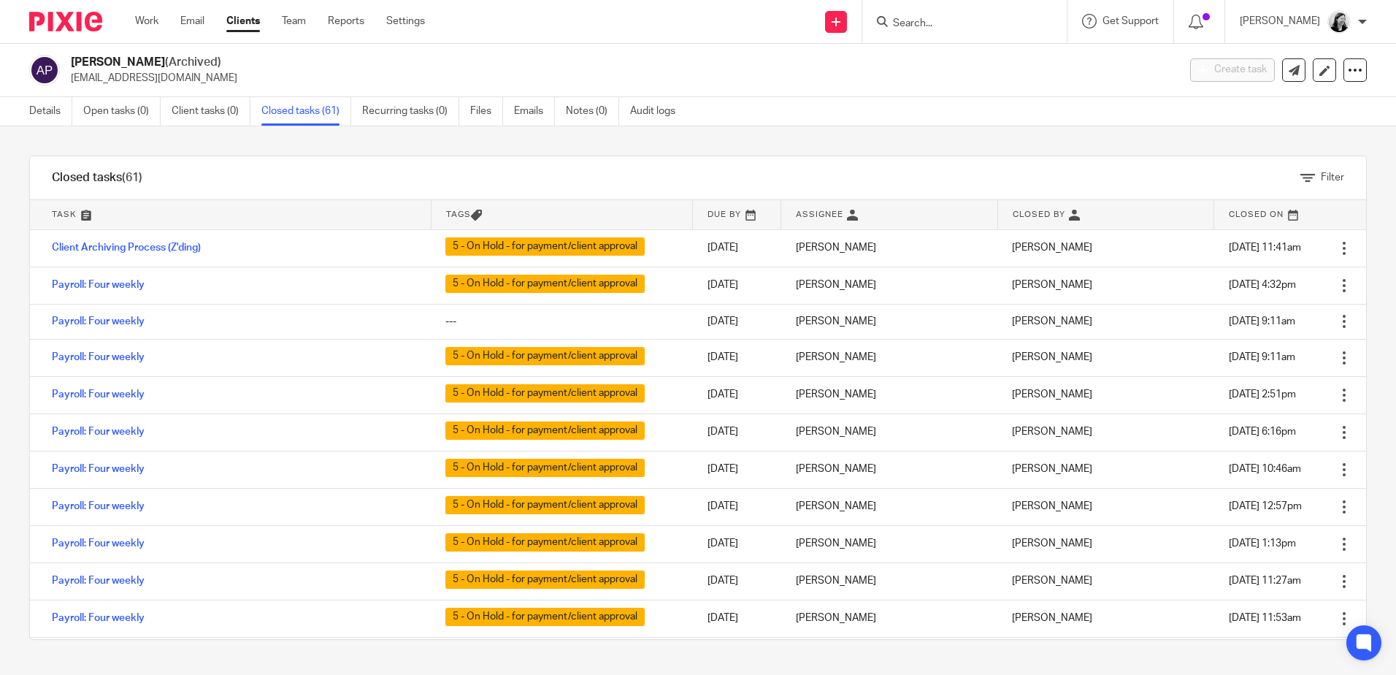
click at [163, 23] on ul "Work Email Clients Team Reports Settings" at bounding box center [291, 21] width 312 height 15
click at [156, 22] on link "Work" at bounding box center [146, 21] width 23 height 15
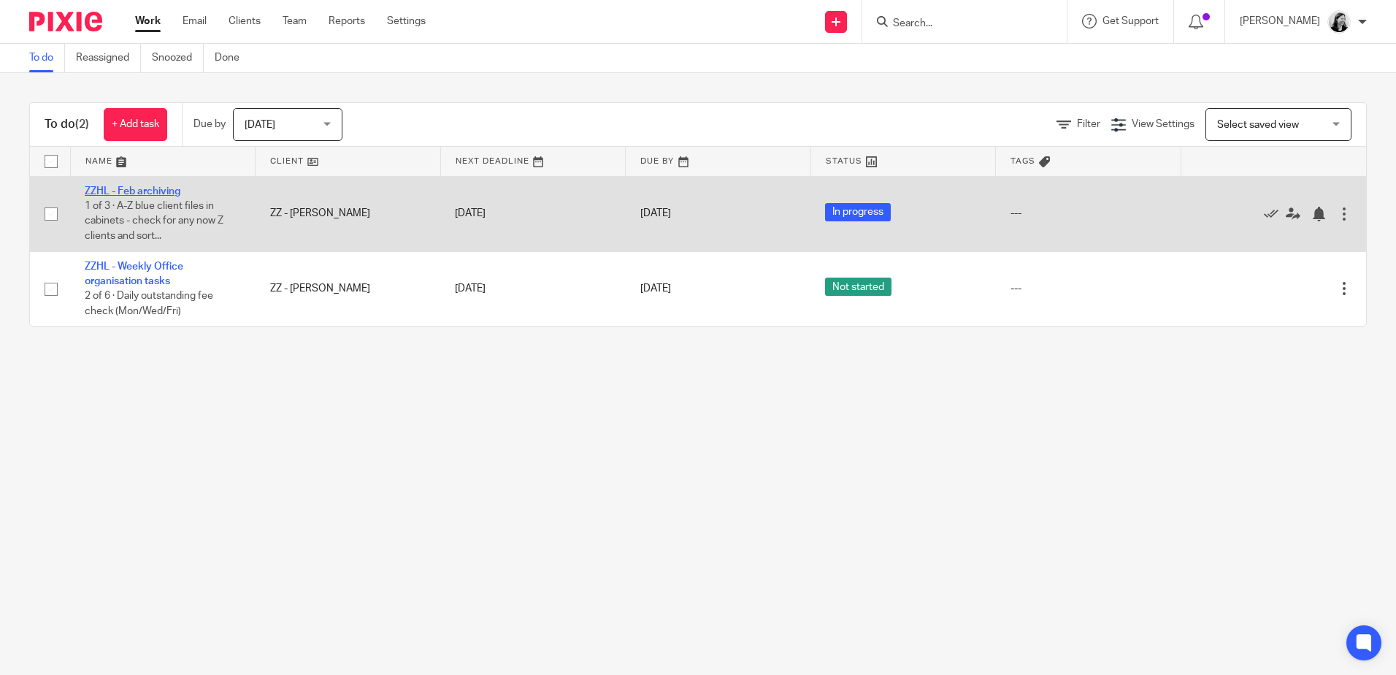
click at [156, 187] on link "ZZHL - Feb archiving" at bounding box center [133, 191] width 96 height 10
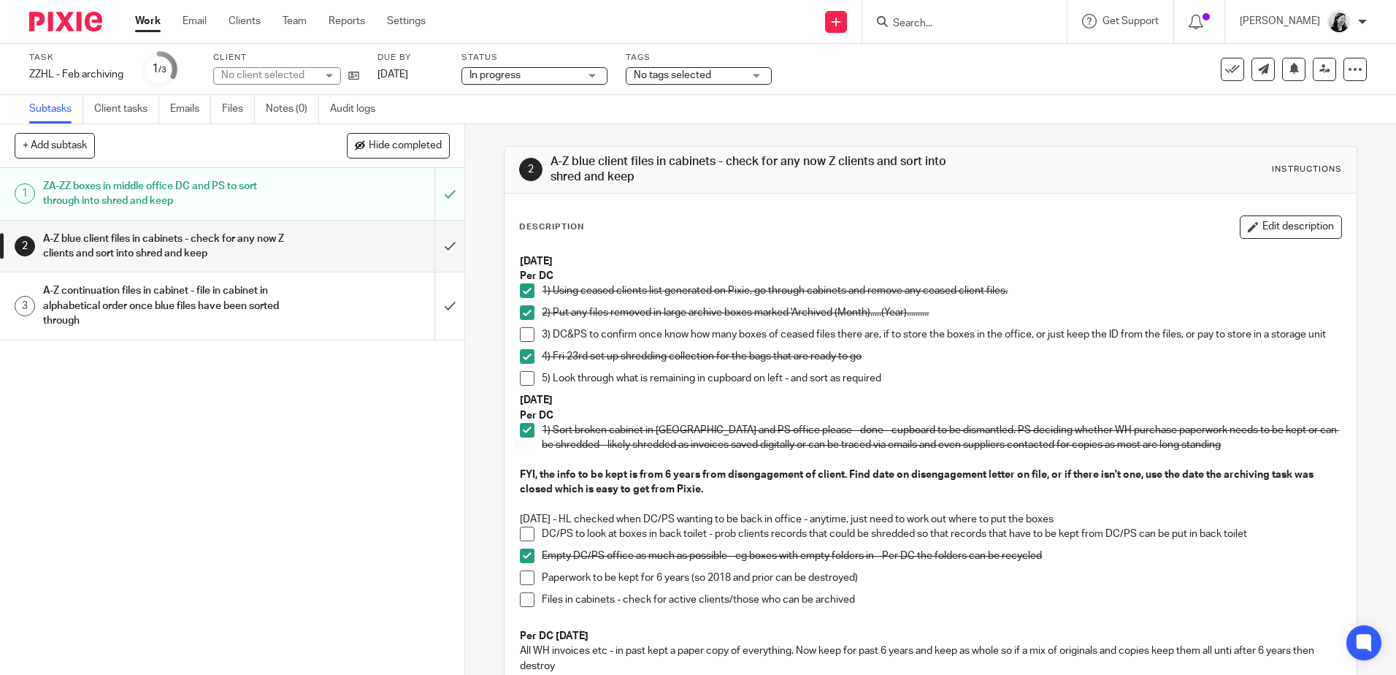
click at [147, 22] on link "Work" at bounding box center [148, 21] width 26 height 15
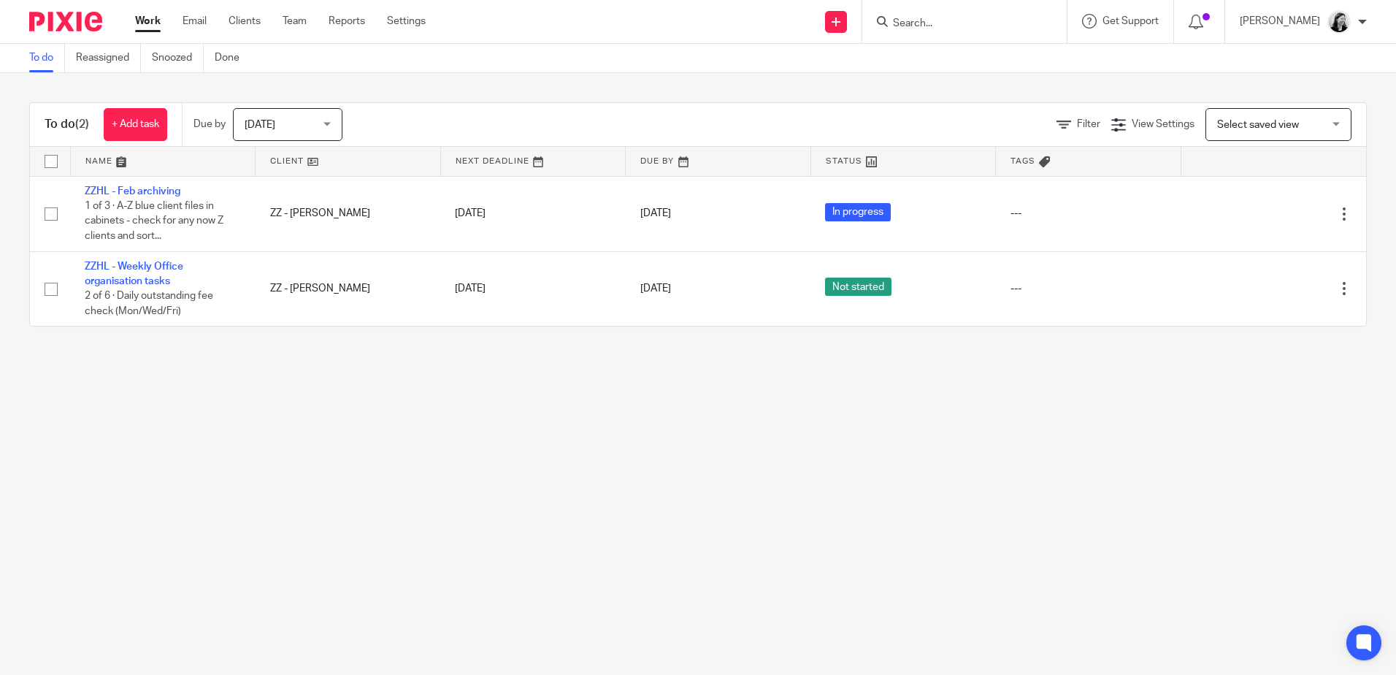
click at [274, 131] on span "[DATE]" at bounding box center [283, 124] width 77 height 31
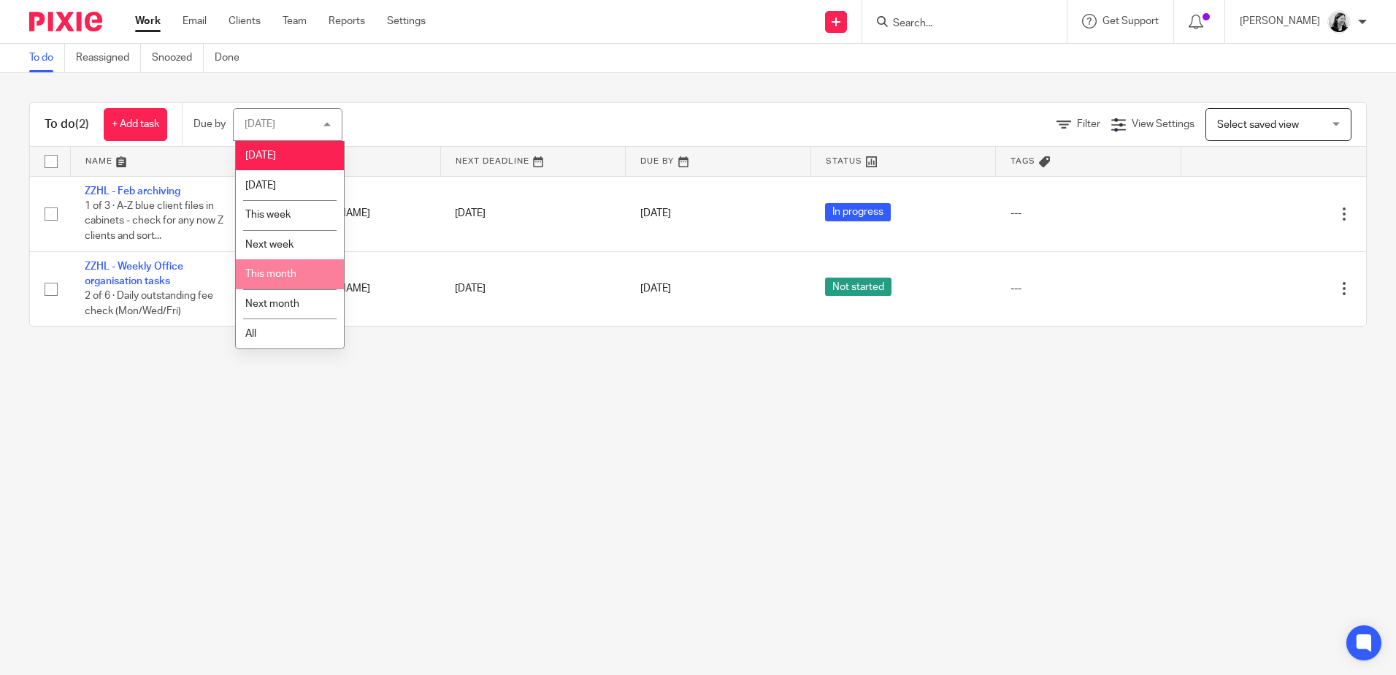
click at [261, 273] on span "This month" at bounding box center [270, 274] width 51 height 10
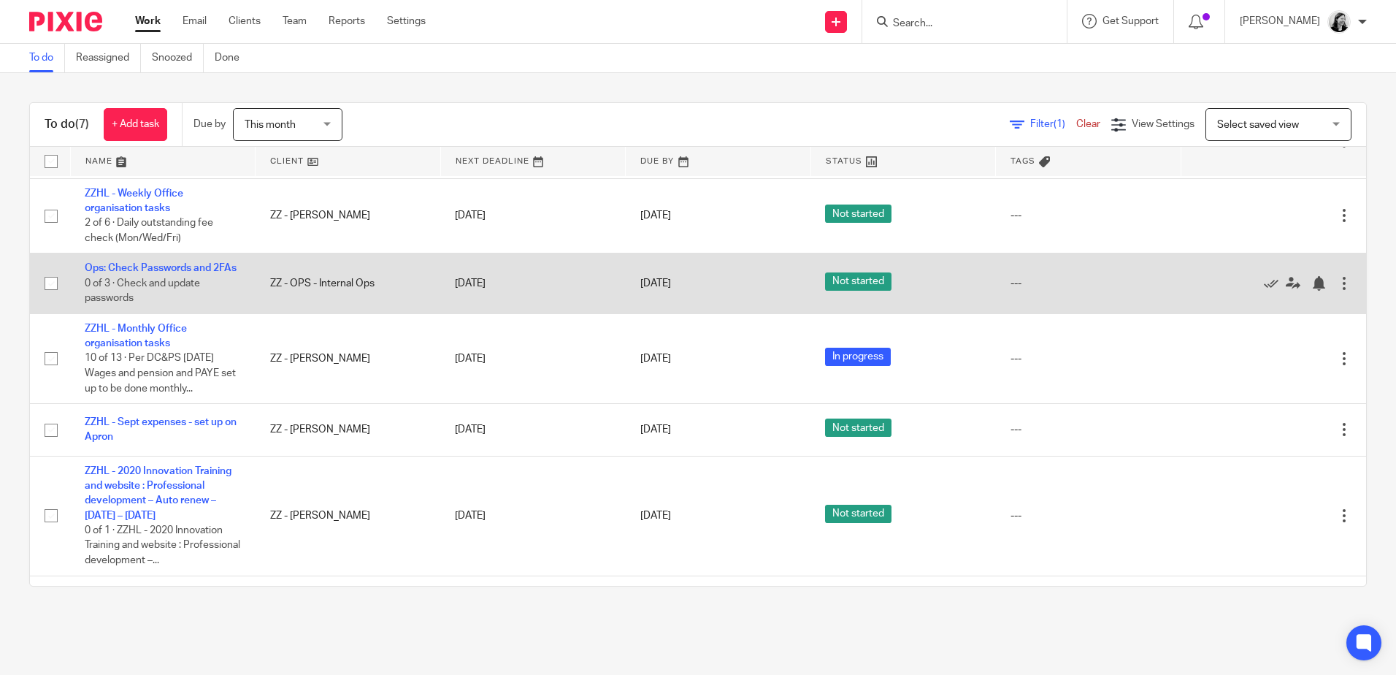
scroll to position [145, 0]
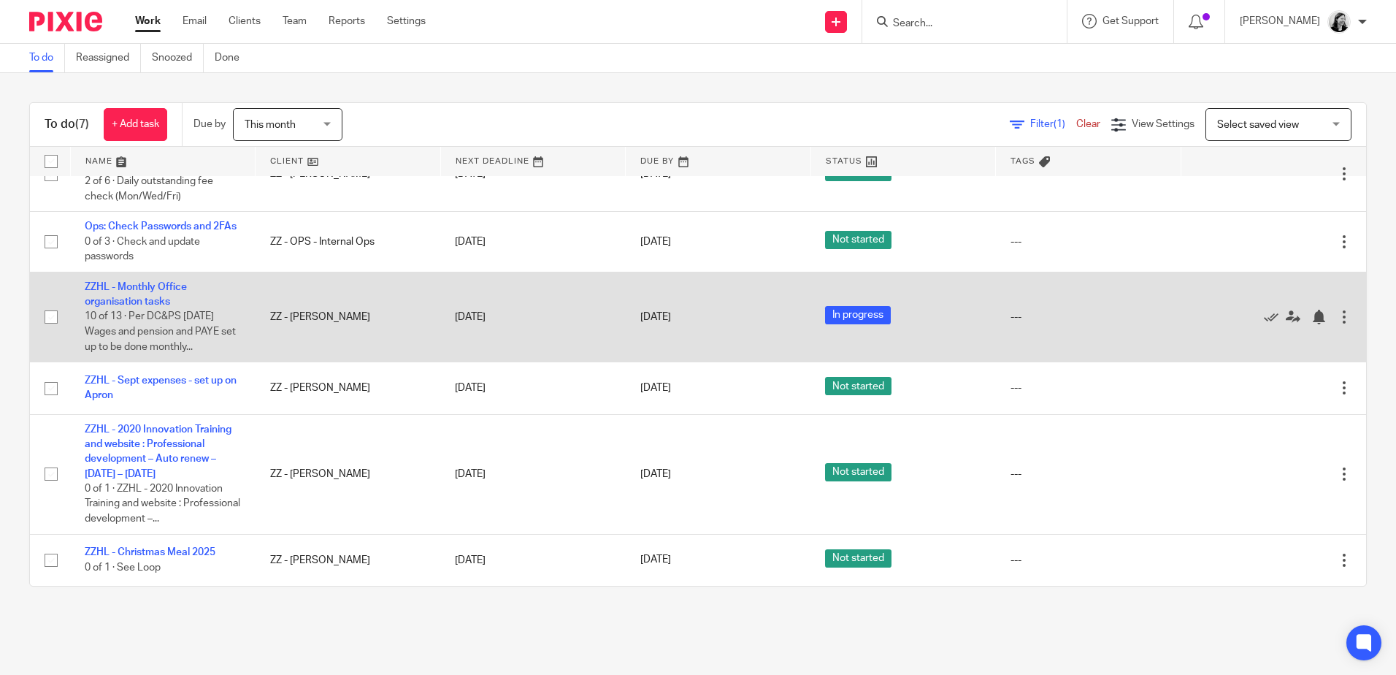
click at [145, 277] on td "ZZHL - Monthly Office organisation tasks 10 of 13 · Per DC&PS 27/08/25 Wages an…" at bounding box center [162, 317] width 185 height 90
click at [145, 288] on link "ZZHL - Monthly Office organisation tasks" at bounding box center [136, 294] width 102 height 25
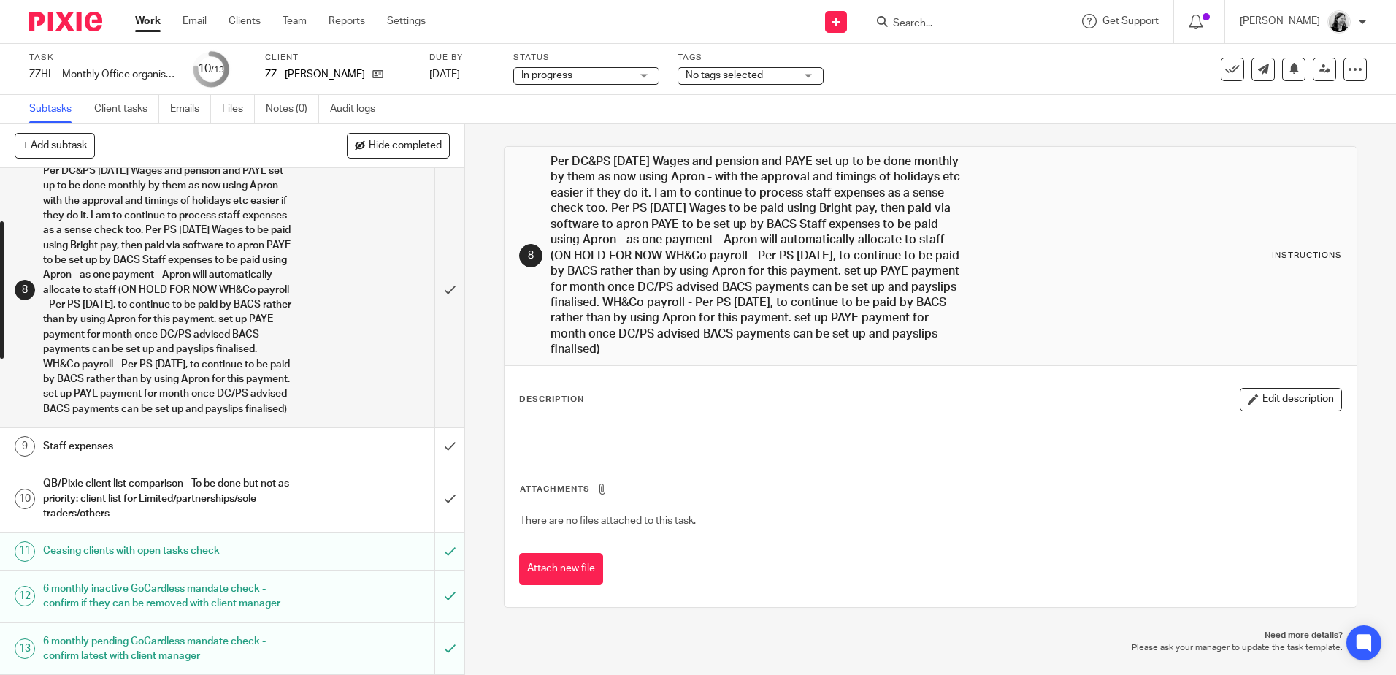
scroll to position [323, 0]
click at [231, 486] on h1 "QB/Pixie client list comparison - To be done but not as priority: client list f…" at bounding box center [168, 498] width 251 height 52
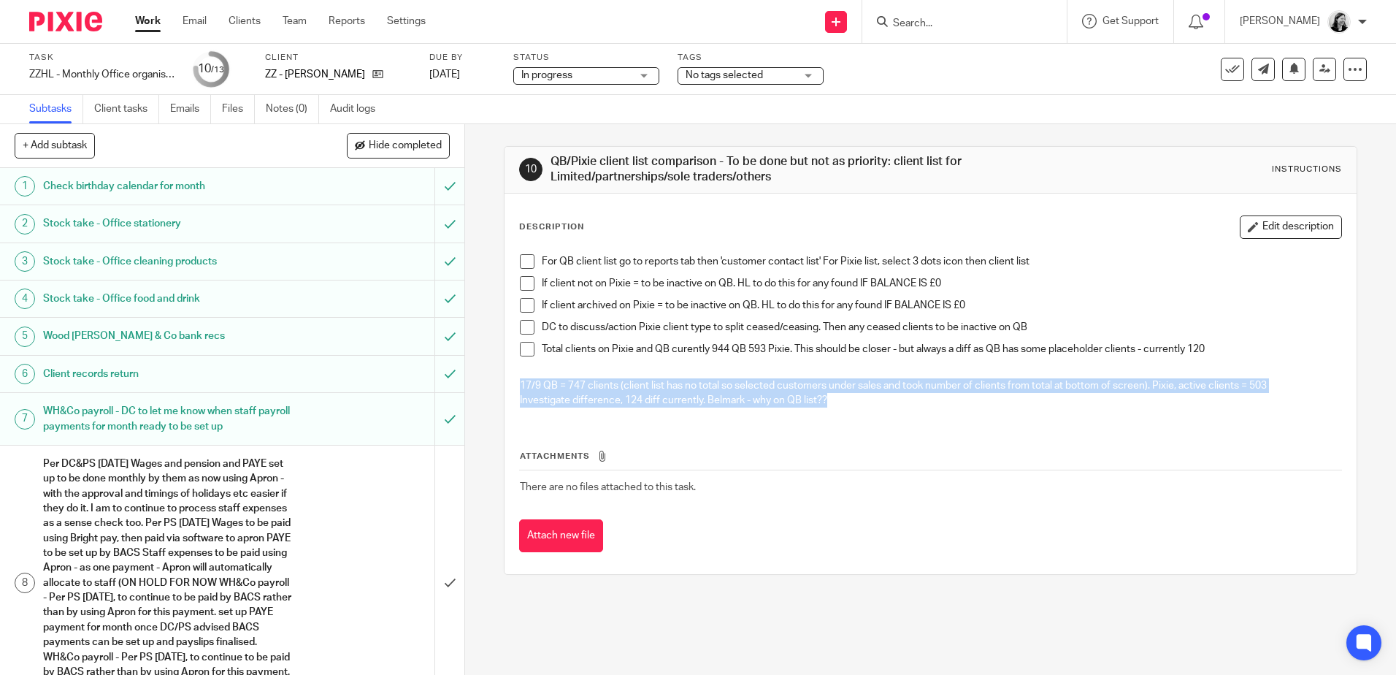
drag, startPoint x: 830, startPoint y: 401, endPoint x: 505, endPoint y: 388, distance: 325.1
click at [505, 388] on div "Description Edit description For QB client list go to reports tab then 'custome…" at bounding box center [930, 383] width 851 height 380
copy div "17/9 QB = 747 clients (client list has no total so selected customers under sal…"
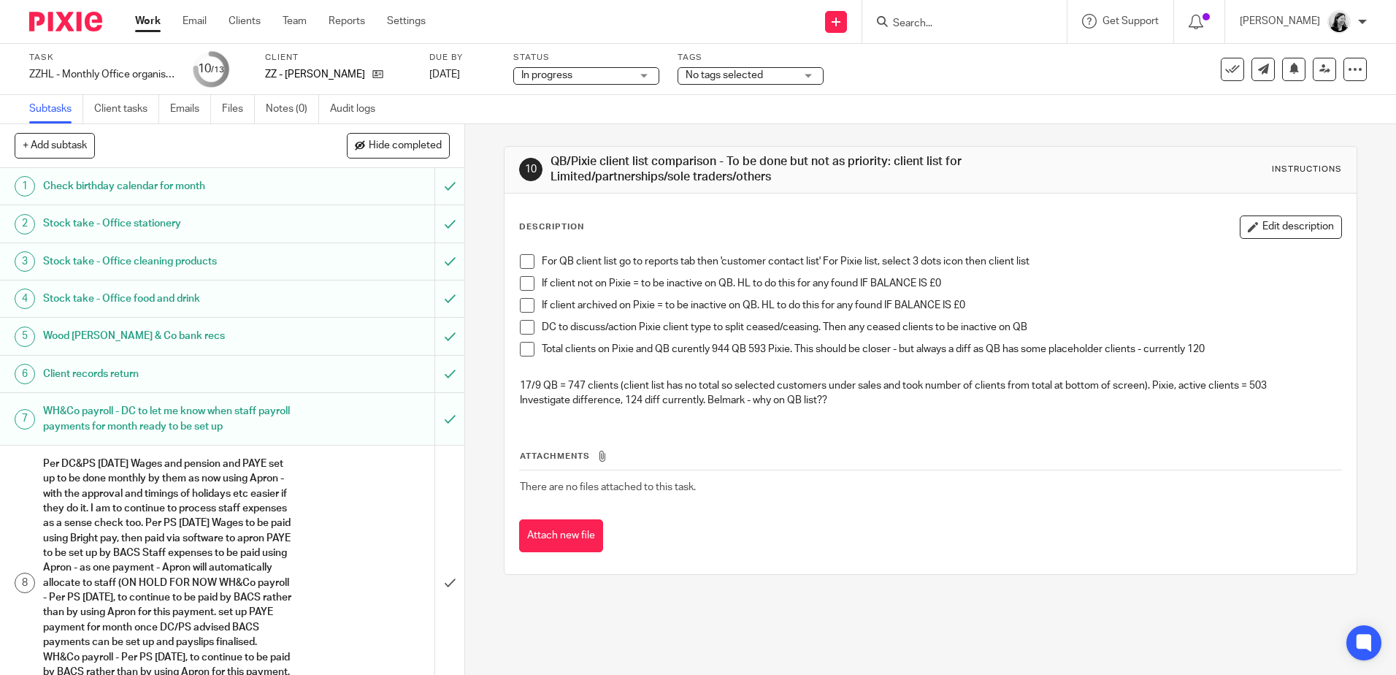
click at [951, 23] on input "Search" at bounding box center [956, 24] width 131 height 13
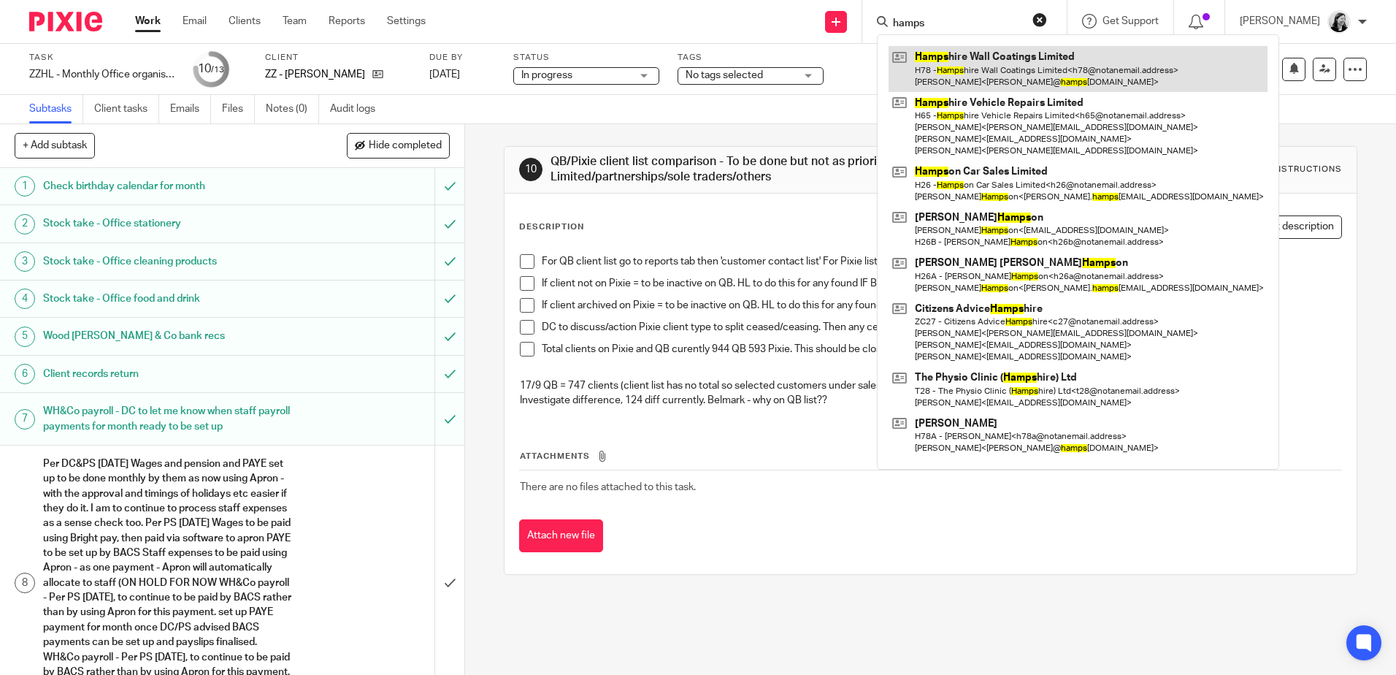
type input "hamps"
click at [1056, 83] on link at bounding box center [1078, 68] width 379 height 45
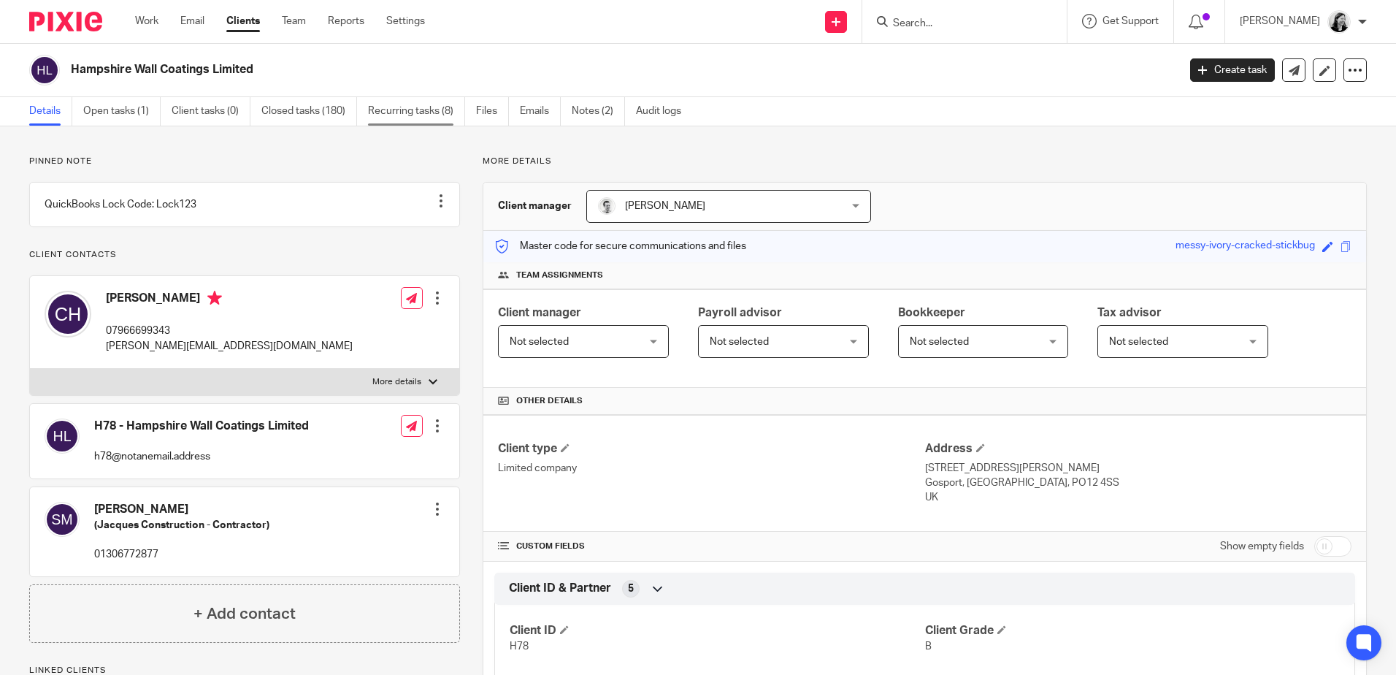
click at [375, 107] on link "Recurring tasks (8)" at bounding box center [416, 111] width 97 height 28
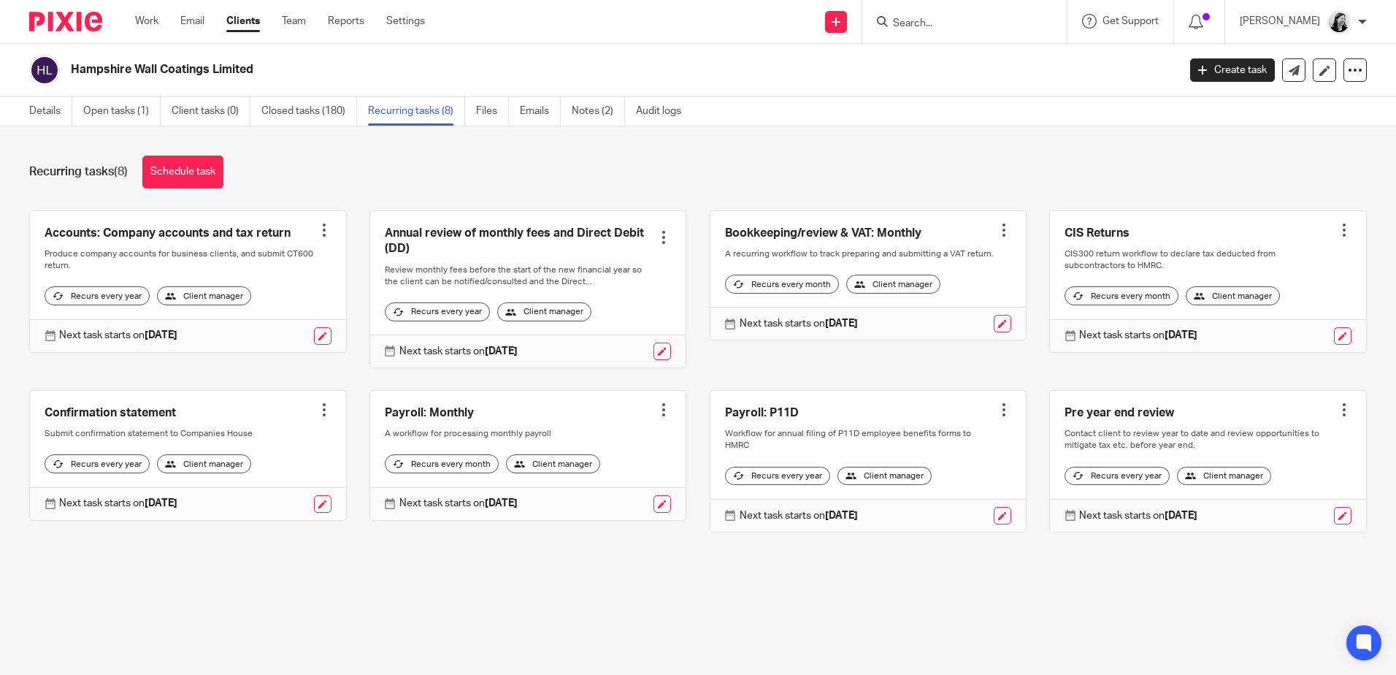
click at [502, 232] on link at bounding box center [528, 289] width 316 height 156
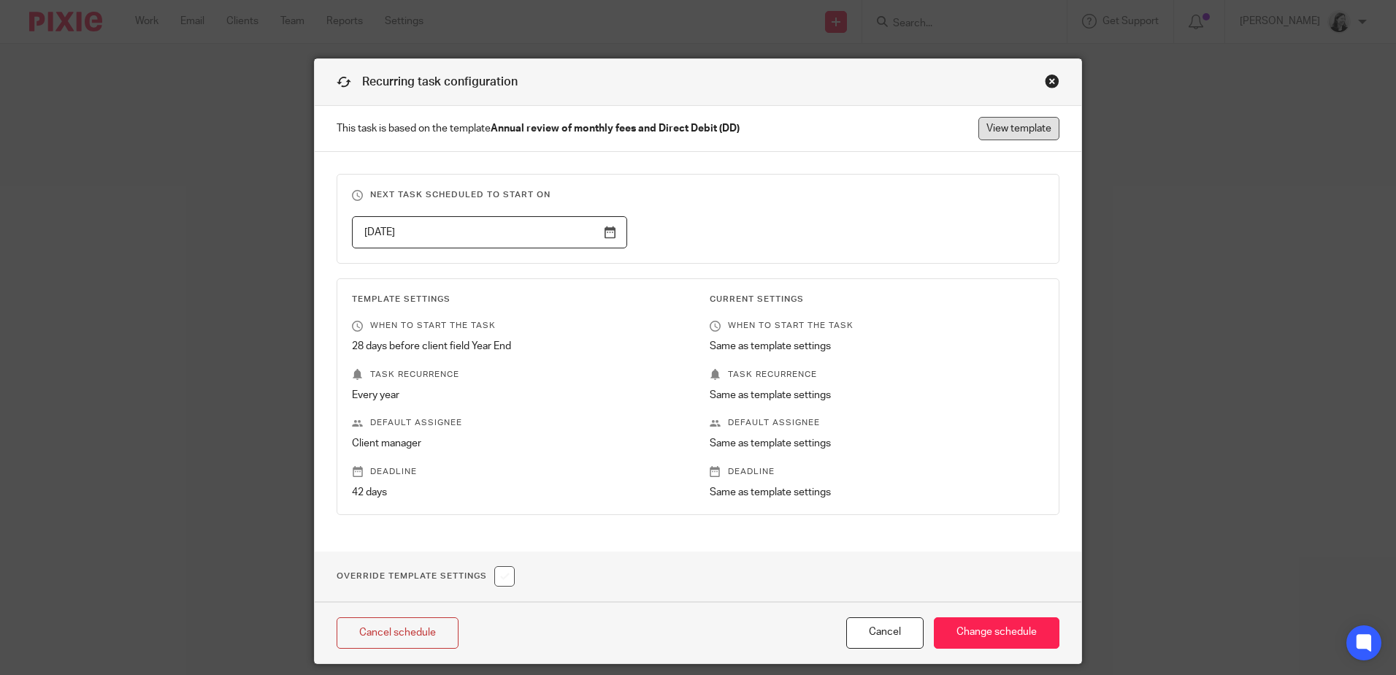
click at [1016, 131] on link "View template" at bounding box center [1018, 128] width 81 height 23
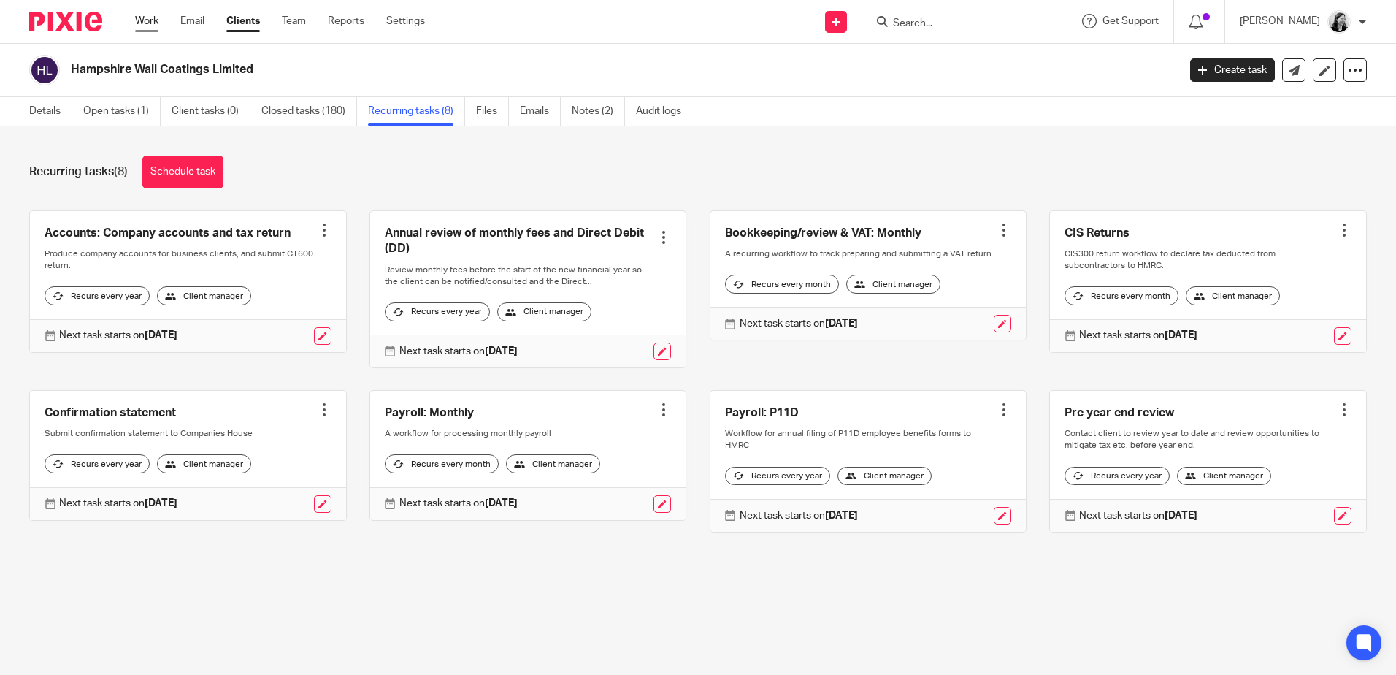
click at [150, 23] on link "Work" at bounding box center [146, 21] width 23 height 15
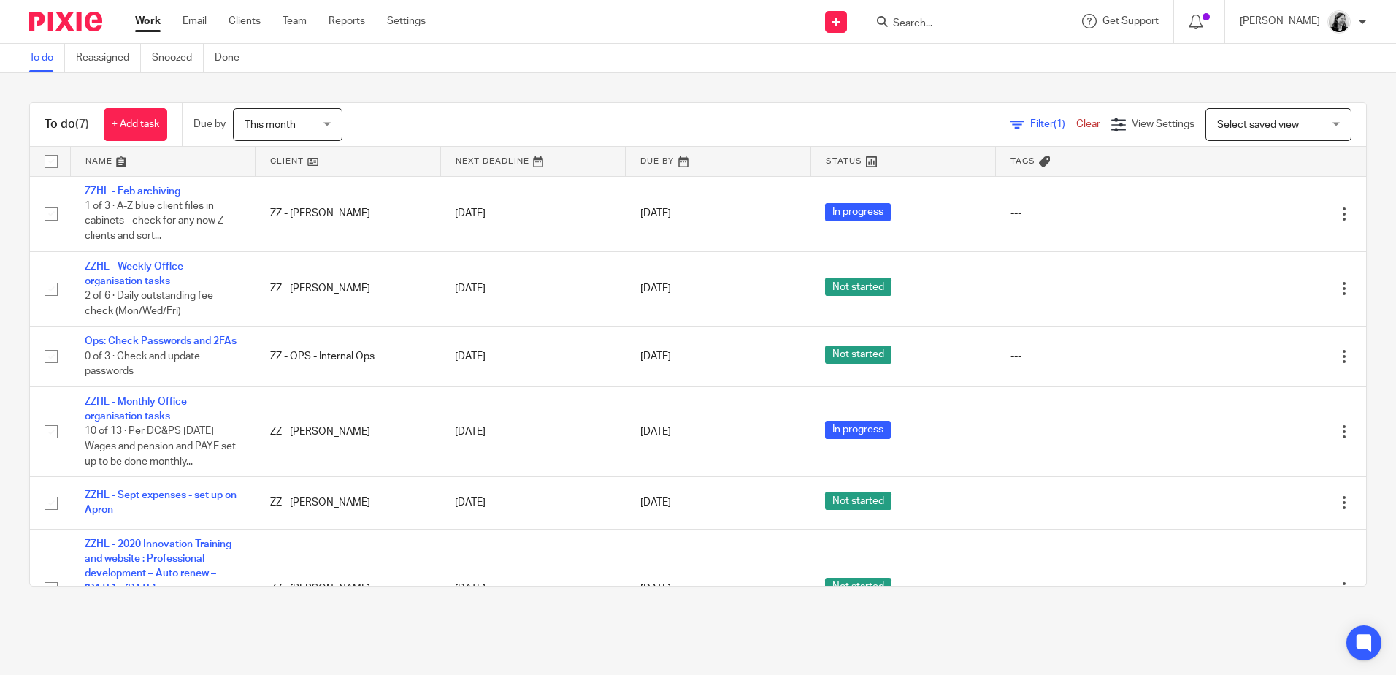
click at [995, 21] on input "Search" at bounding box center [956, 24] width 131 height 13
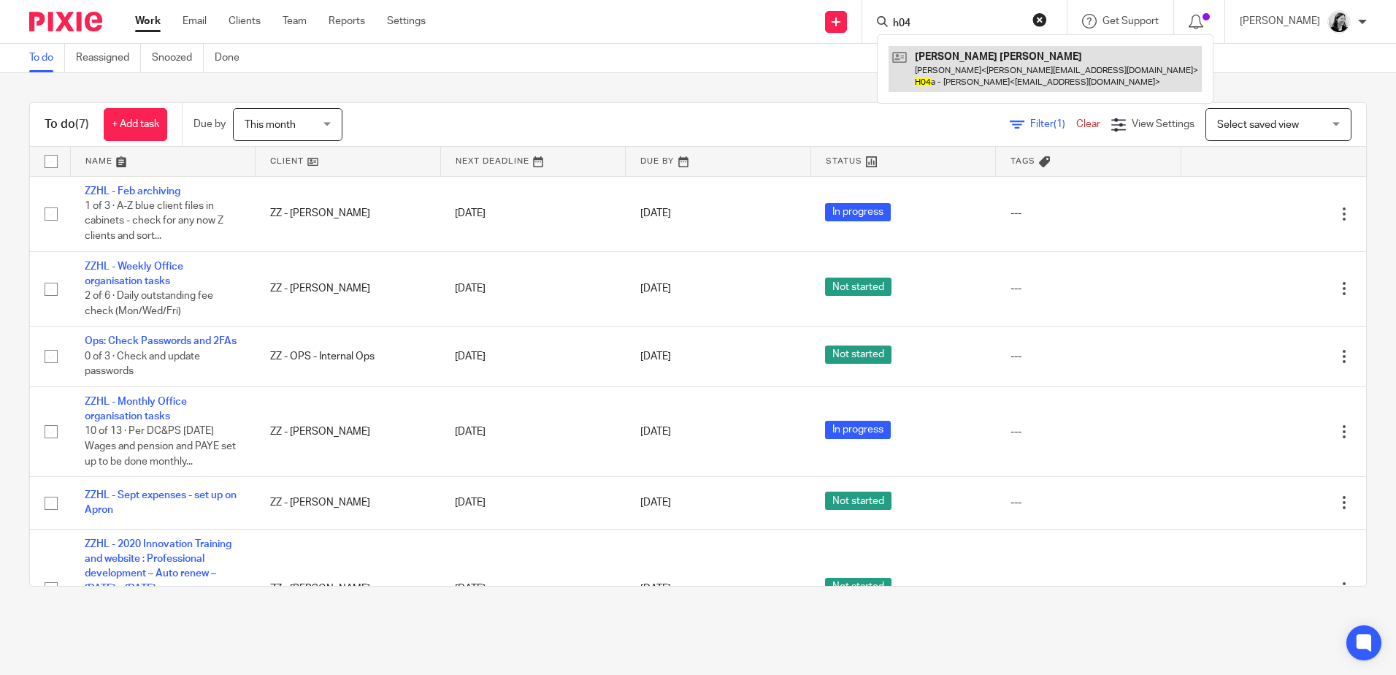
type input "h04"
click at [1010, 71] on link at bounding box center [1045, 68] width 313 height 45
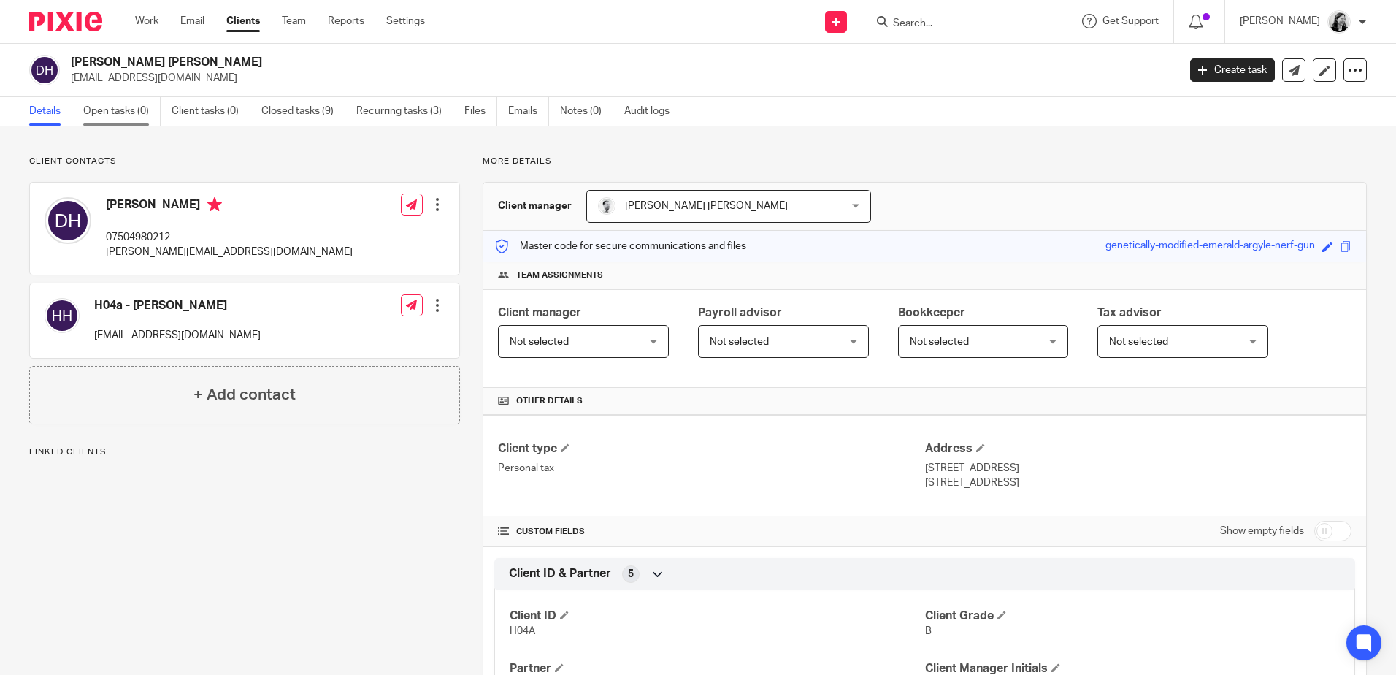
click at [118, 108] on link "Open tasks (0)" at bounding box center [121, 111] width 77 height 28
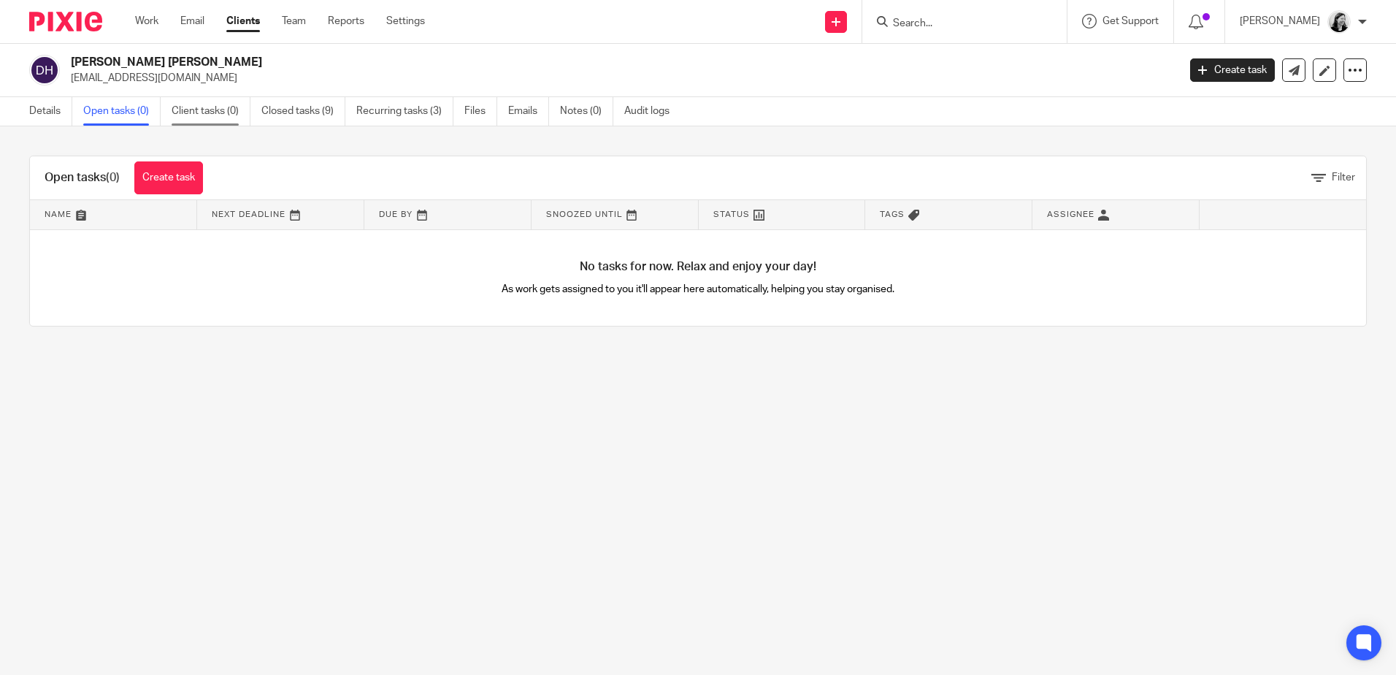
click at [218, 118] on link "Client tasks (0)" at bounding box center [211, 111] width 79 height 28
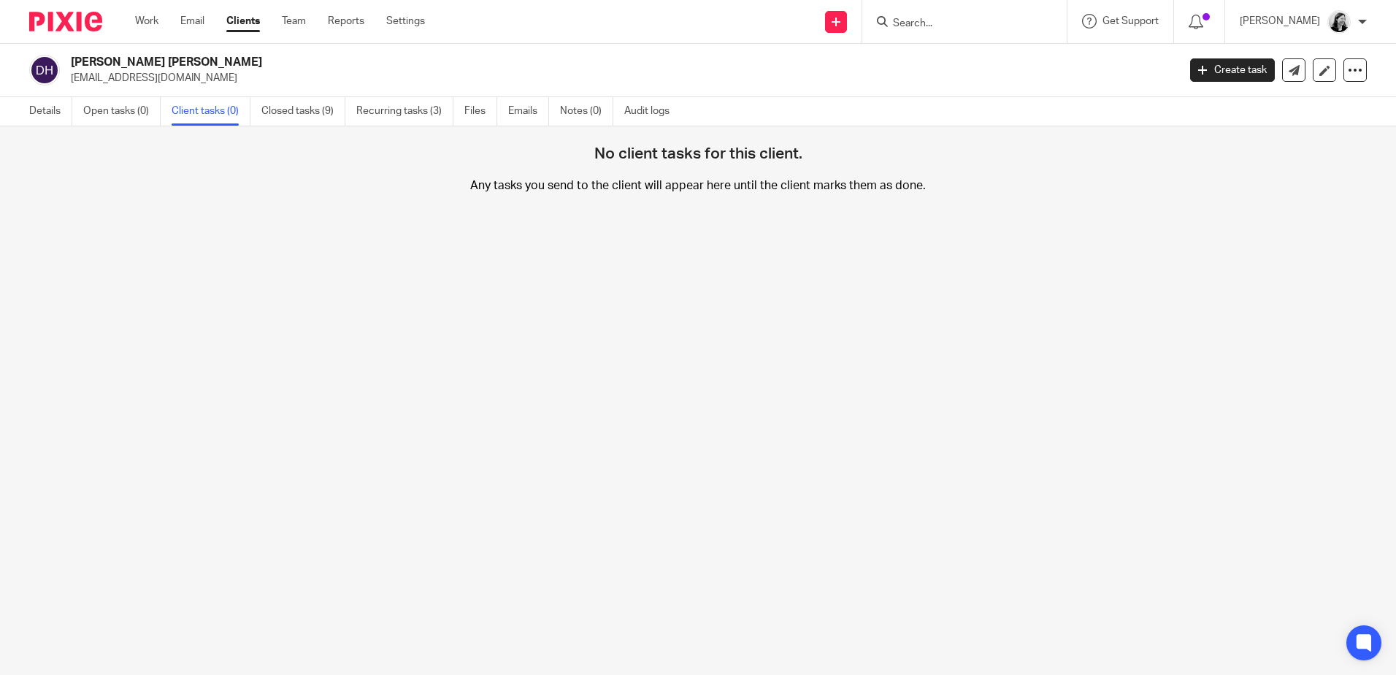
click at [300, 112] on link "Closed tasks (9)" at bounding box center [303, 111] width 84 height 28
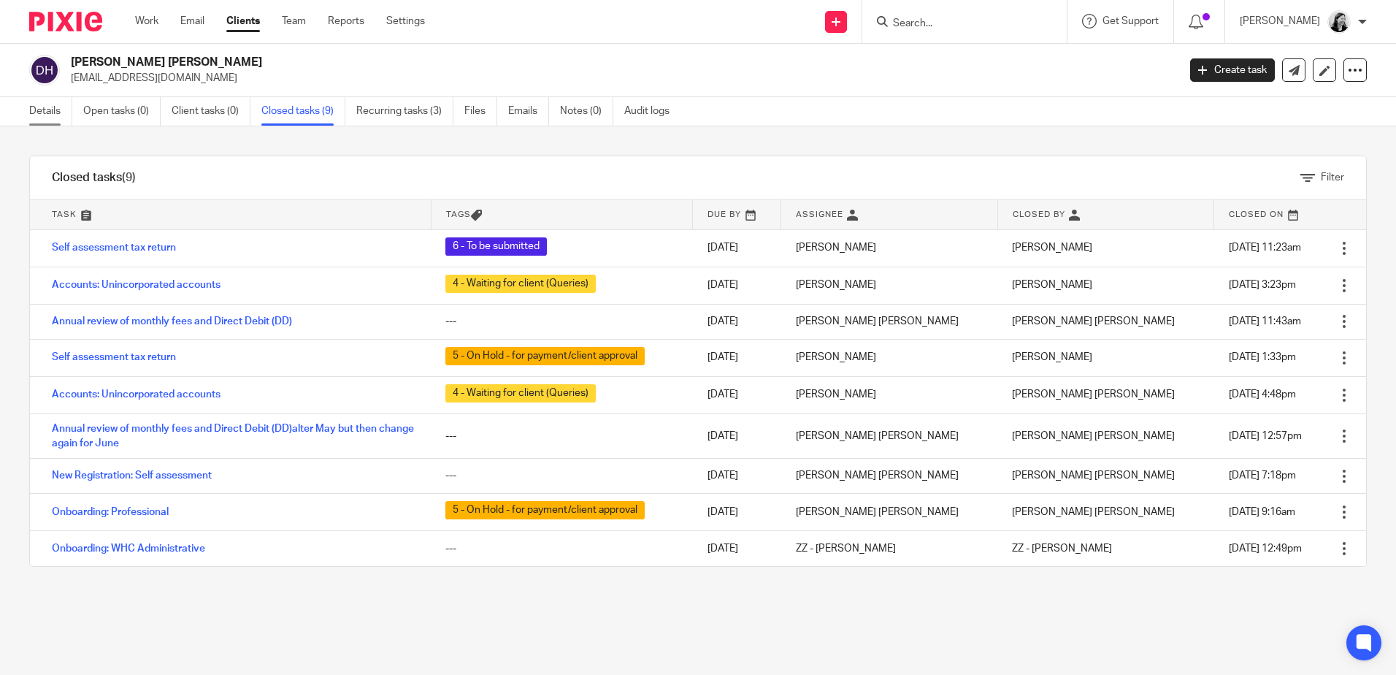
click at [42, 110] on link "Details" at bounding box center [50, 111] width 43 height 28
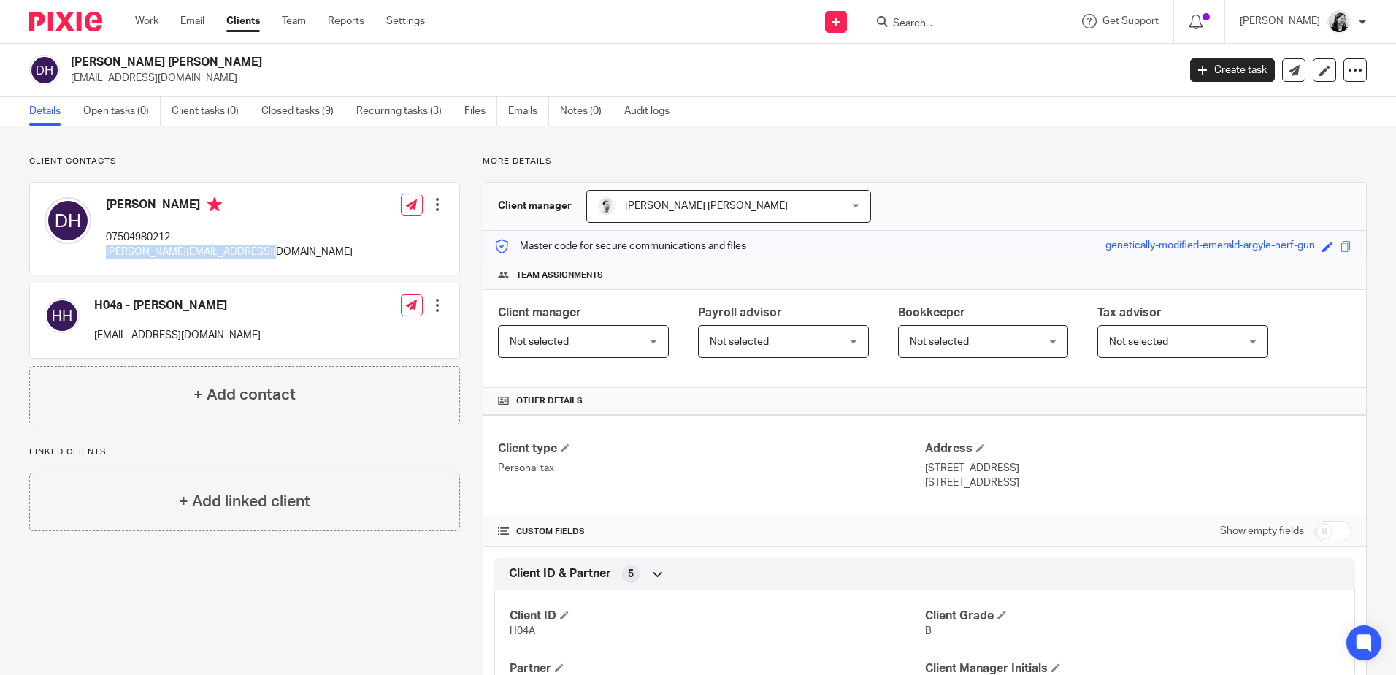
drag, startPoint x: 256, startPoint y: 250, endPoint x: 106, endPoint y: 260, distance: 150.0
click at [106, 260] on div "Darren Harris 07504980212 darren@gosportcarpenter.co.uk Edit contact Create cli…" at bounding box center [244, 229] width 429 height 92
copy p "darren@gosportcarpenter.co.uk"
click at [150, 19] on link "Work" at bounding box center [146, 21] width 23 height 15
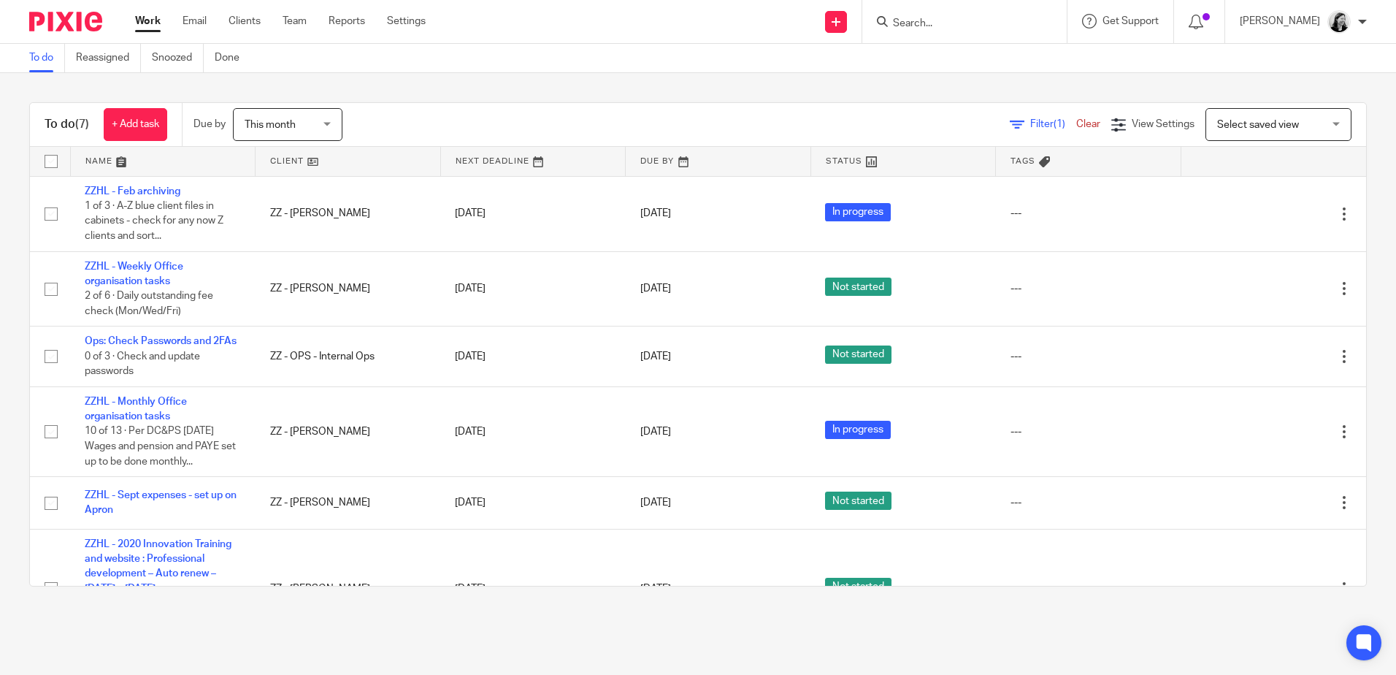
click at [266, 126] on span "This month" at bounding box center [270, 125] width 51 height 10
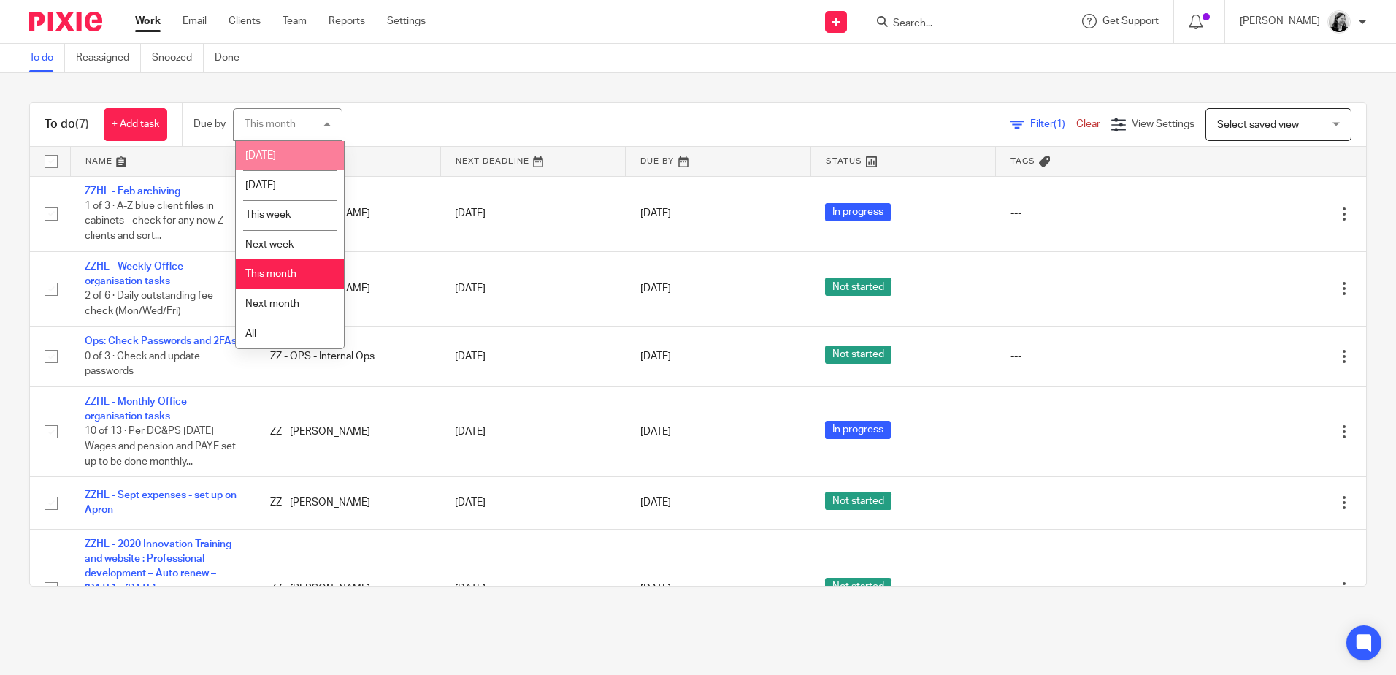
click at [284, 157] on li "[DATE]" at bounding box center [290, 156] width 108 height 30
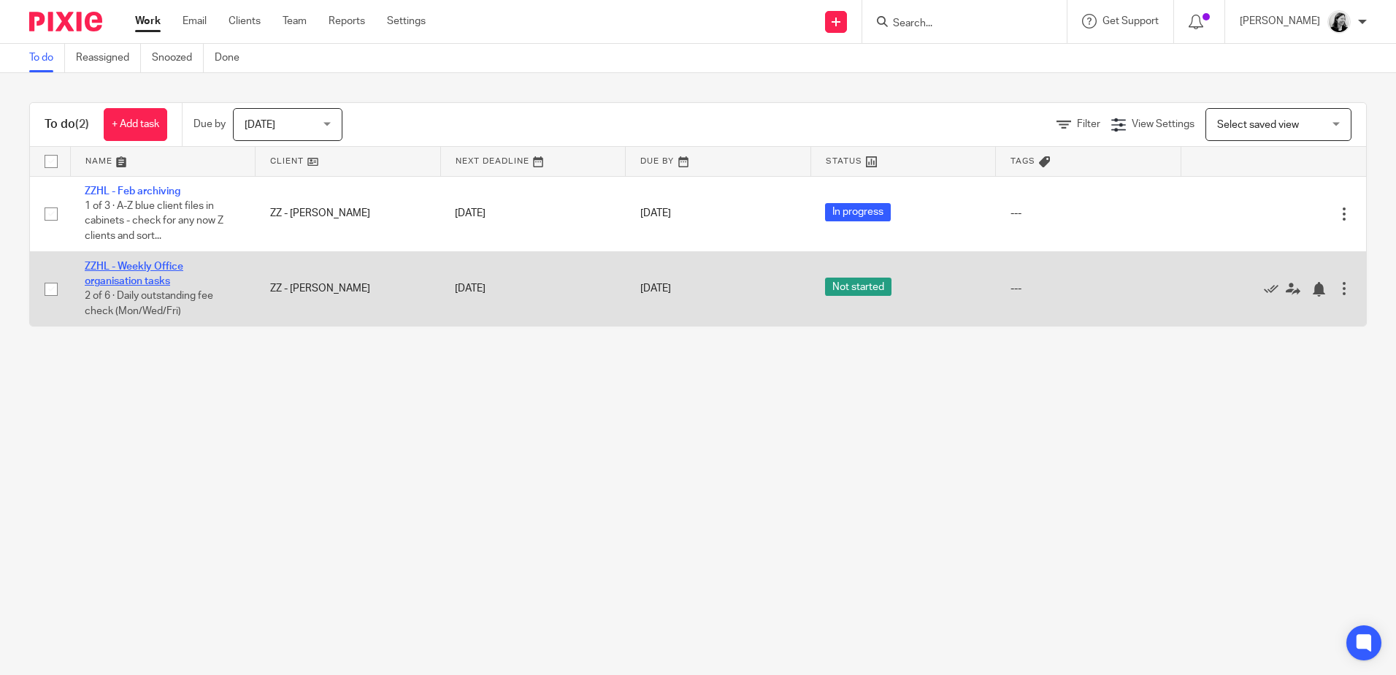
click at [157, 271] on link "ZZHL - Weekly Office organisation tasks" at bounding box center [134, 273] width 99 height 25
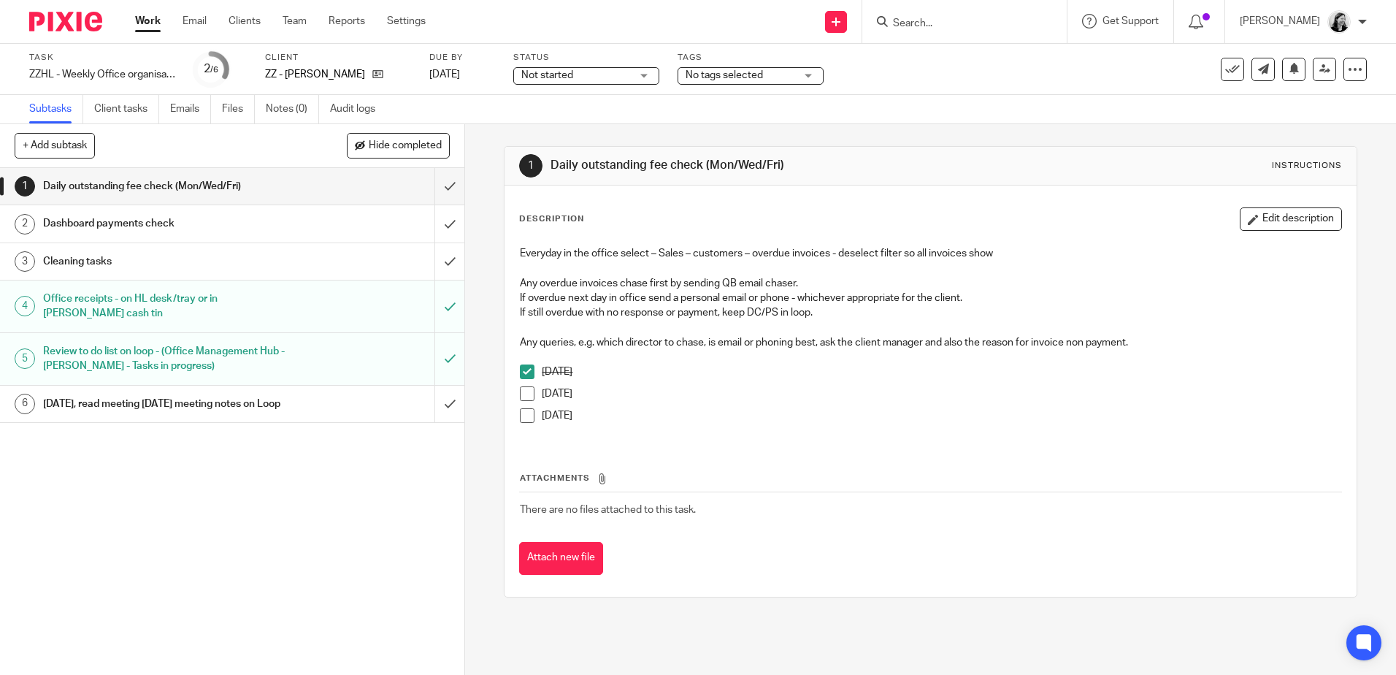
click at [208, 220] on h1 "Dashboard payments check" at bounding box center [168, 223] width 251 height 22
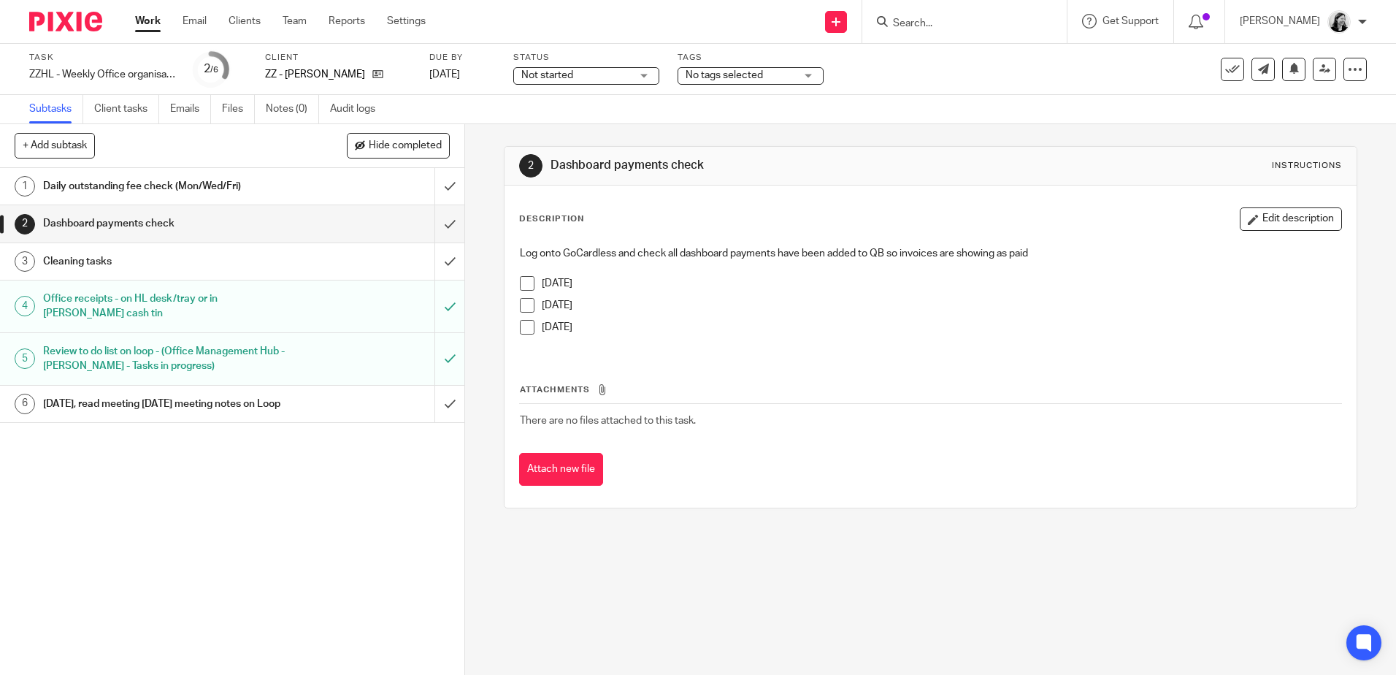
click at [525, 283] on span at bounding box center [527, 283] width 15 height 15
click at [449, 72] on link "[DATE]" at bounding box center [462, 74] width 66 height 15
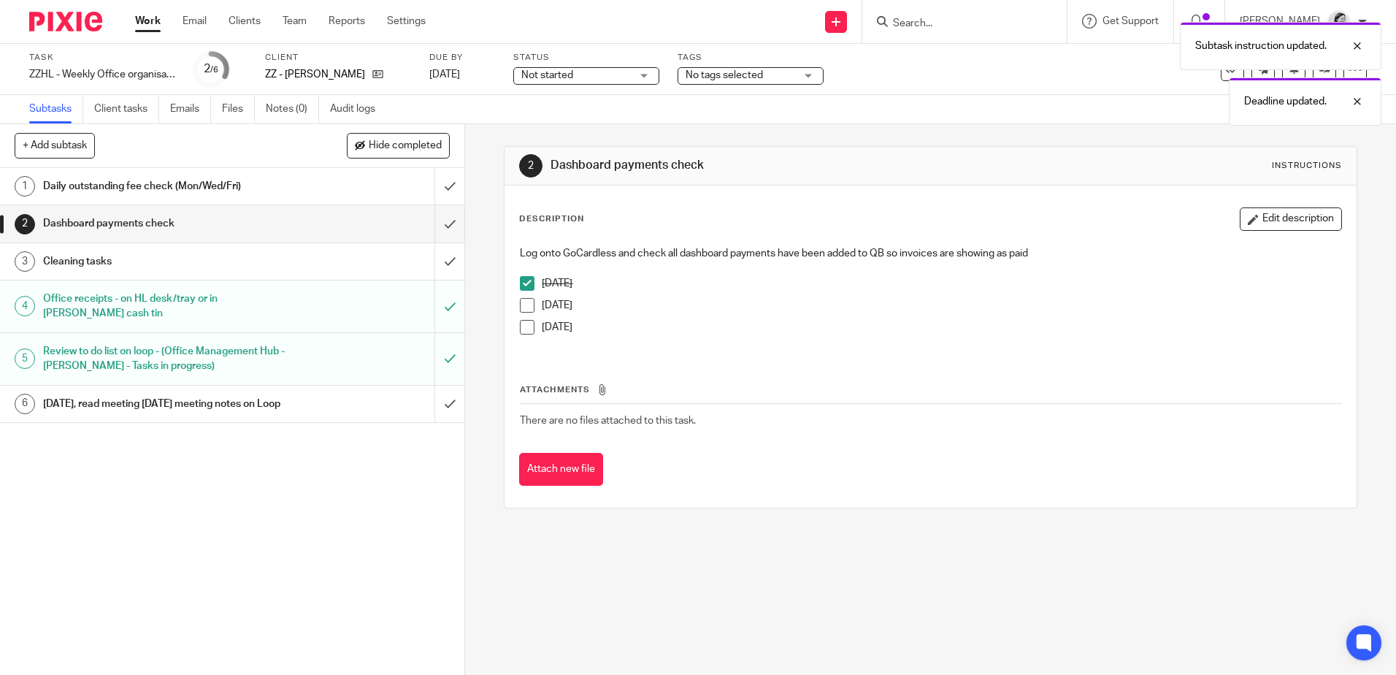
click at [147, 18] on link "Work" at bounding box center [148, 21] width 26 height 15
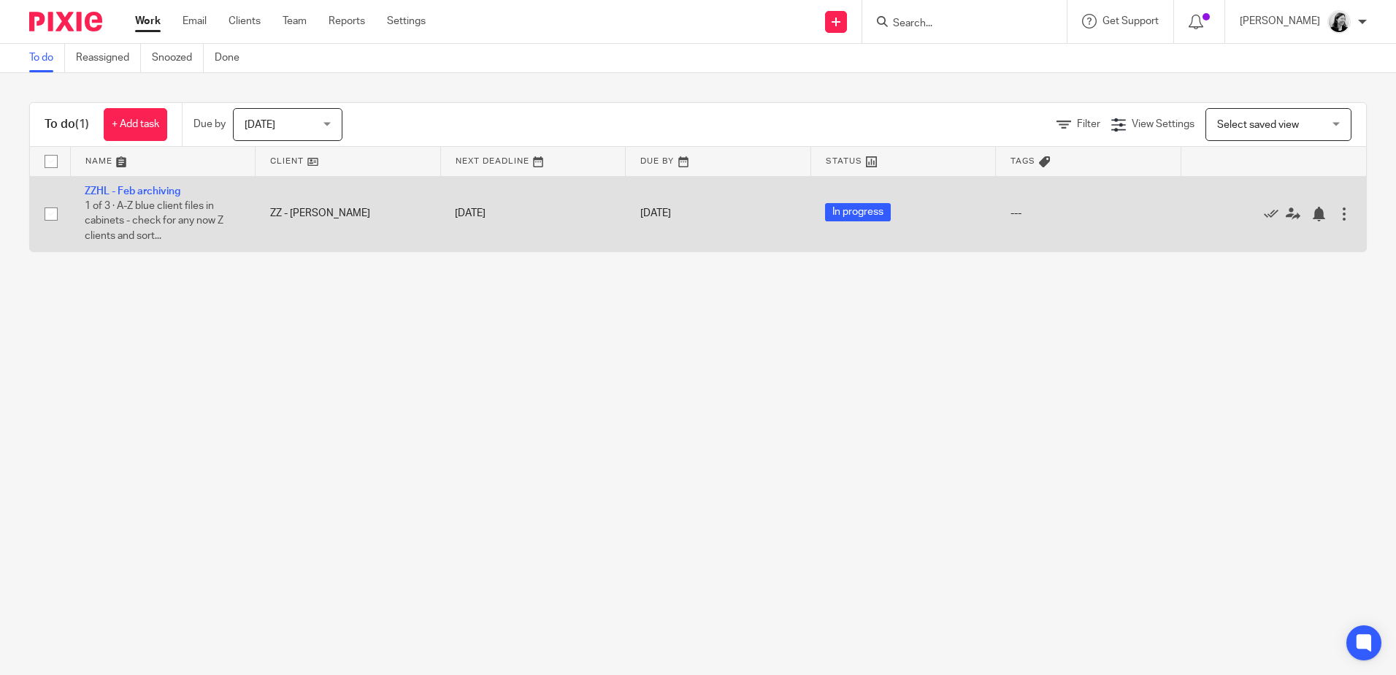
drag, startPoint x: 164, startPoint y: 186, endPoint x: 264, endPoint y: 181, distance: 100.2
click at [164, 186] on link "ZZHL - Feb archiving" at bounding box center [133, 191] width 96 height 10
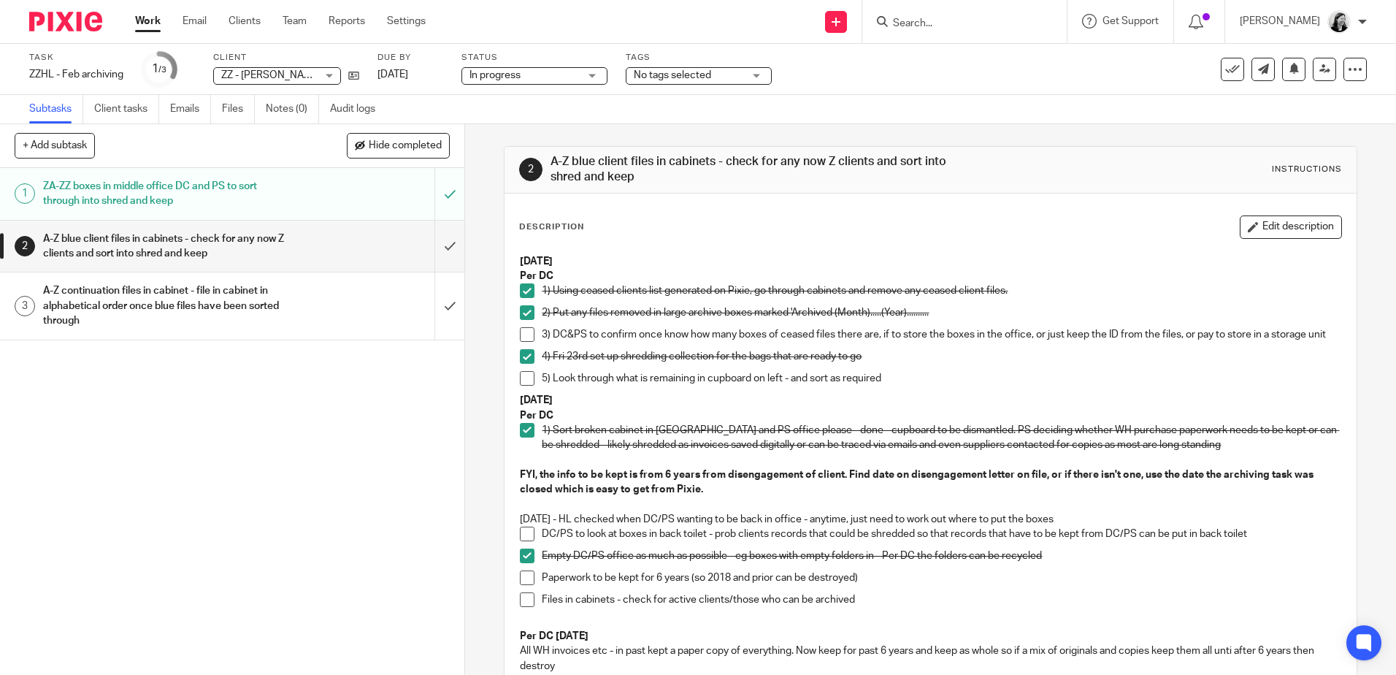
click at [938, 18] on input "Search" at bounding box center [956, 24] width 131 height 13
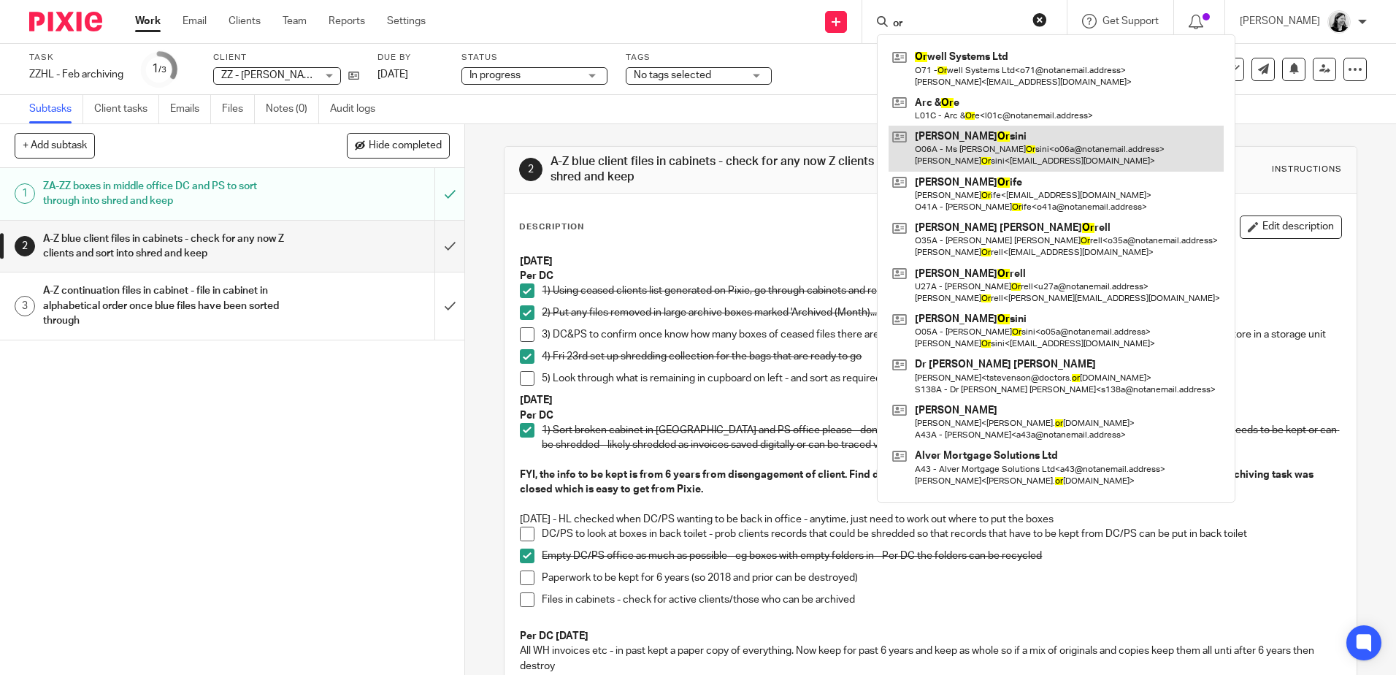
type input "or"
click at [1076, 143] on link at bounding box center [1056, 148] width 335 height 45
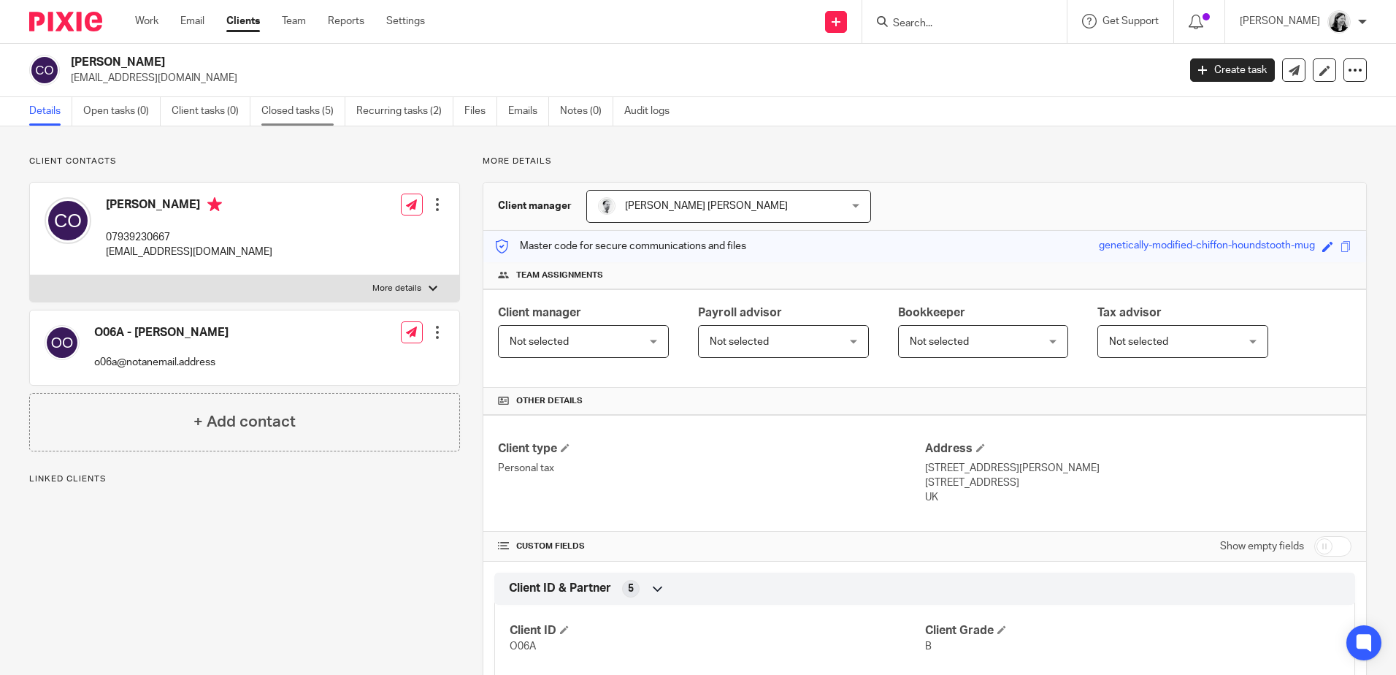
click at [288, 107] on link "Closed tasks (5)" at bounding box center [303, 111] width 84 height 28
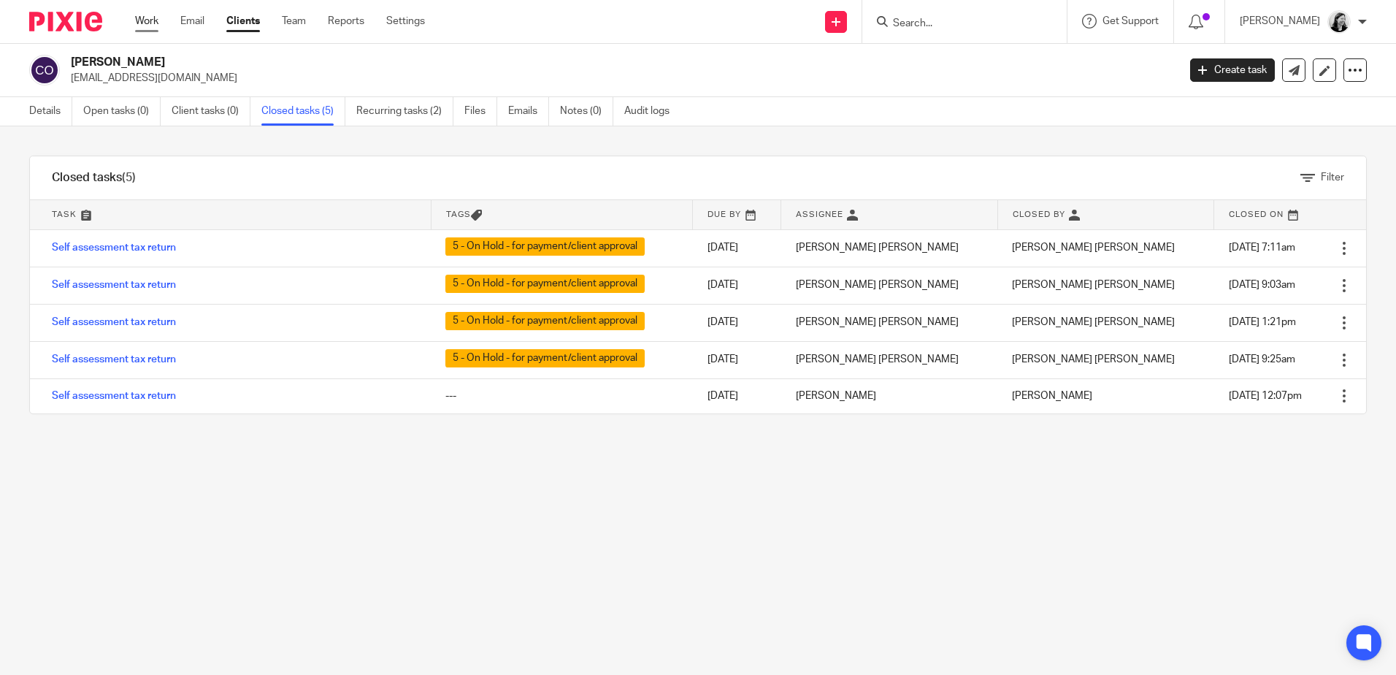
click at [149, 27] on link "Work" at bounding box center [146, 21] width 23 height 15
